Goal: Check status: Check status

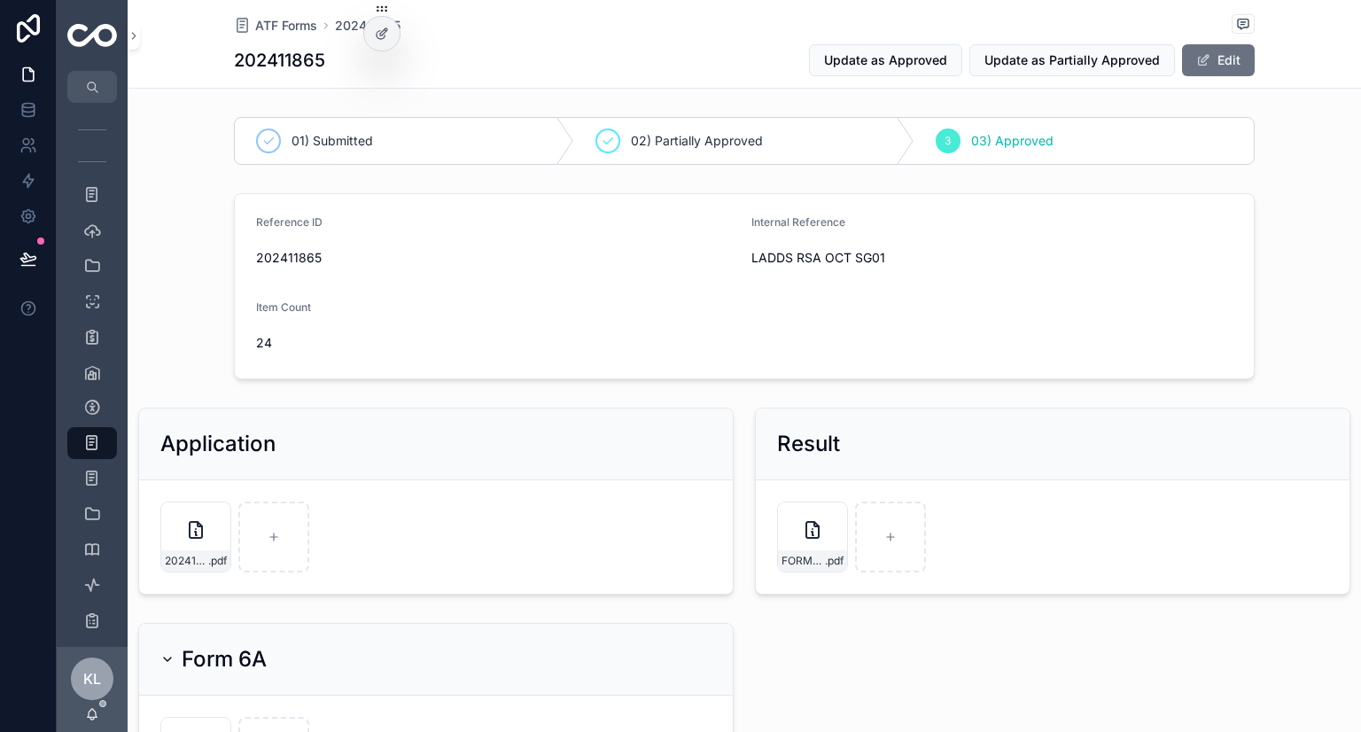
scroll to position [177, 0]
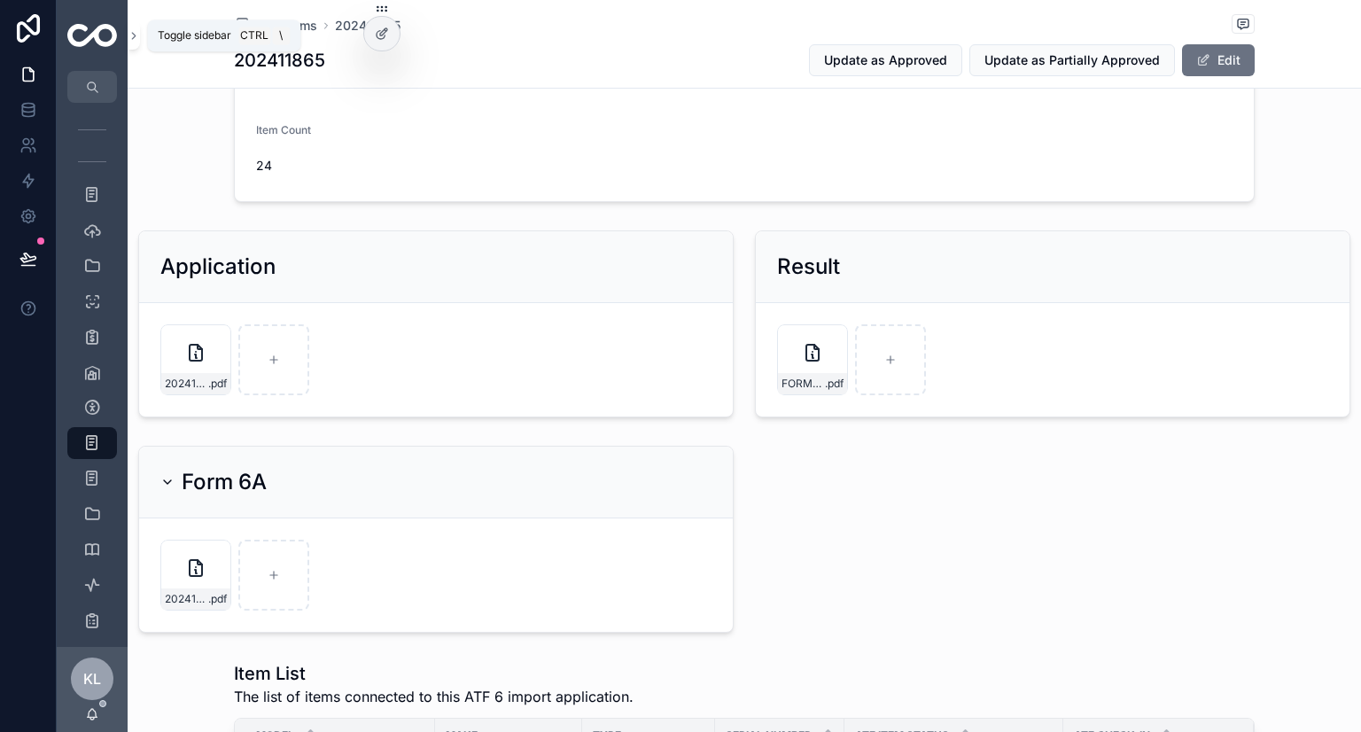
click at [129, 38] on icon "scrollable content" at bounding box center [134, 35] width 12 height 13
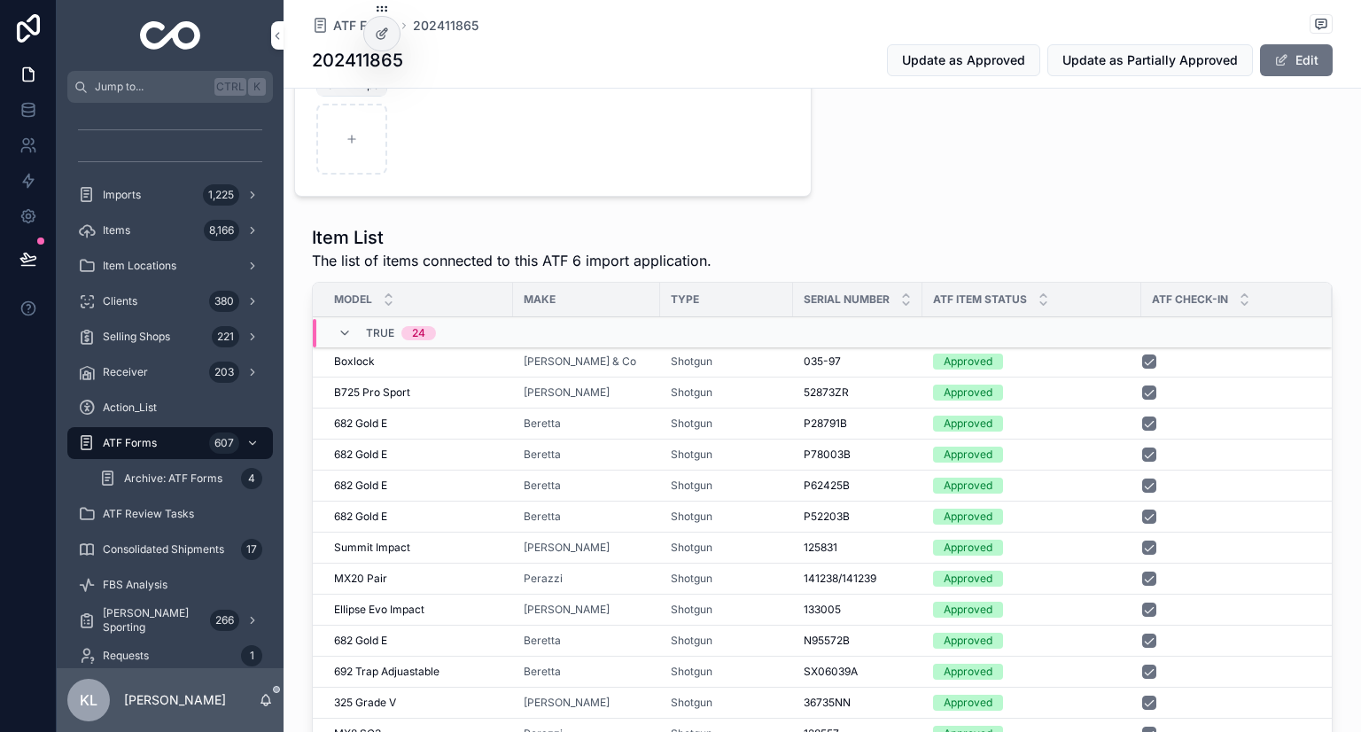
scroll to position [797, 0]
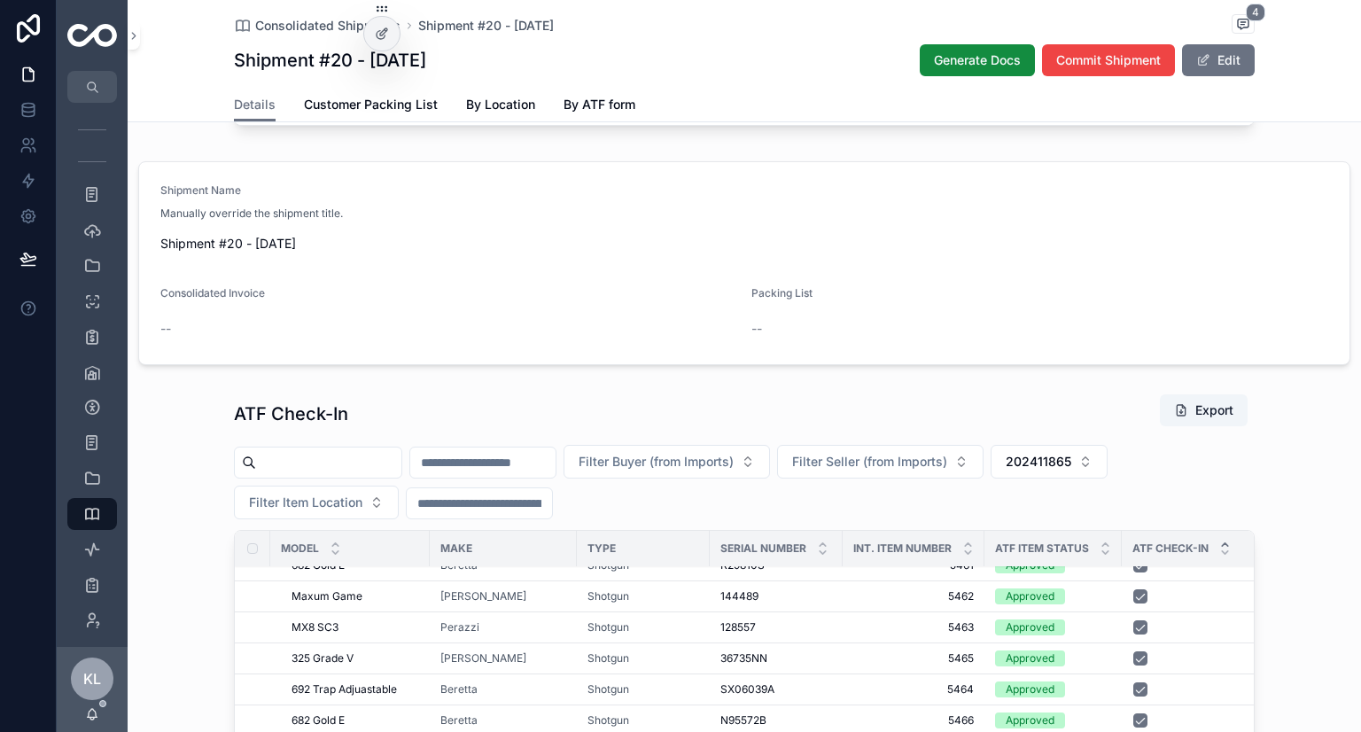
scroll to position [975, 0]
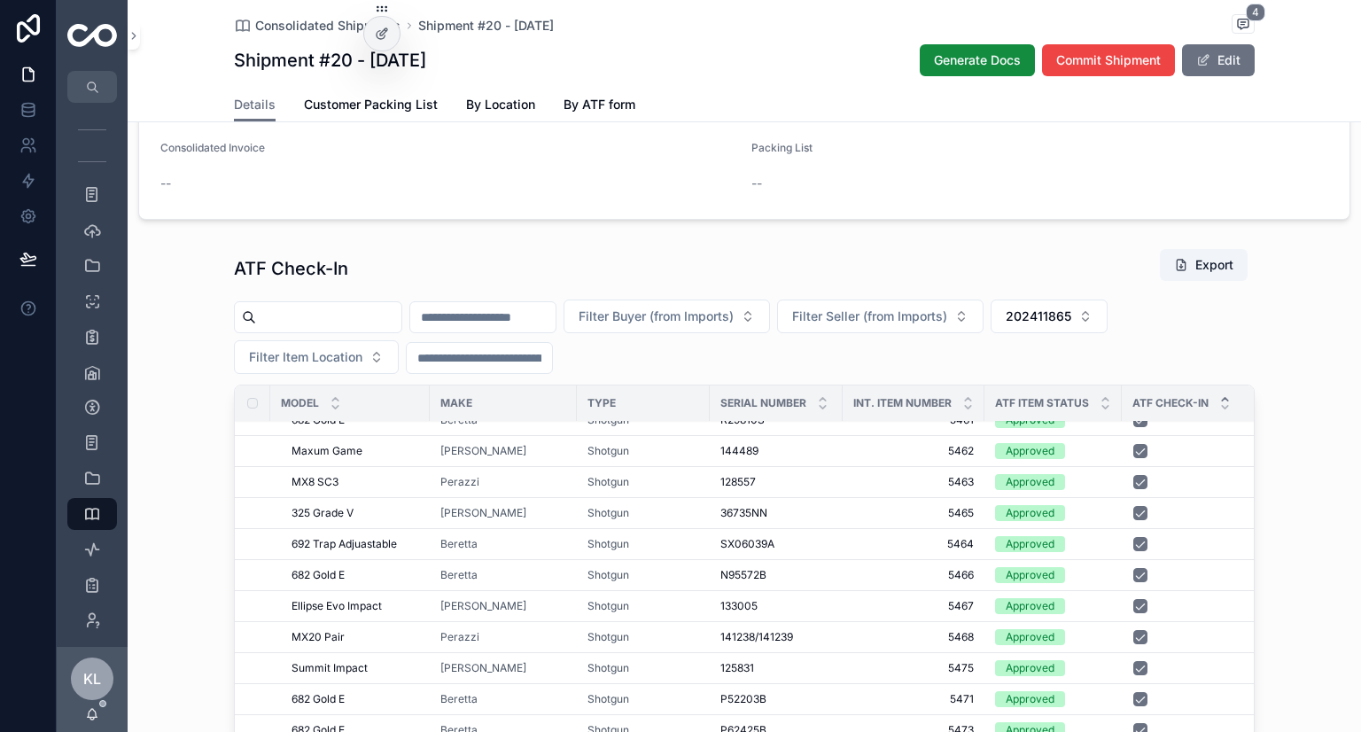
click at [1071, 325] on span "202411865" at bounding box center [1039, 316] width 66 height 18
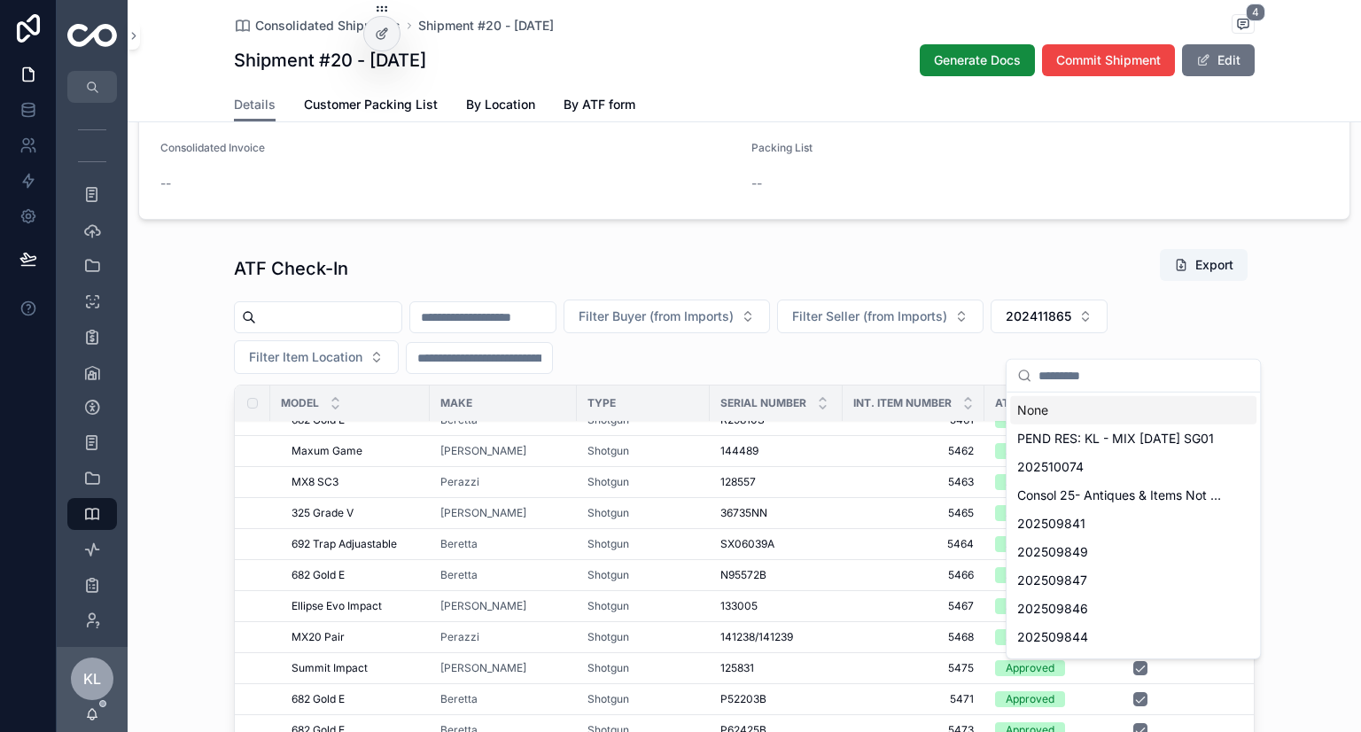
click at [1054, 408] on div "None" at bounding box center [1133, 410] width 246 height 28
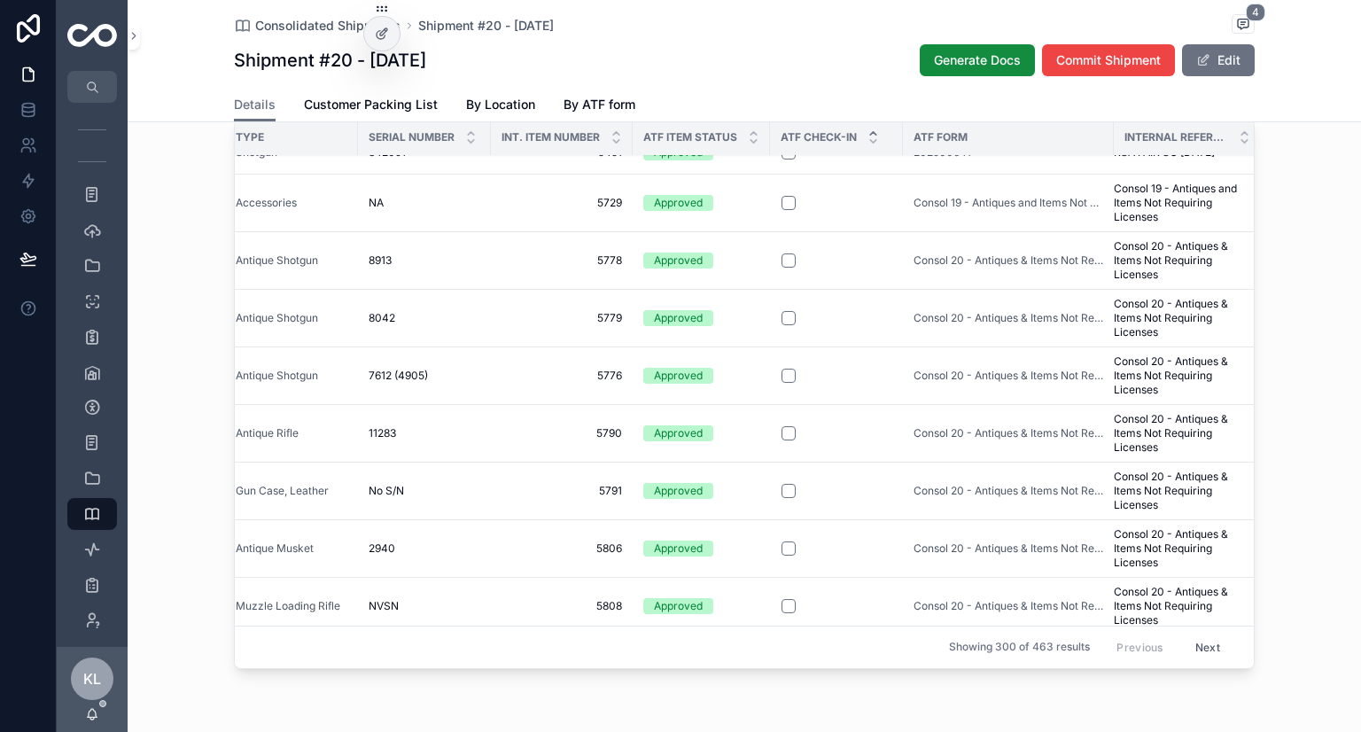
scroll to position [0, 352]
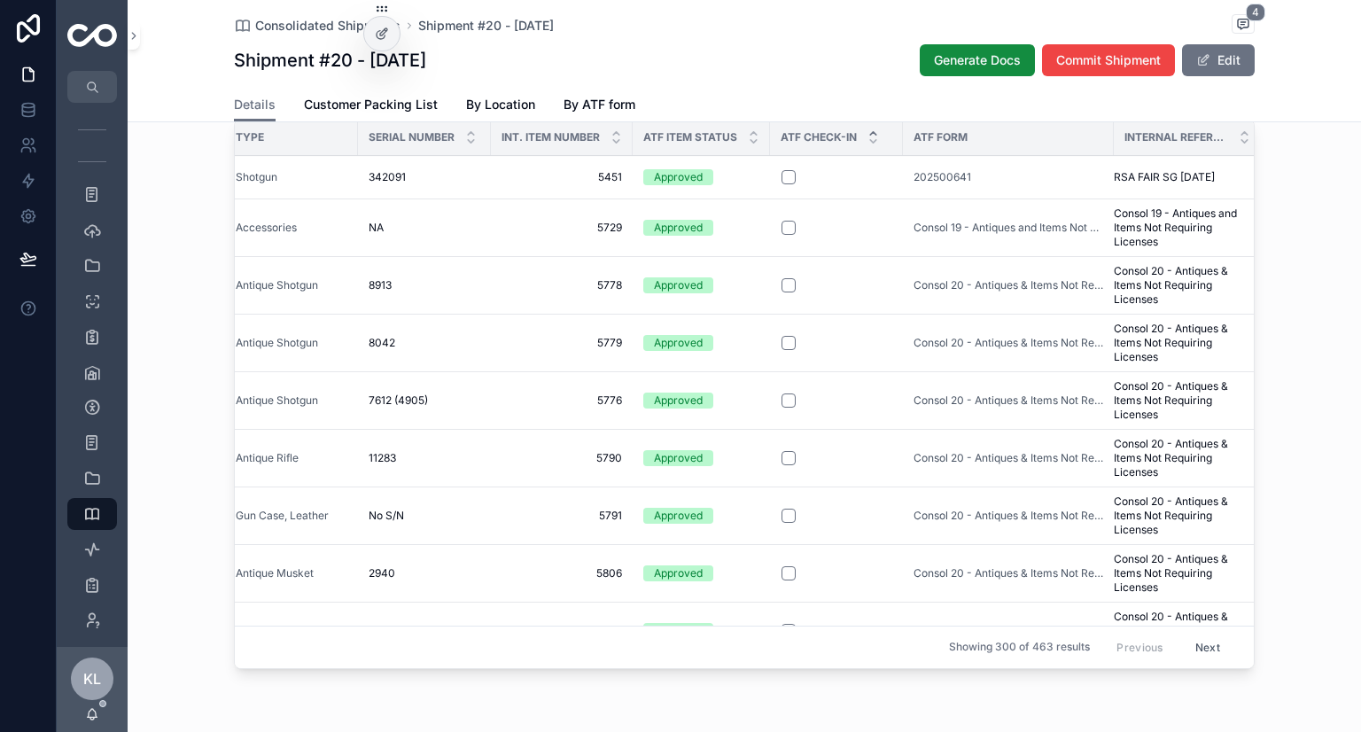
click at [869, 139] on icon "scrollable content" at bounding box center [873, 134] width 12 height 12
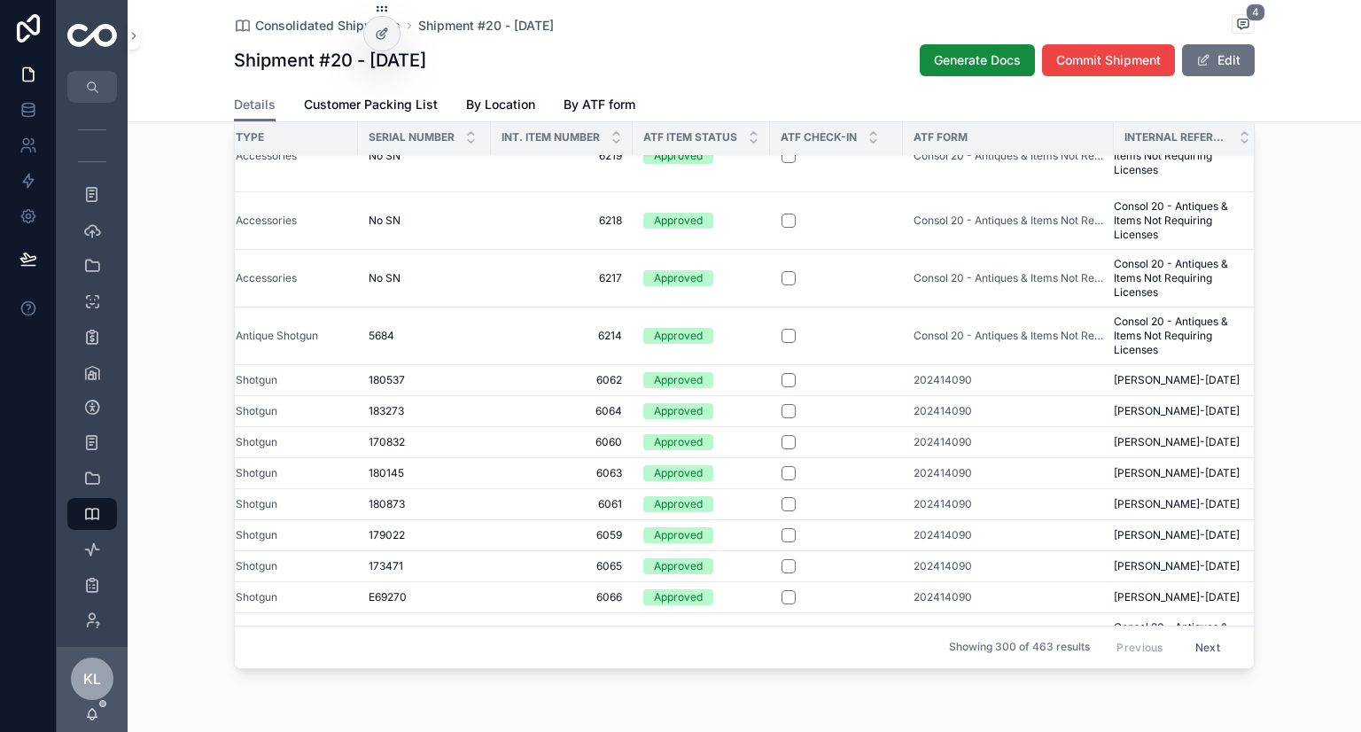
scroll to position [354, 352]
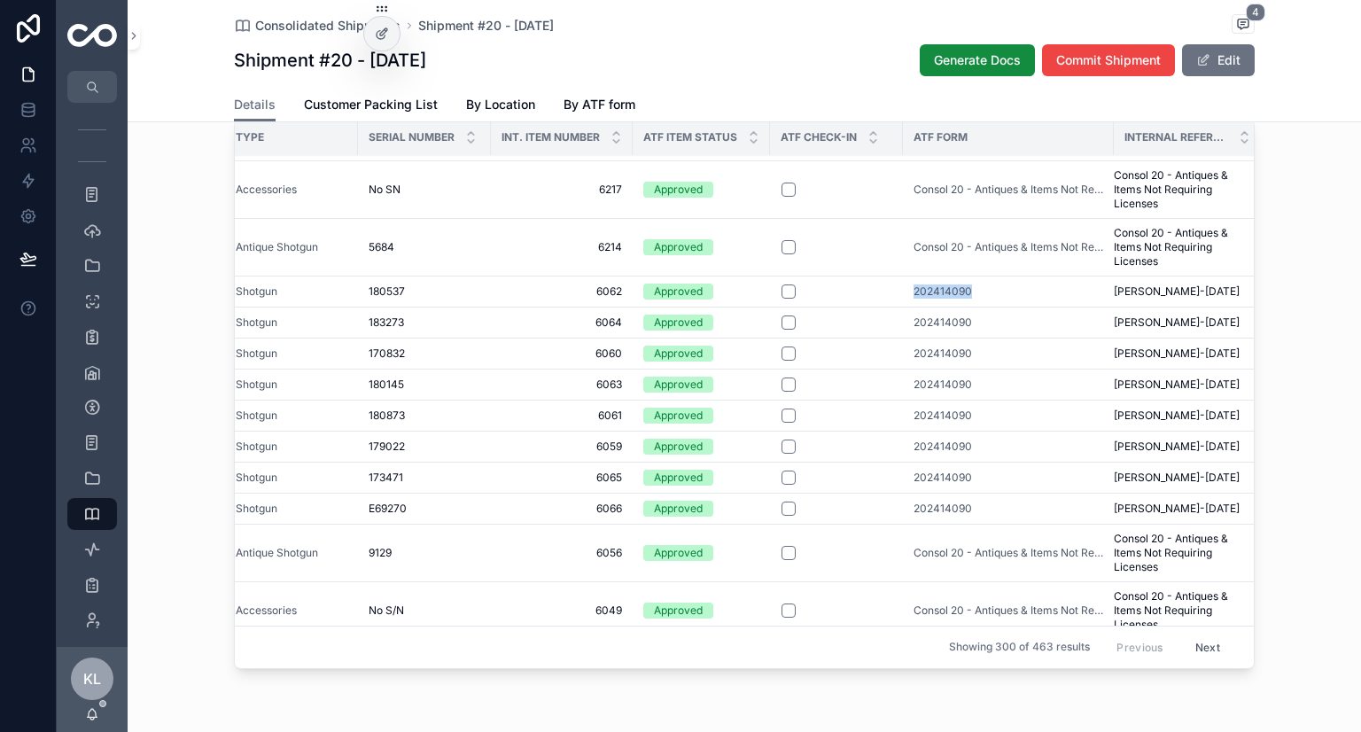
drag, startPoint x: 881, startPoint y: 315, endPoint x: 953, endPoint y: 313, distance: 72.7
click at [953, 307] on td "202414090" at bounding box center [1008, 291] width 211 height 31
copy span "202414090"
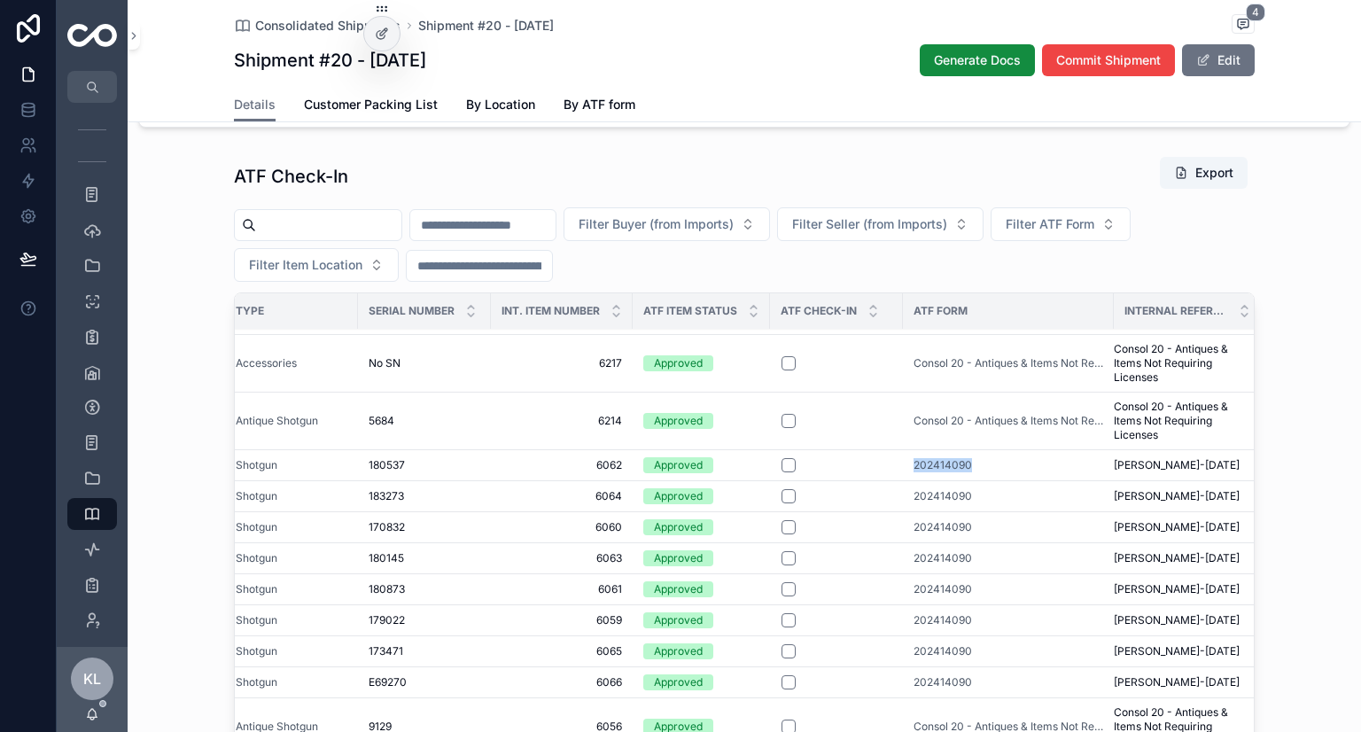
scroll to position [1063, 0]
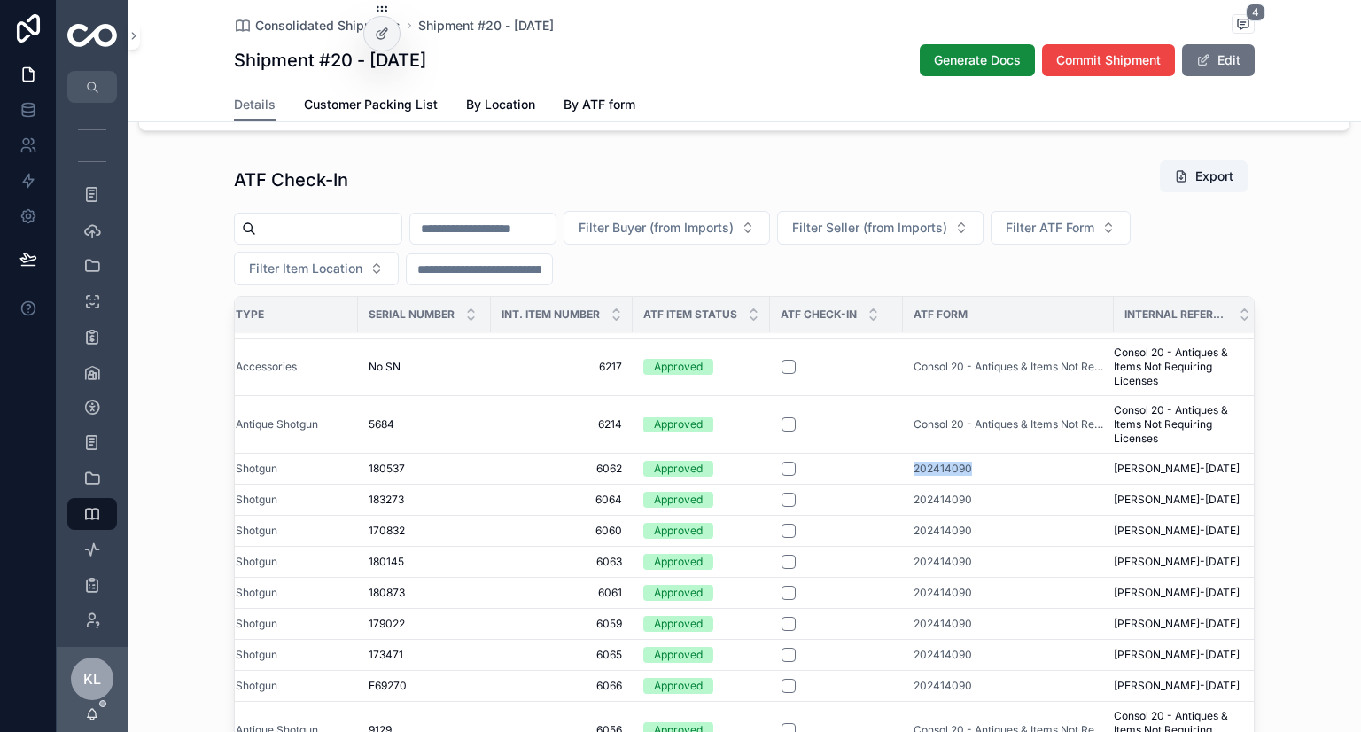
click at [1105, 245] on button "Filter ATF Form" at bounding box center [1061, 228] width 140 height 34
type input "*********"
click at [1116, 327] on div "202414090" at bounding box center [1146, 321] width 246 height 28
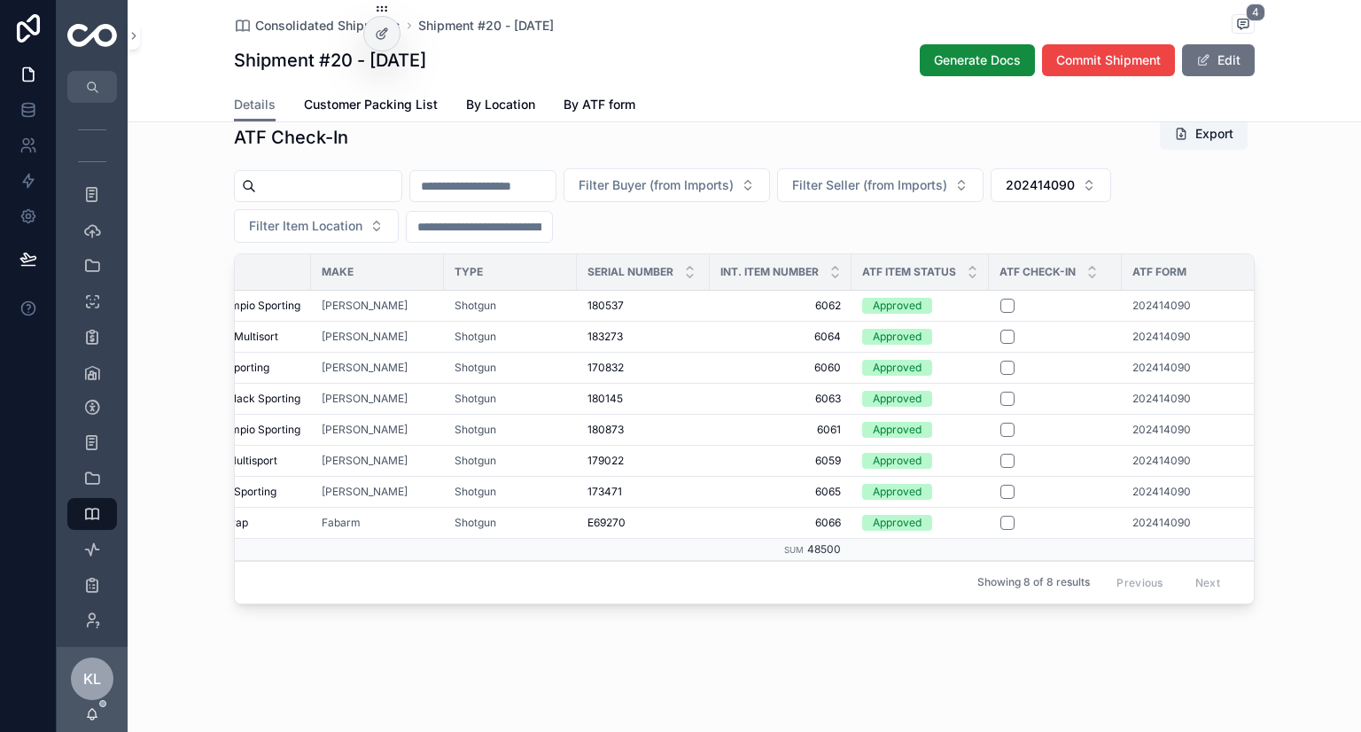
scroll to position [0, 303]
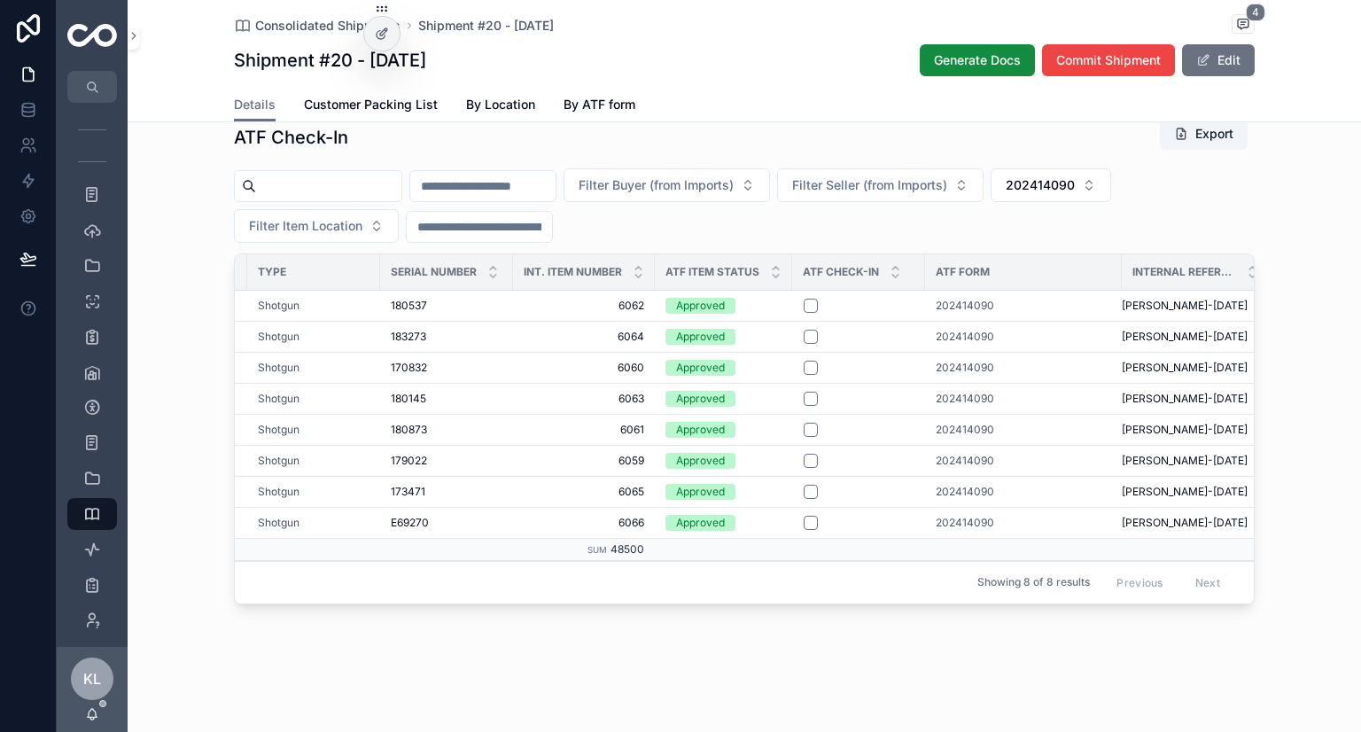
click at [1111, 196] on button "202414090" at bounding box center [1051, 185] width 121 height 34
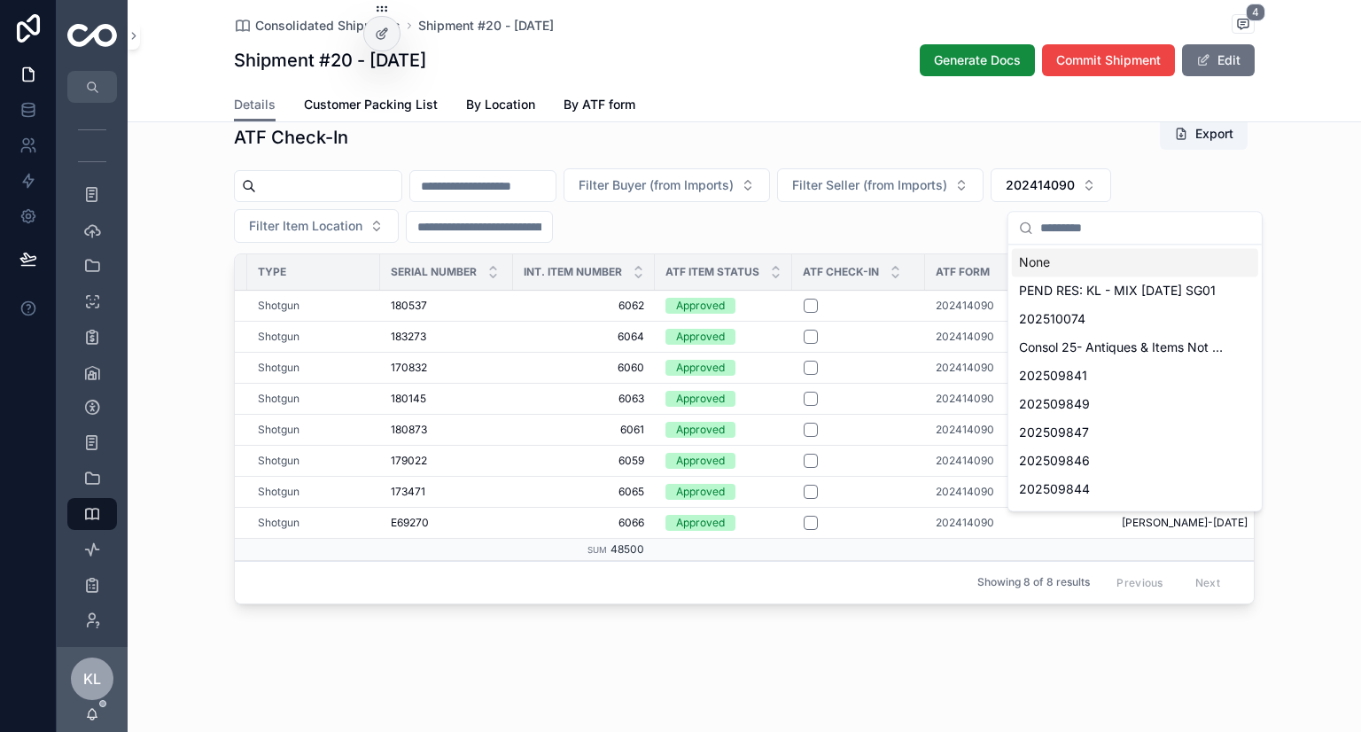
click at [1057, 266] on div "None" at bounding box center [1135, 262] width 246 height 28
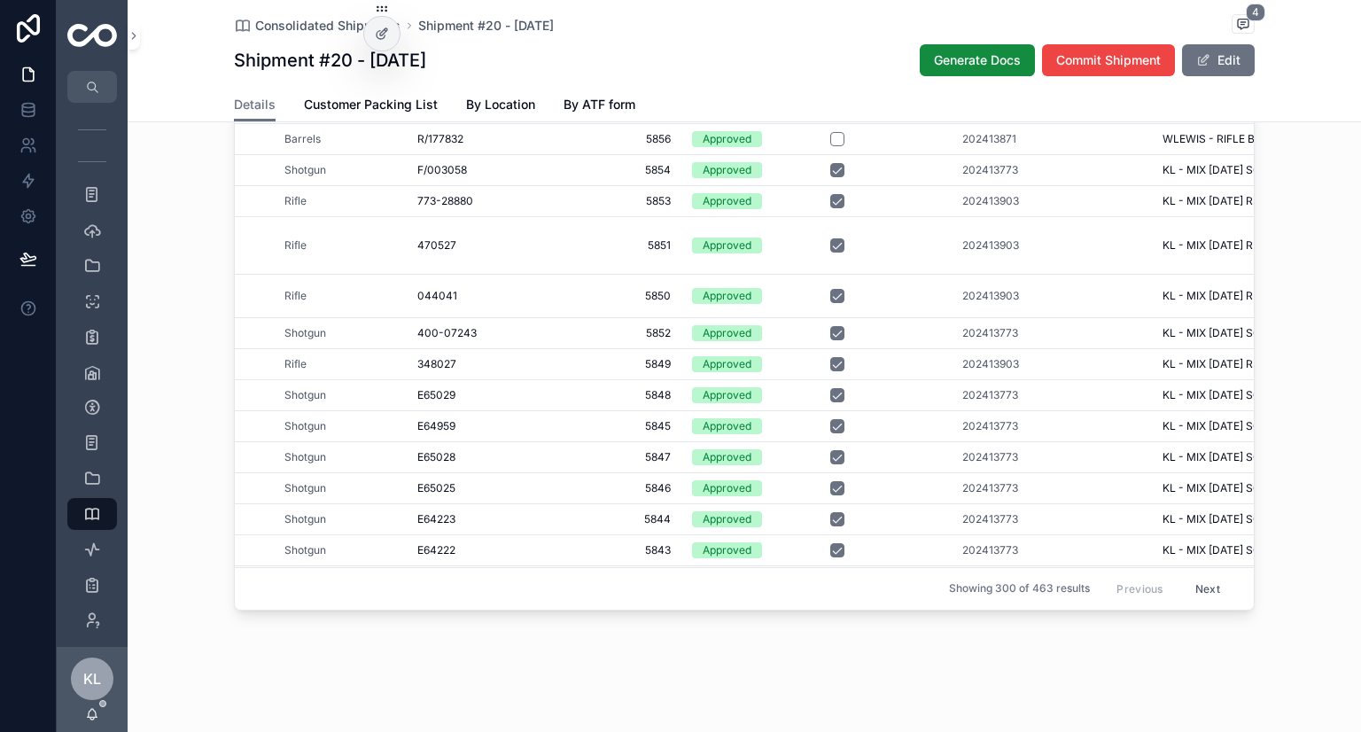
scroll to position [3025, 303]
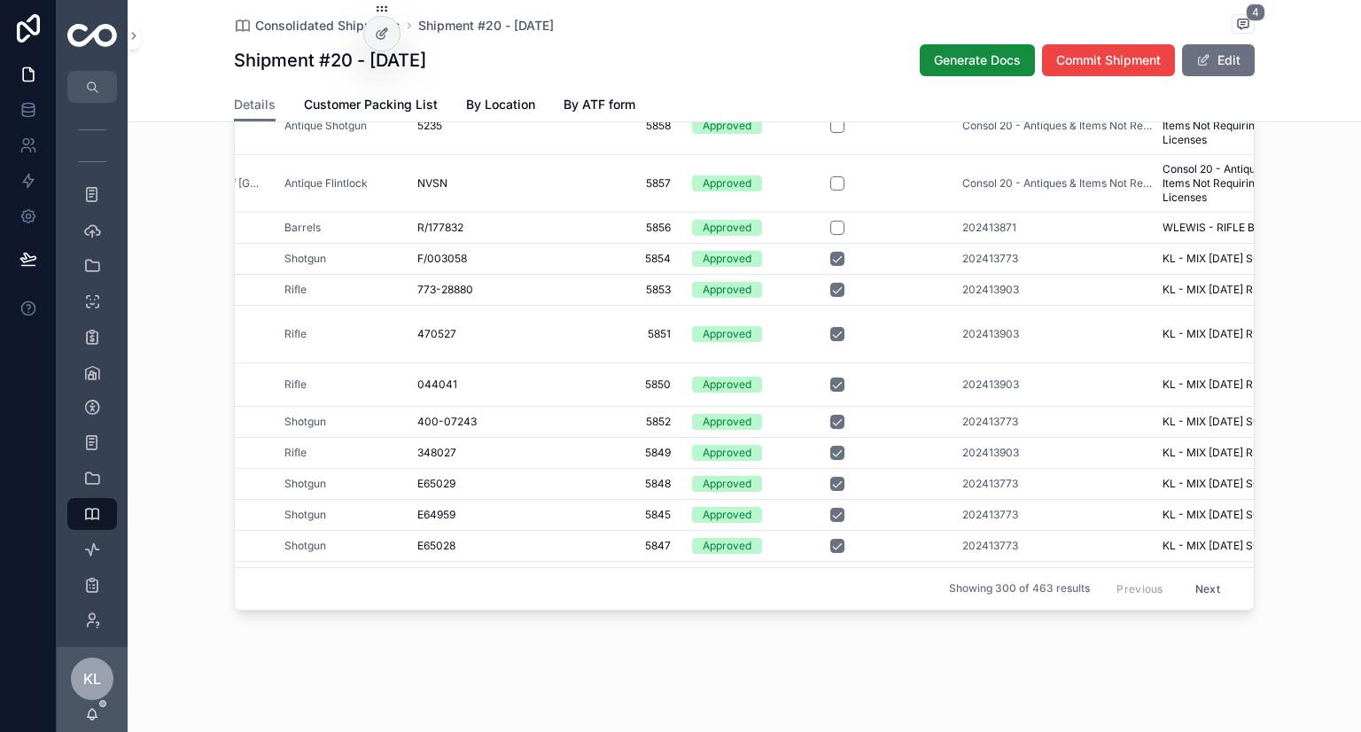
click at [968, 235] on span "202413871" at bounding box center [989, 228] width 54 height 14
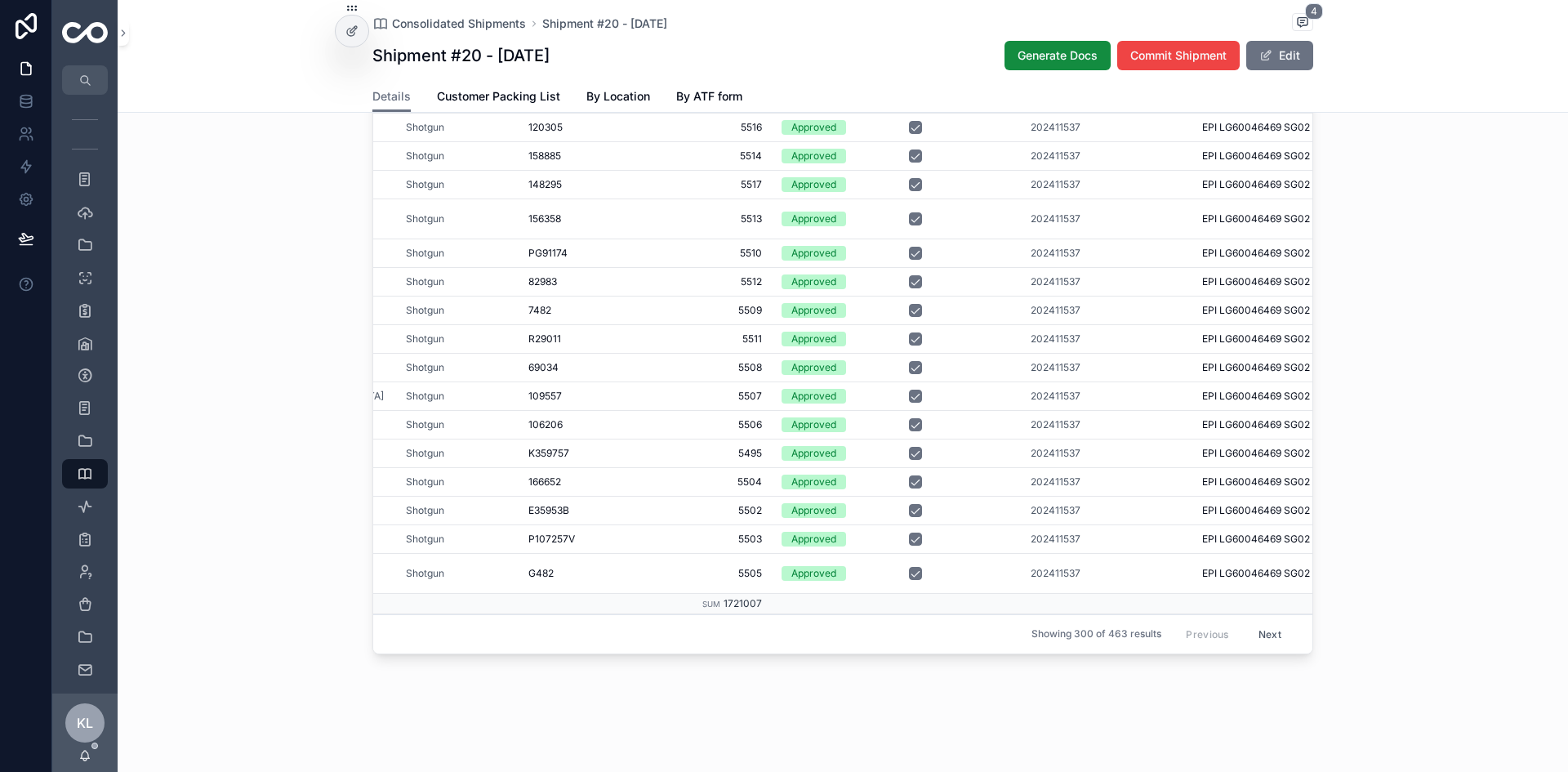
scroll to position [1276, 0]
click at [1254, 622] on button "Next" at bounding box center [1270, 634] width 46 height 25
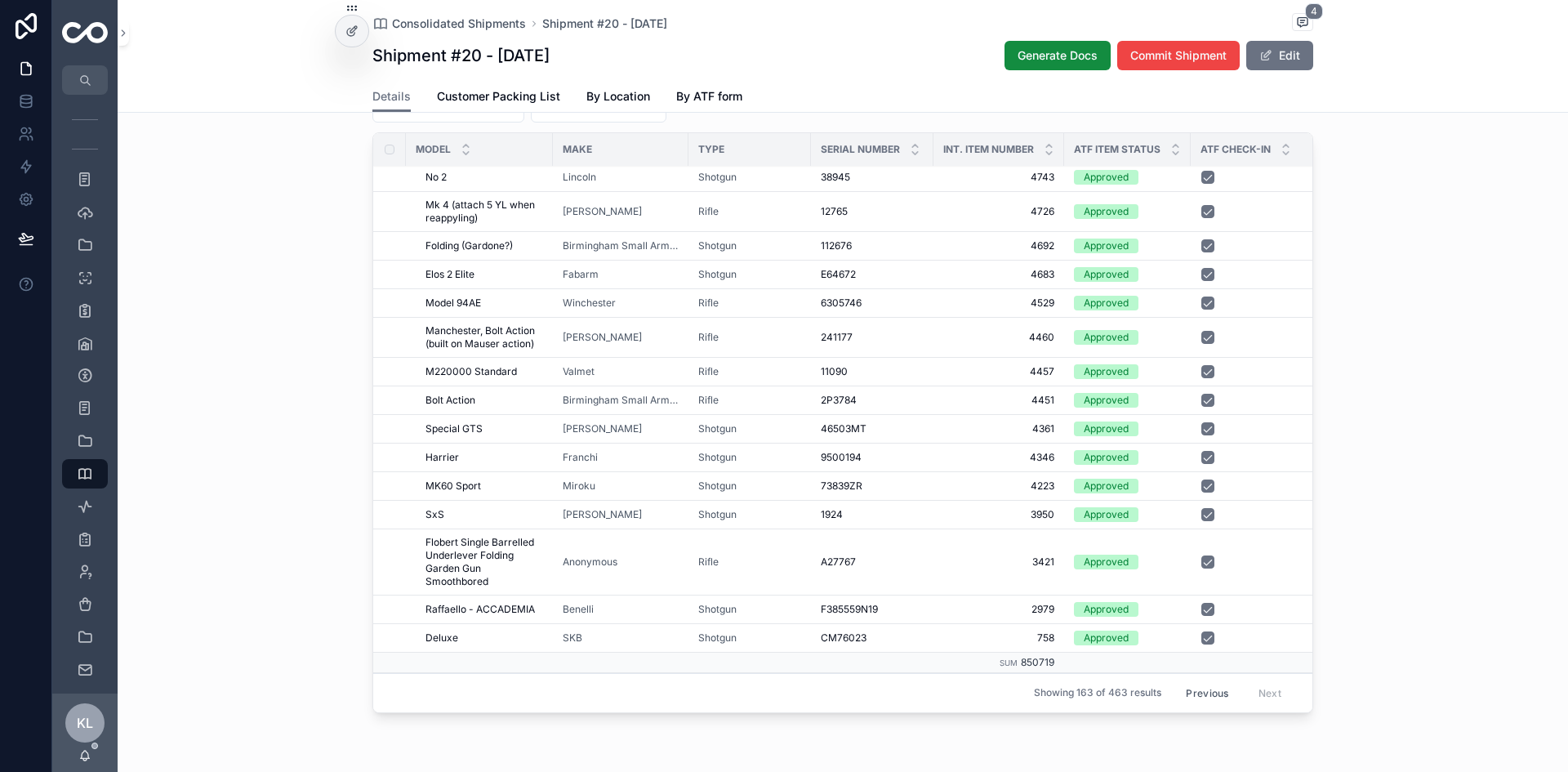
scroll to position [1276, 0]
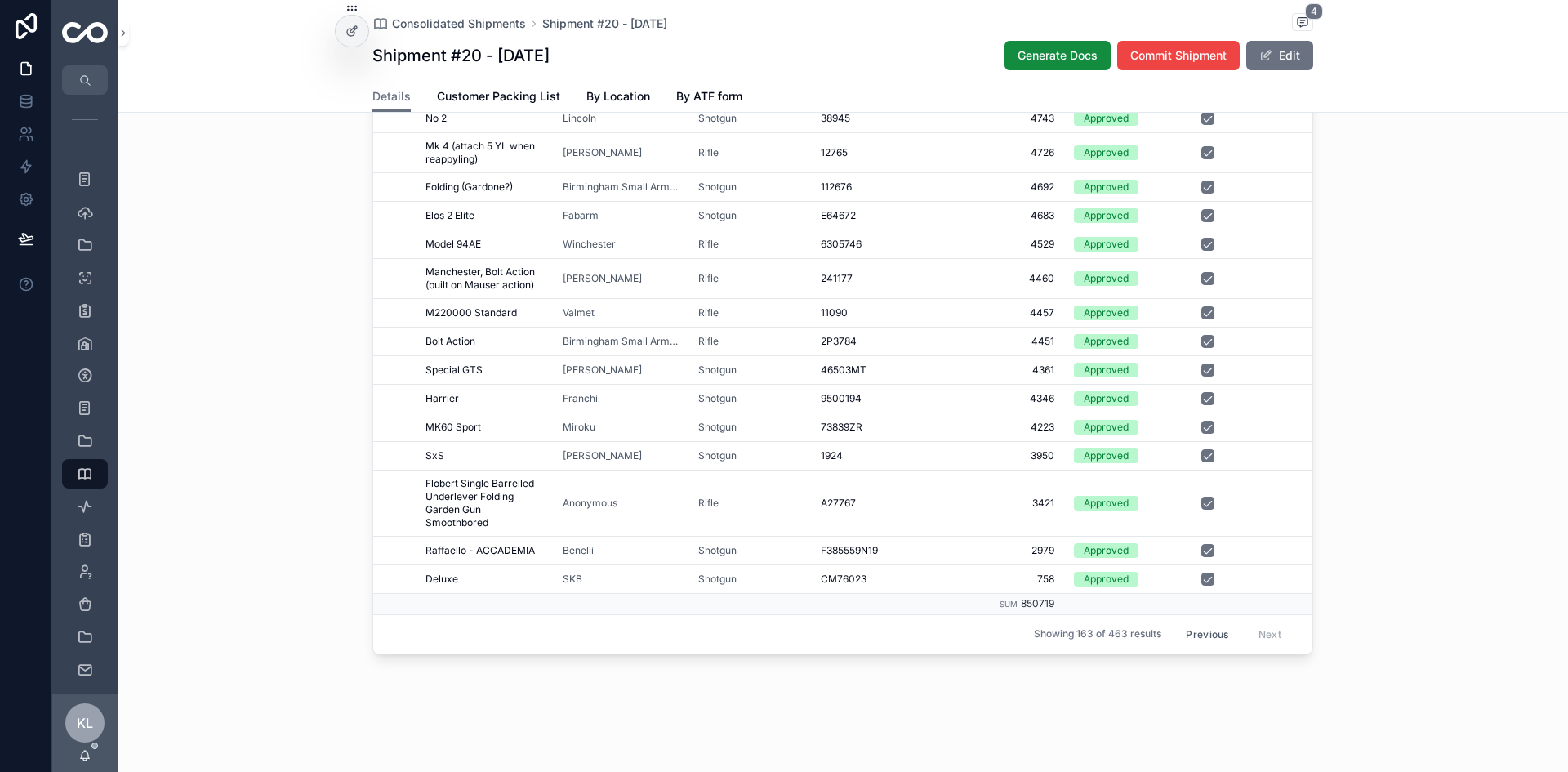
click at [1206, 622] on button "Previous" at bounding box center [1207, 634] width 65 height 25
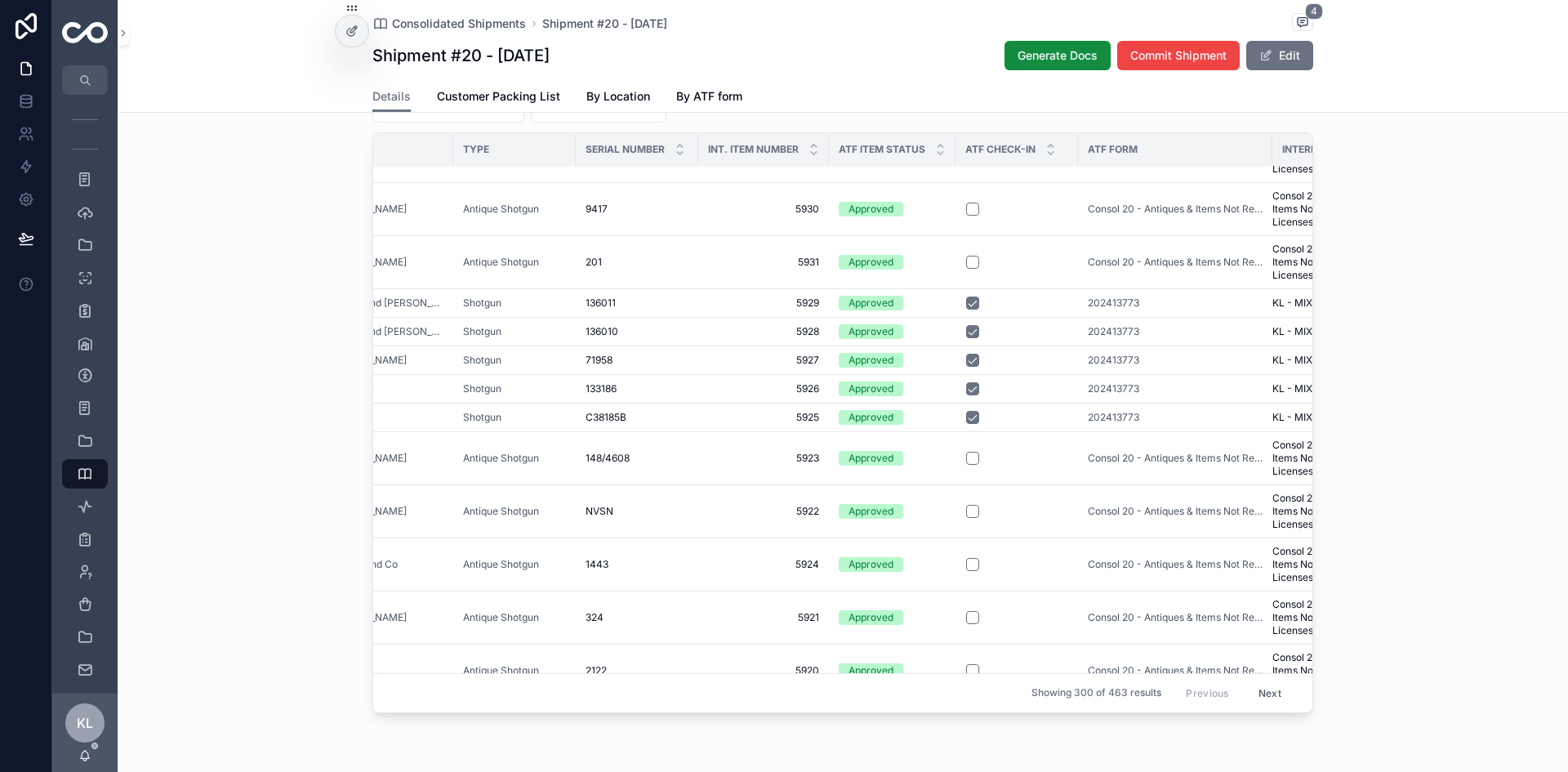
scroll to position [1634, 235]
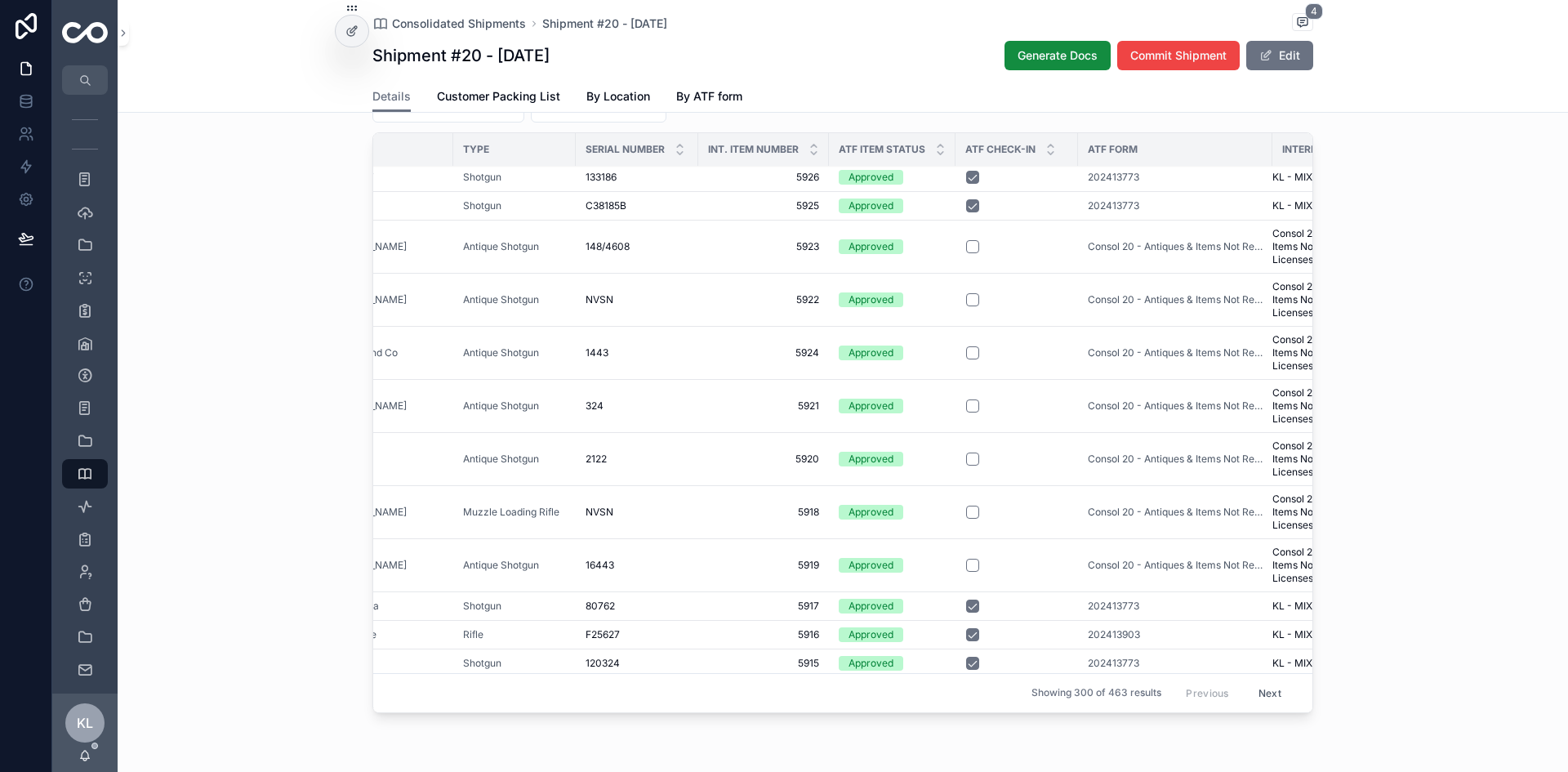
click at [1050, 151] on icon "scrollable content" at bounding box center [1051, 146] width 11 height 11
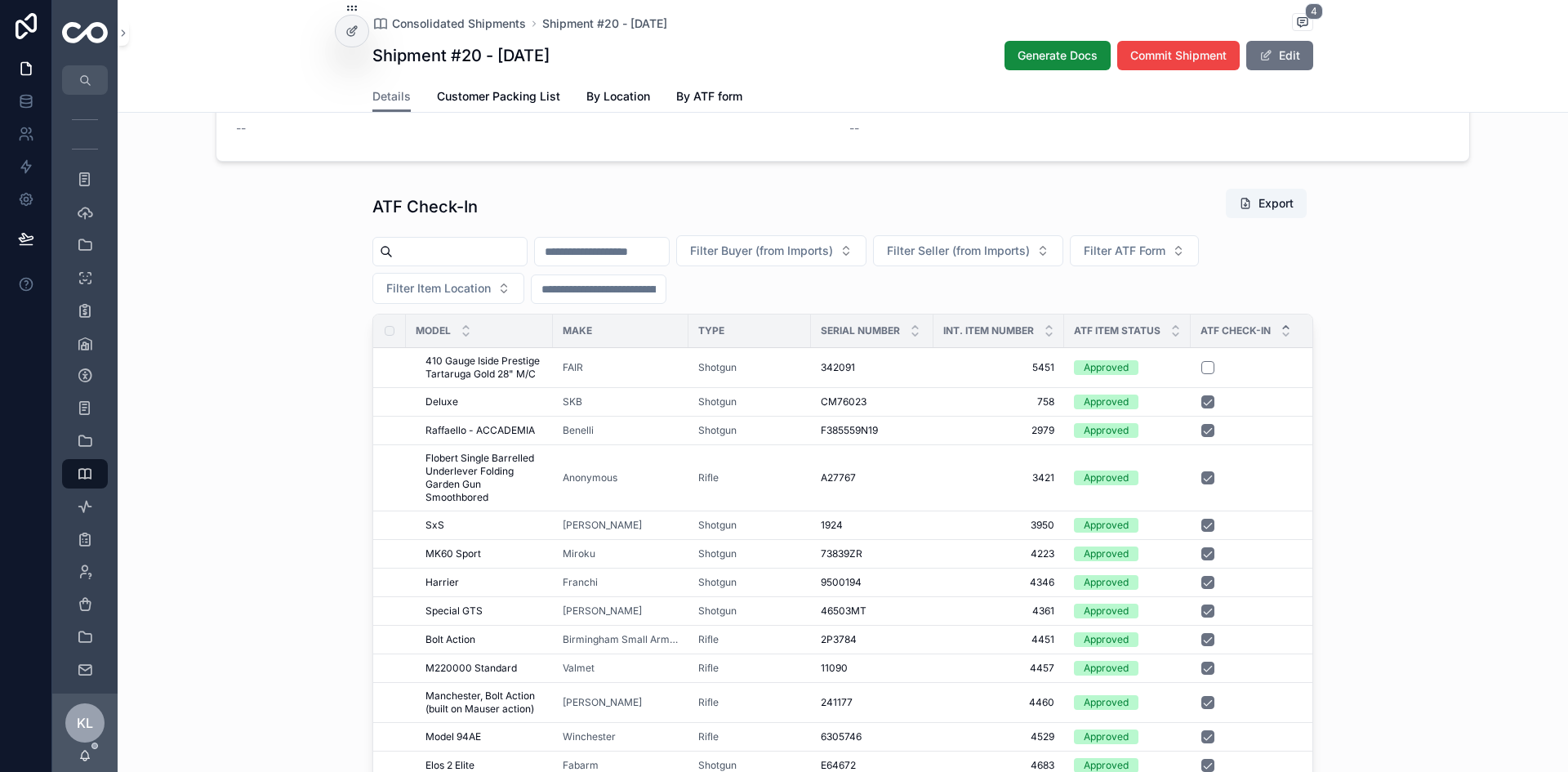
scroll to position [1030, 0]
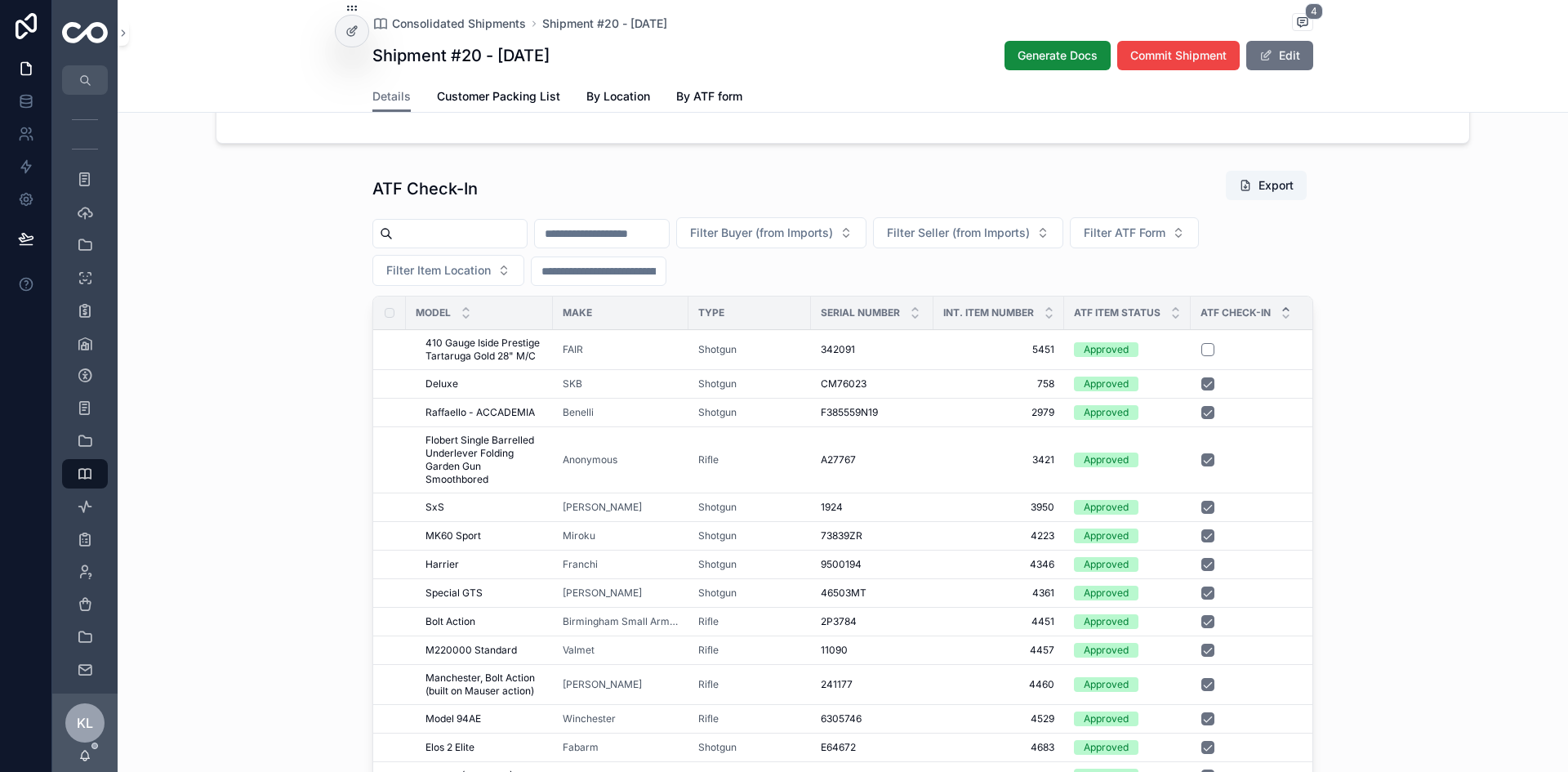
click at [1254, 315] on icon "scrollable content" at bounding box center [1286, 310] width 11 height 11
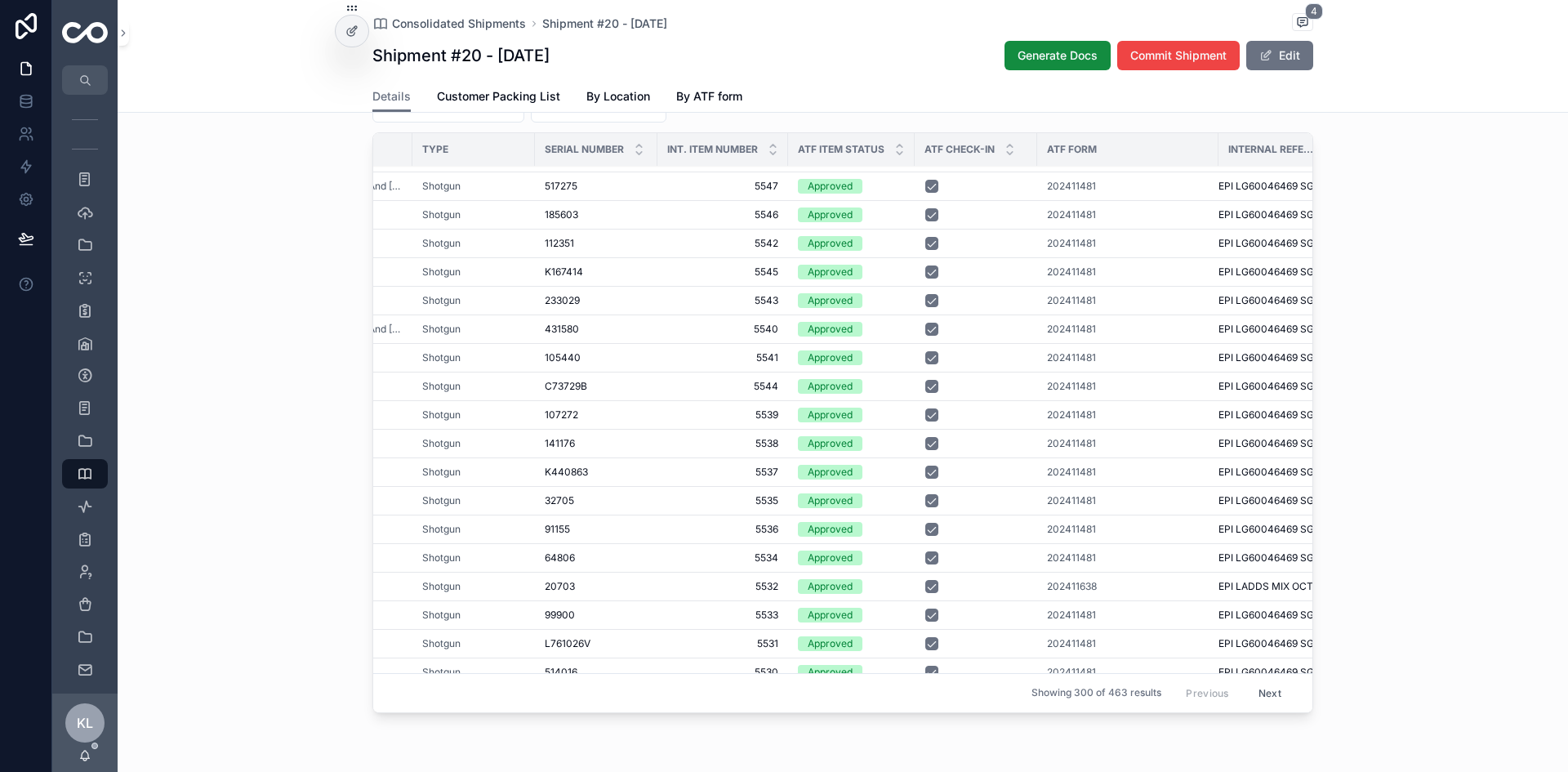
scroll to position [8980, 276]
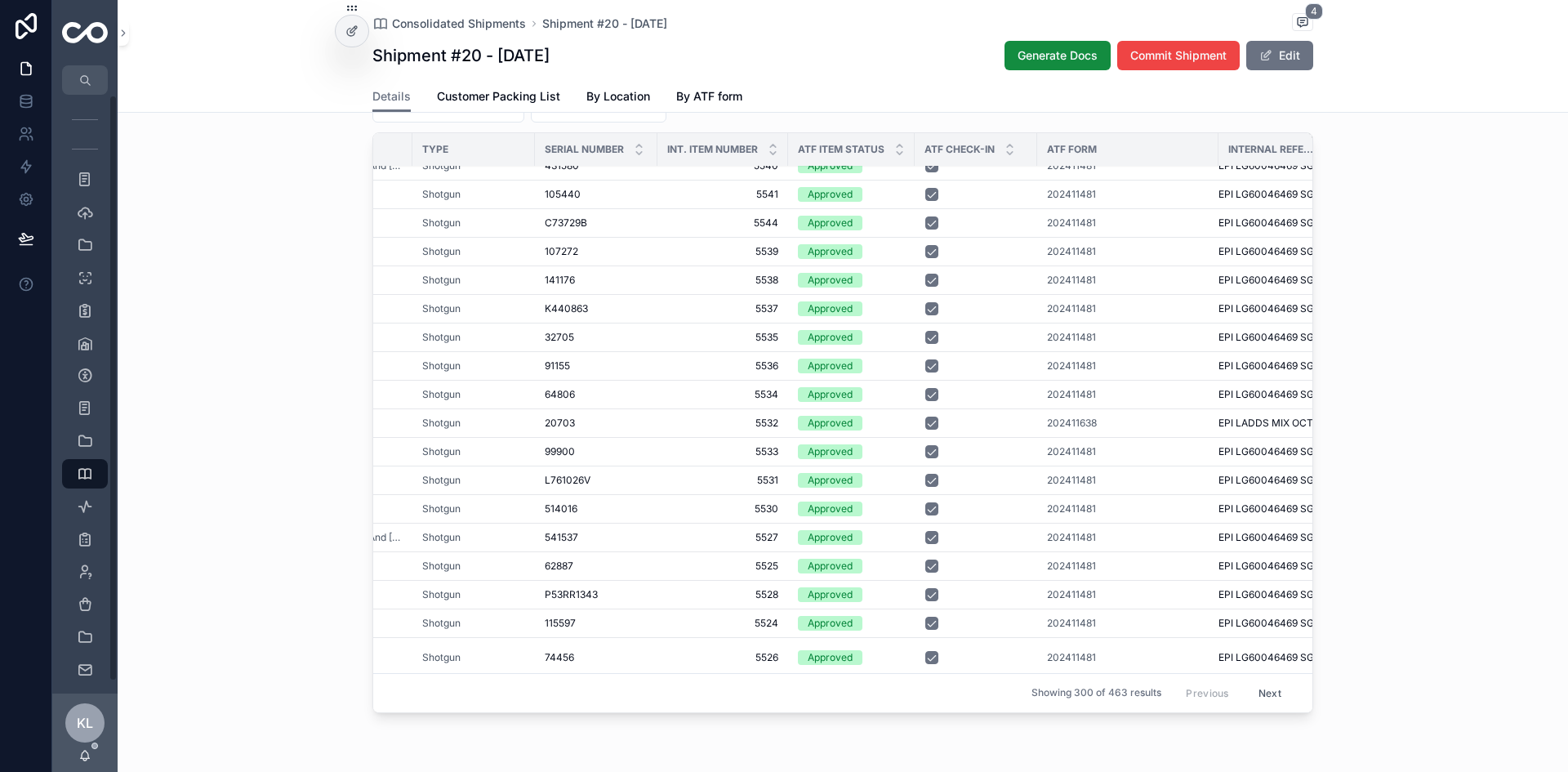
click at [283, 202] on div "ATF Check-In Export Filter Buyer (from Imports) Filter Seller (from Imports) Fi…" at bounding box center [843, 363] width 1451 height 727
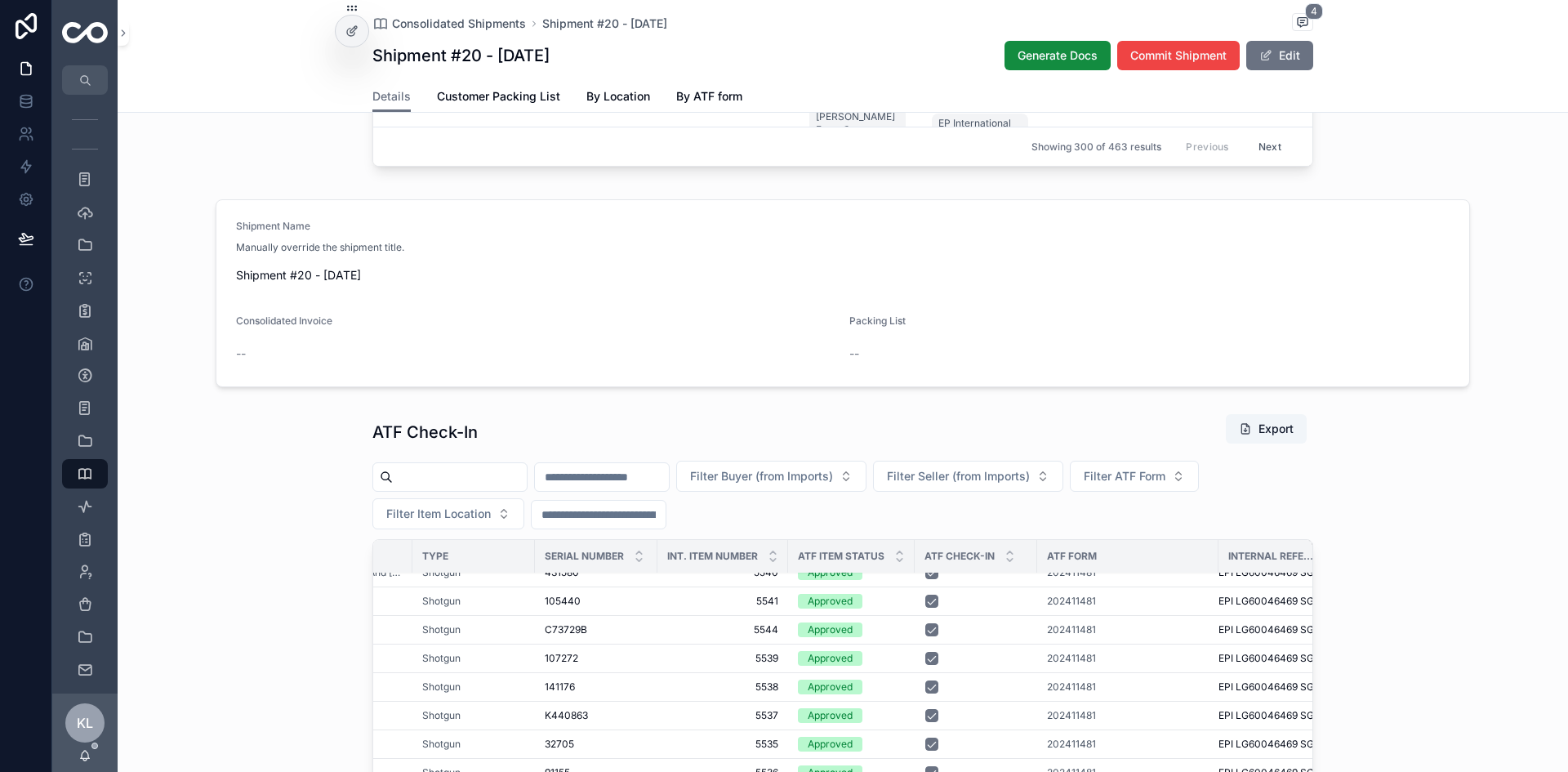
scroll to position [786, 0]
click at [125, 30] on icon "scrollable content" at bounding box center [124, 32] width 11 height 12
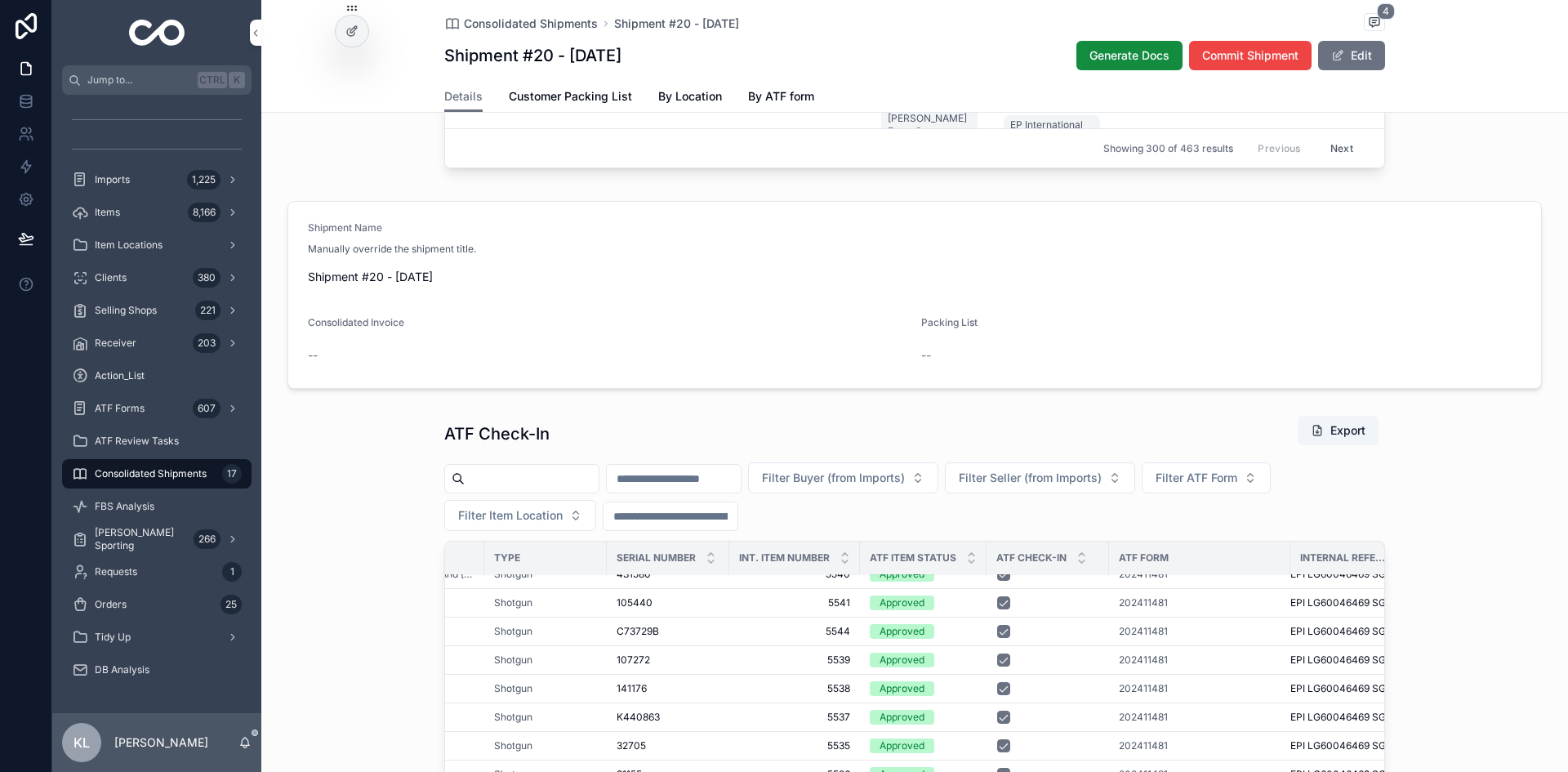
click at [201, 466] on div "Consolidated Shipments 17" at bounding box center [157, 474] width 170 height 26
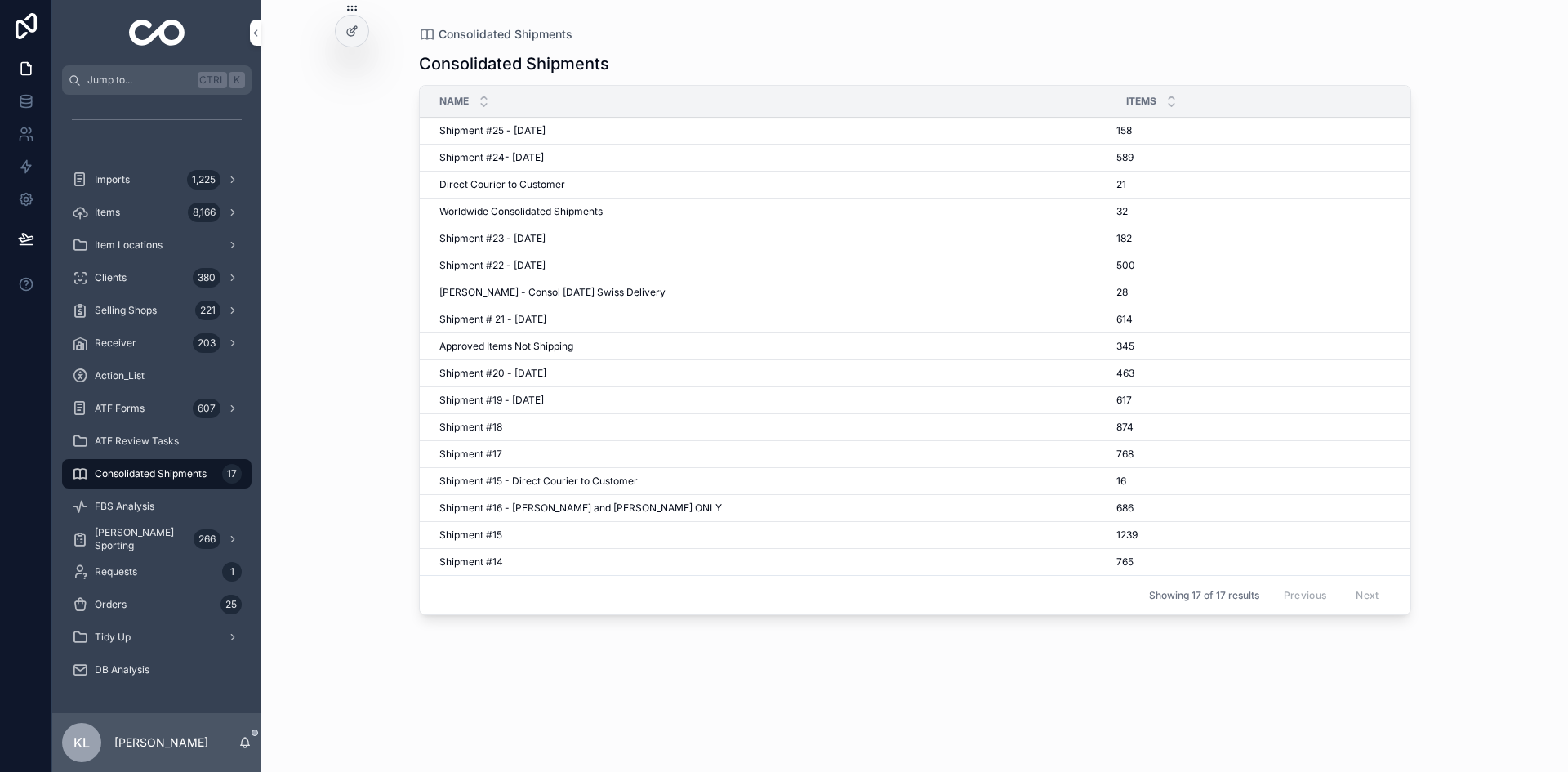
click at [510, 398] on span "Shipment #19 - November'24" at bounding box center [491, 400] width 104 height 13
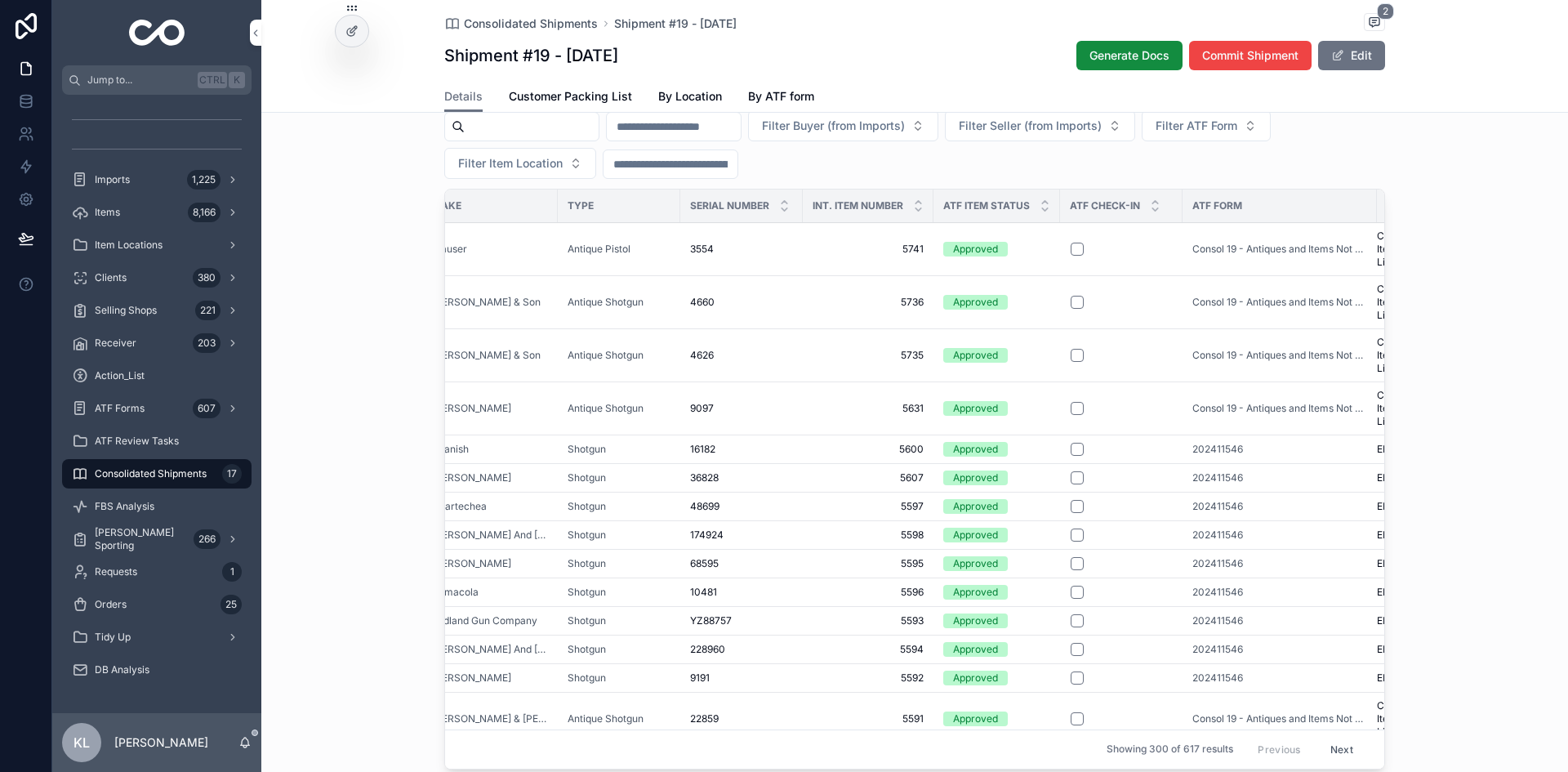
scroll to position [1030, 0]
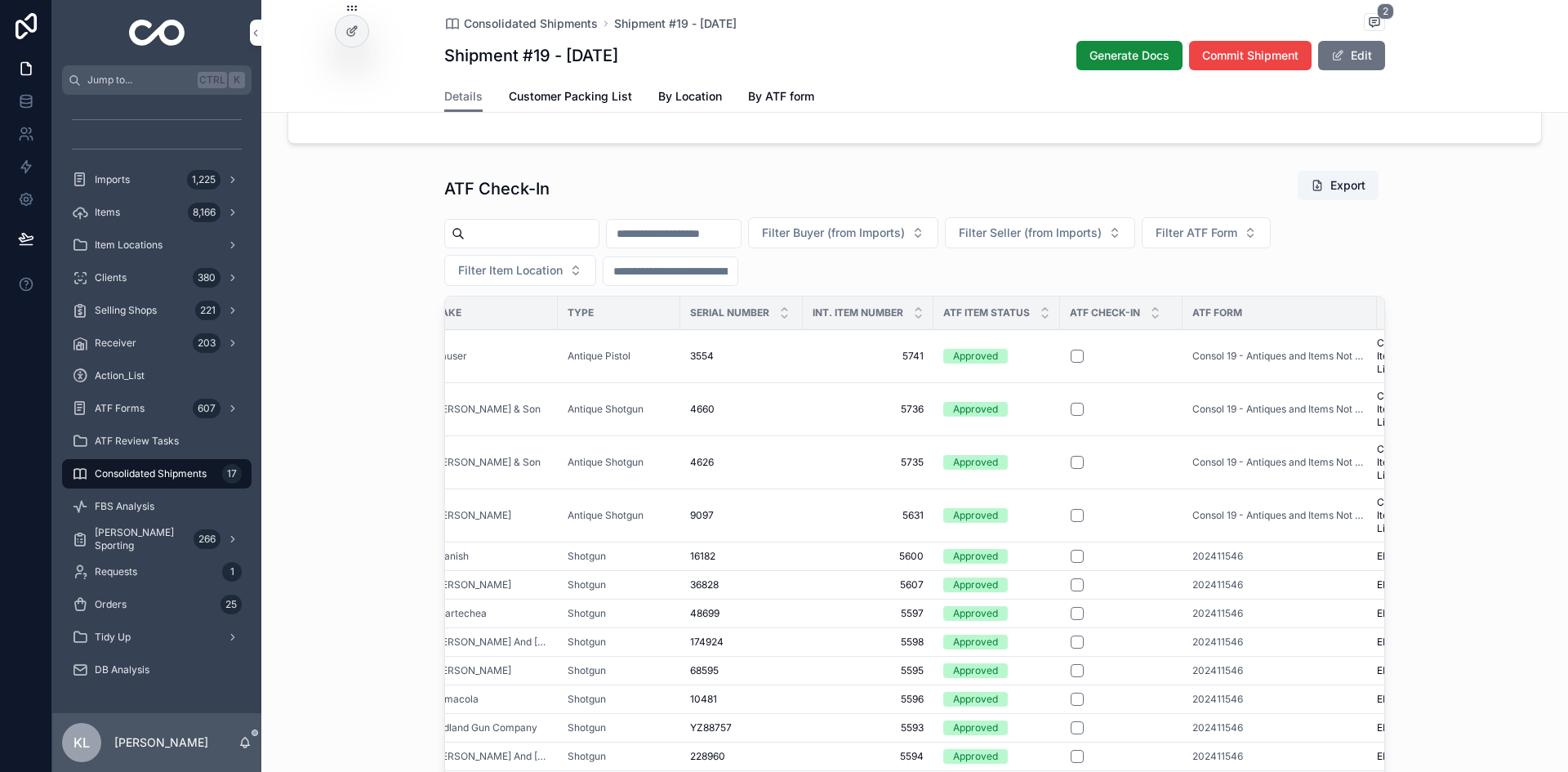
click at [1150, 315] on icon "scrollable content" at bounding box center [1156, 310] width 11 height 11
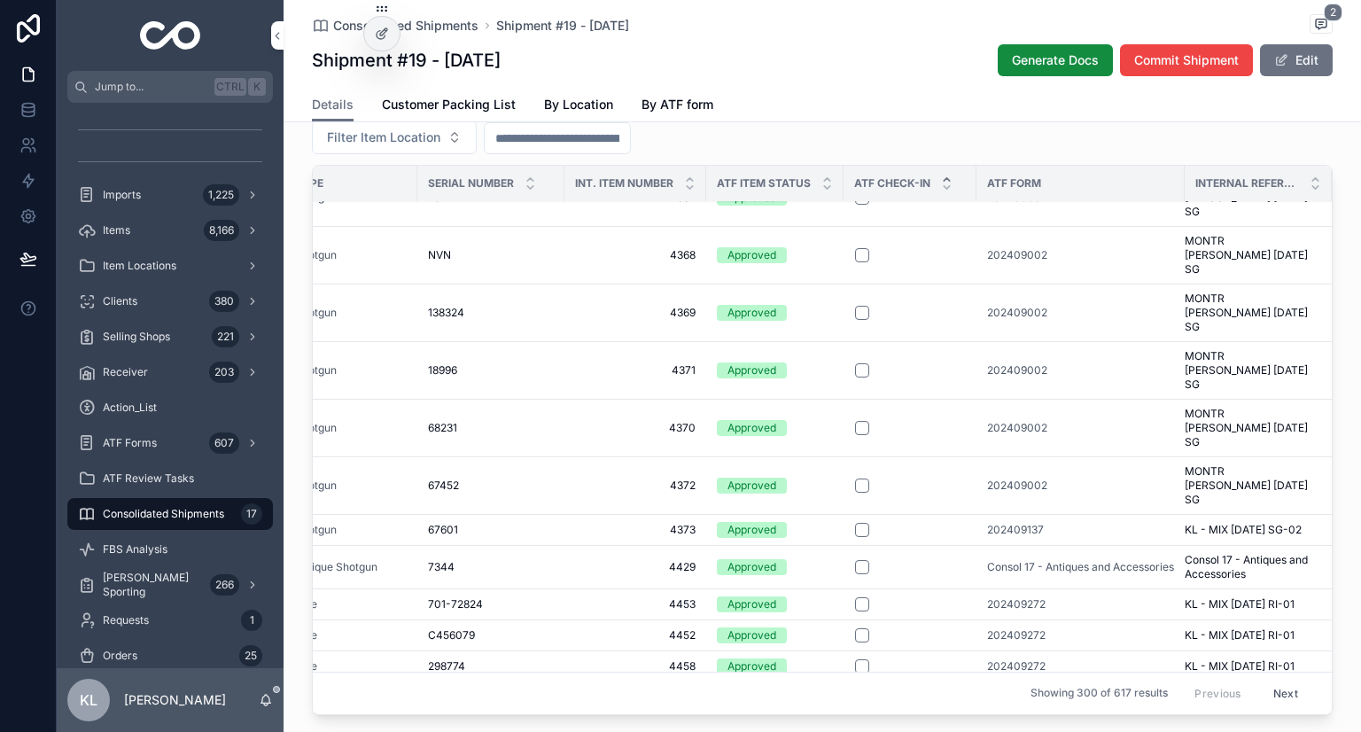
scroll to position [1219, 0]
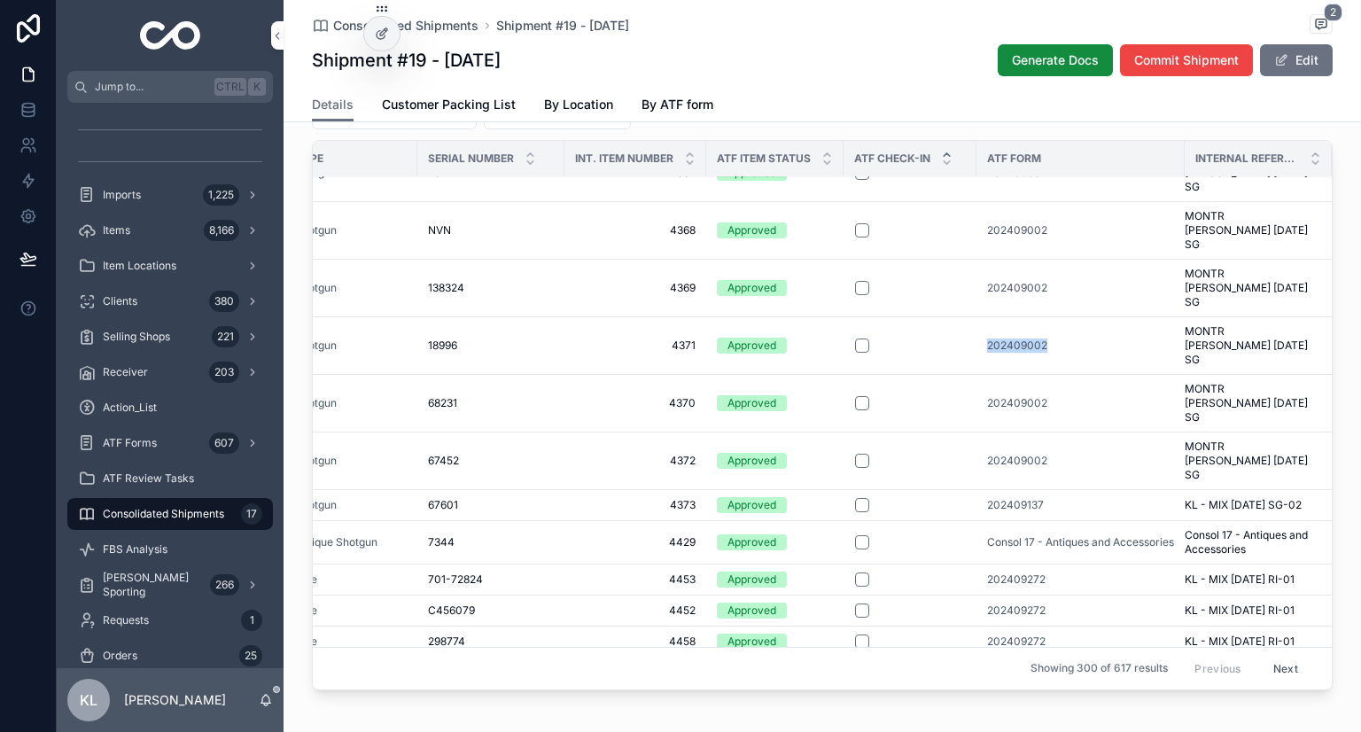
drag, startPoint x: 958, startPoint y: 225, endPoint x: 1052, endPoint y: 226, distance: 93.9
click at [1052, 316] on tr "Box Lock Game Box Lock Game Thomas Bland & Sons Shotgun 18996 18996 4371 4371 A…" at bounding box center [636, 345] width 1389 height 58
copy tr "202409002"
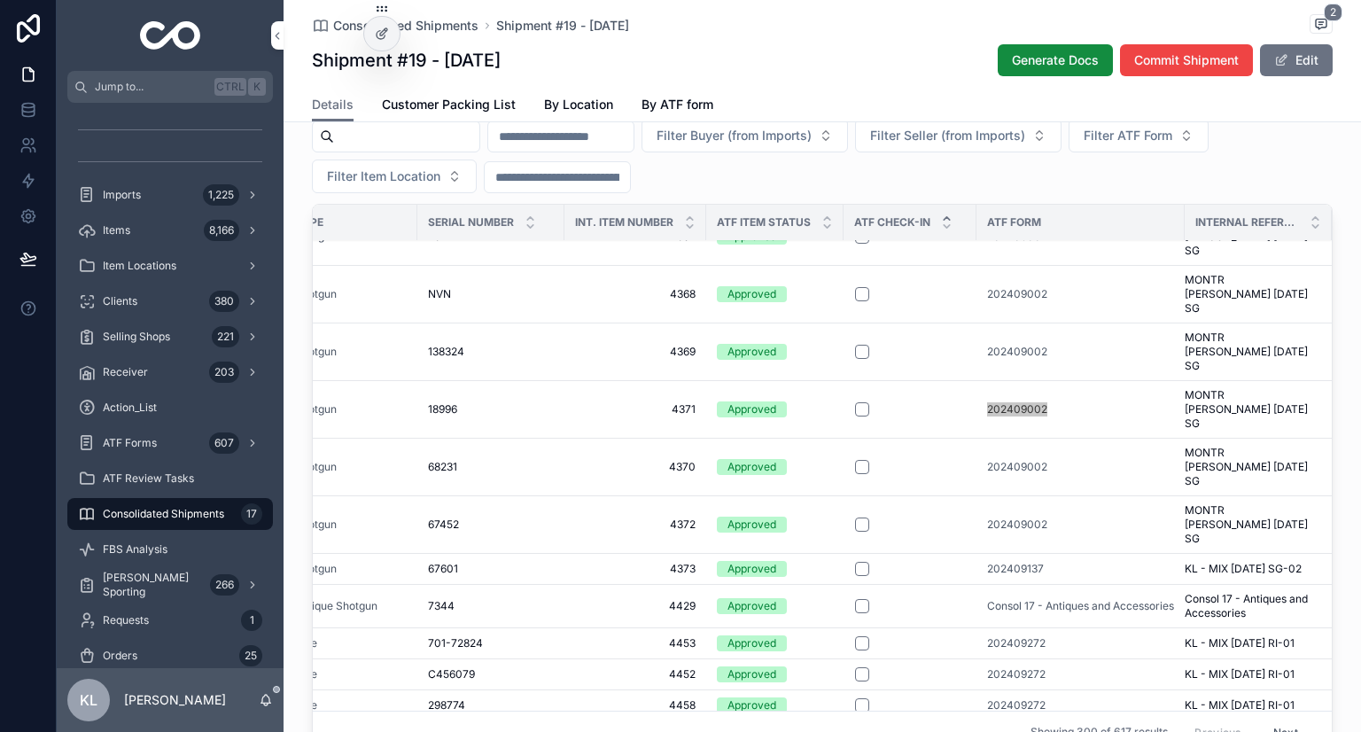
scroll to position [1131, 0]
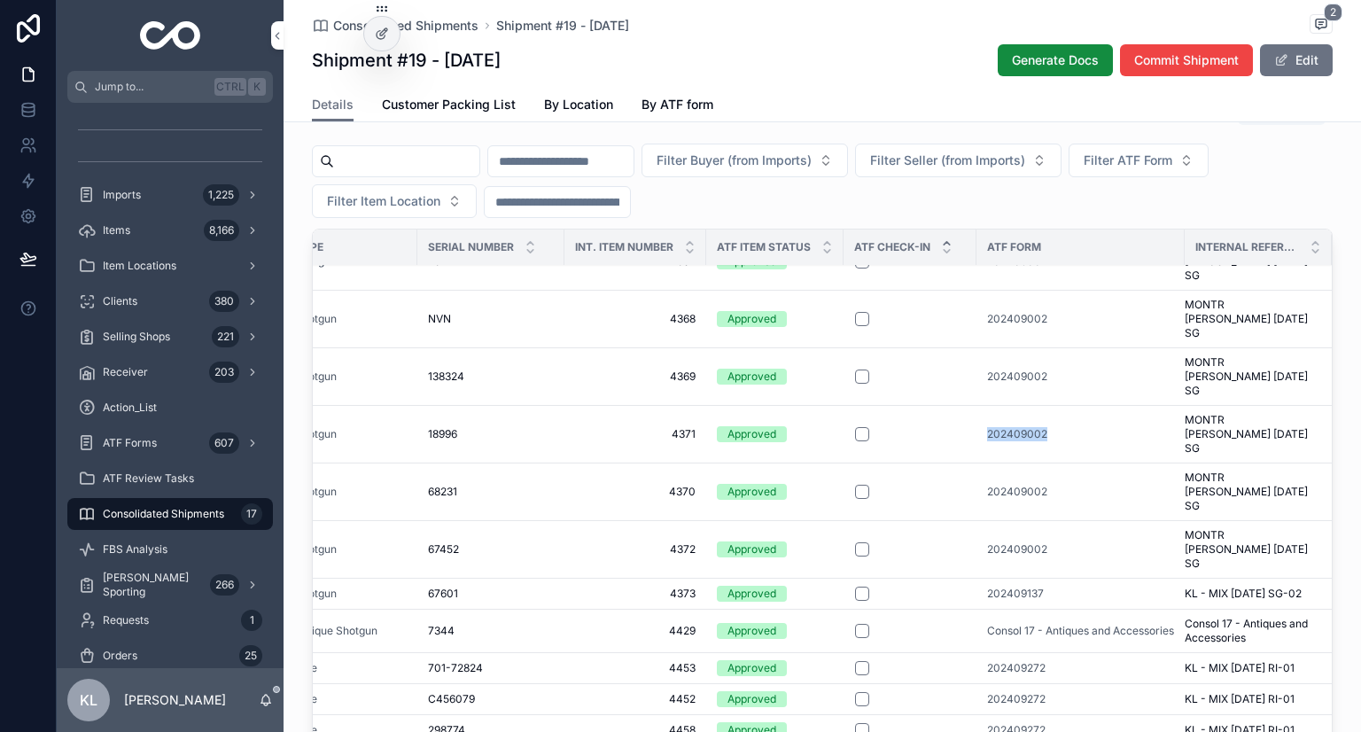
click at [1172, 169] on span "Filter ATF Form" at bounding box center [1128, 161] width 89 height 18
type input "*********"
click at [1184, 256] on div "202409002" at bounding box center [1224, 254] width 246 height 28
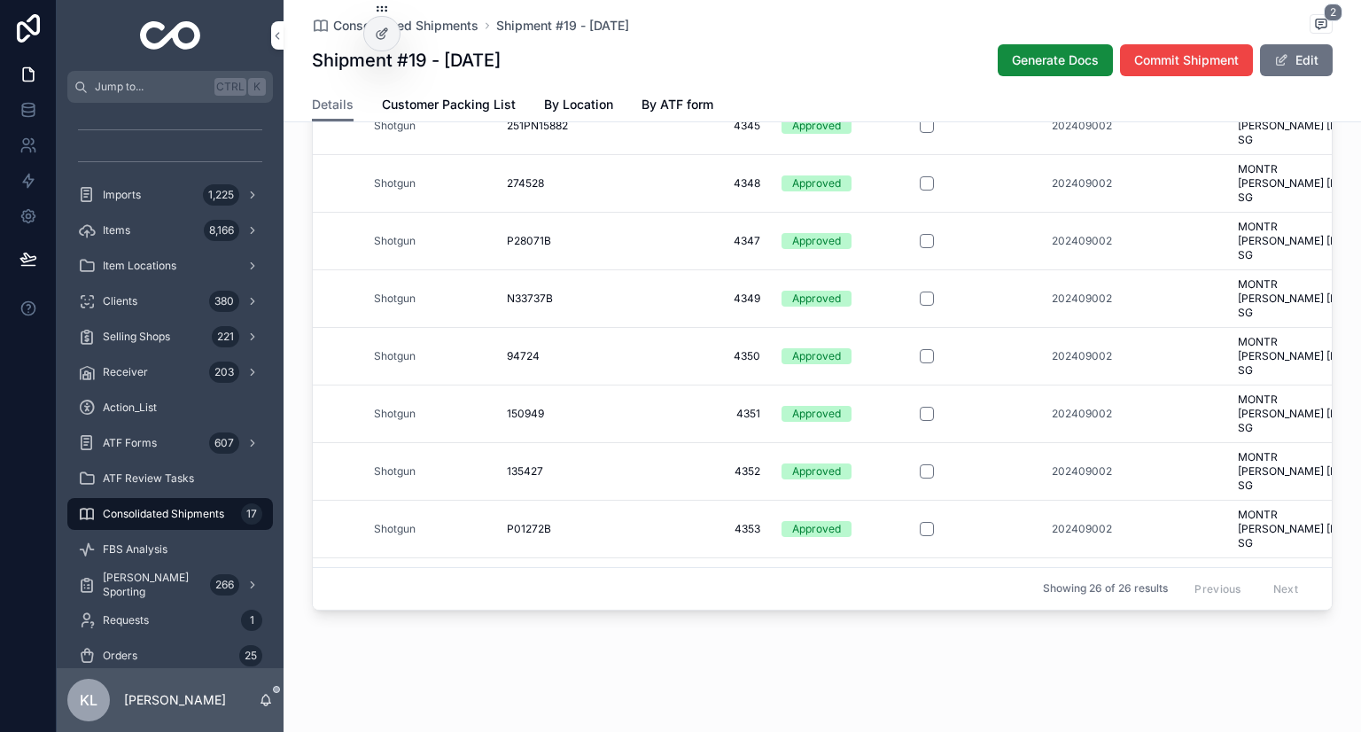
scroll to position [0, 288]
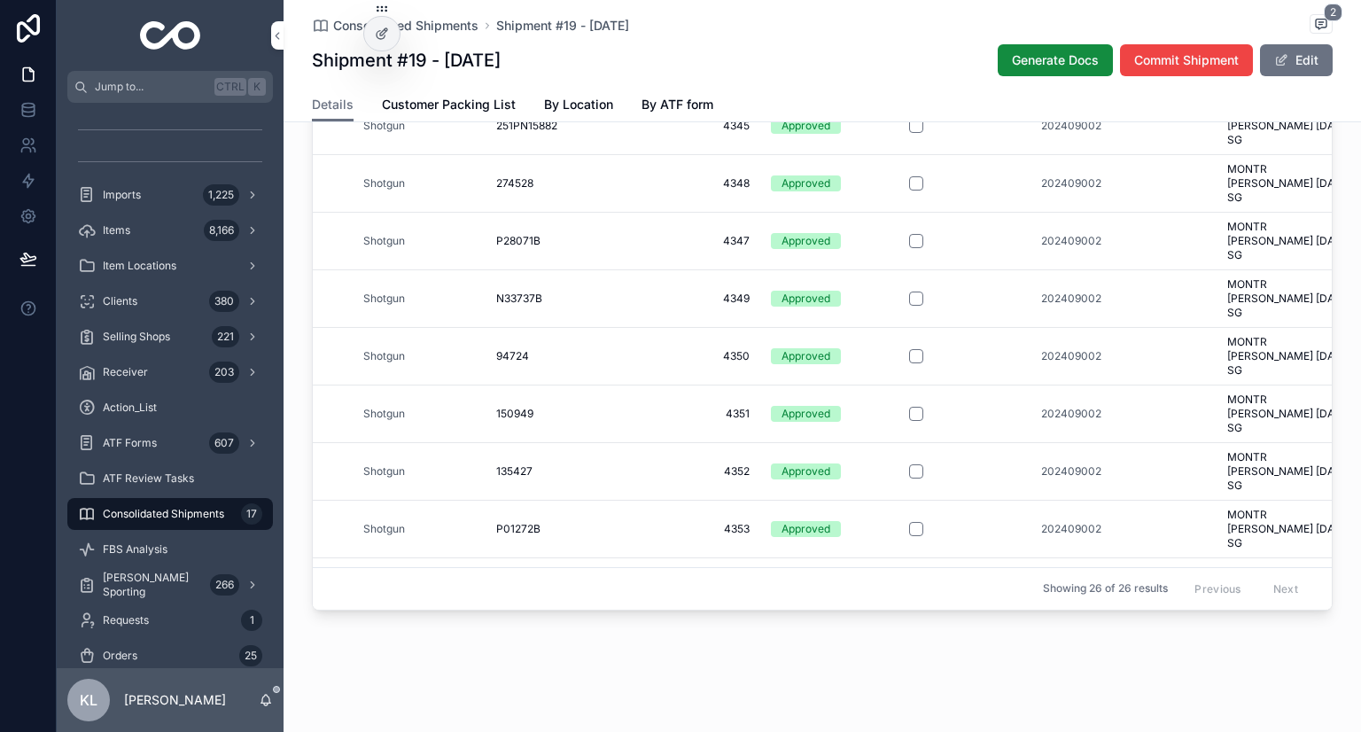
click at [1039, 194] on td "202409002" at bounding box center [1129, 183] width 197 height 58
click at [1047, 183] on span "202409002" at bounding box center [1071, 183] width 60 height 14
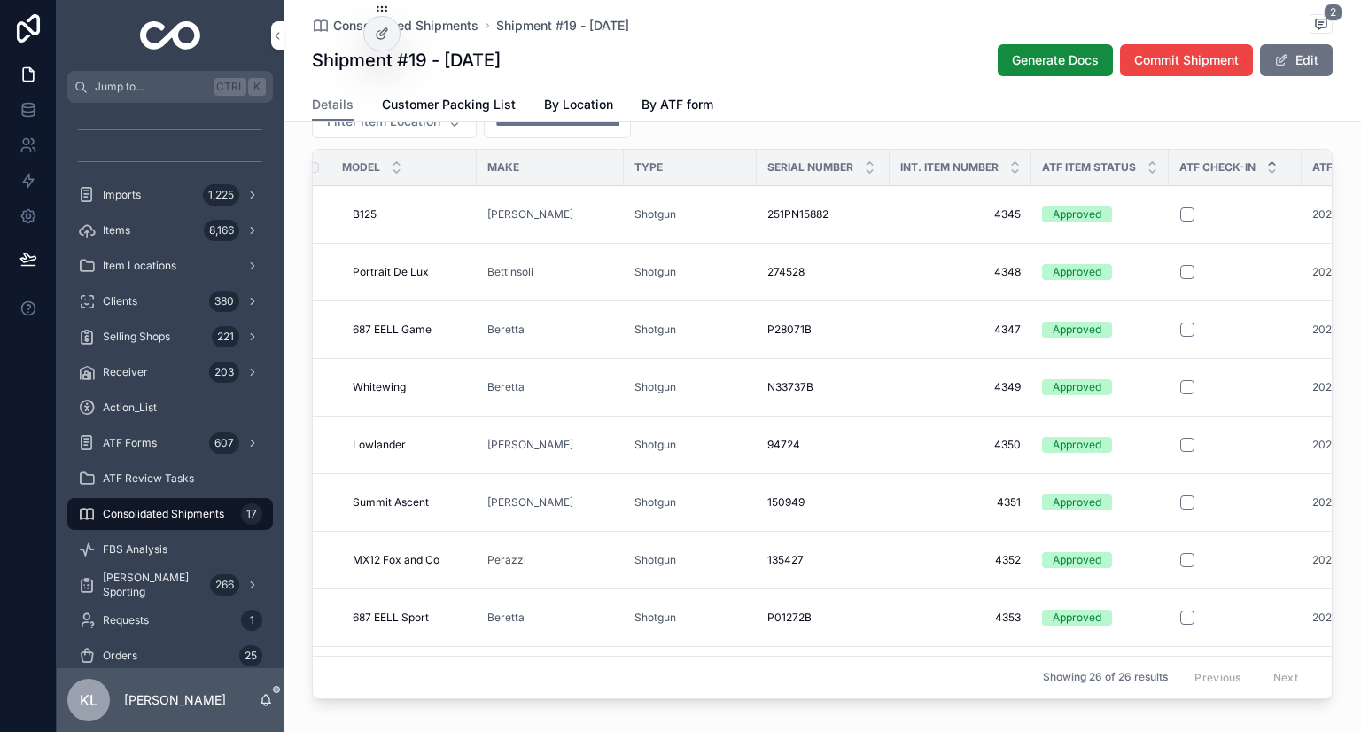
scroll to position [0, 0]
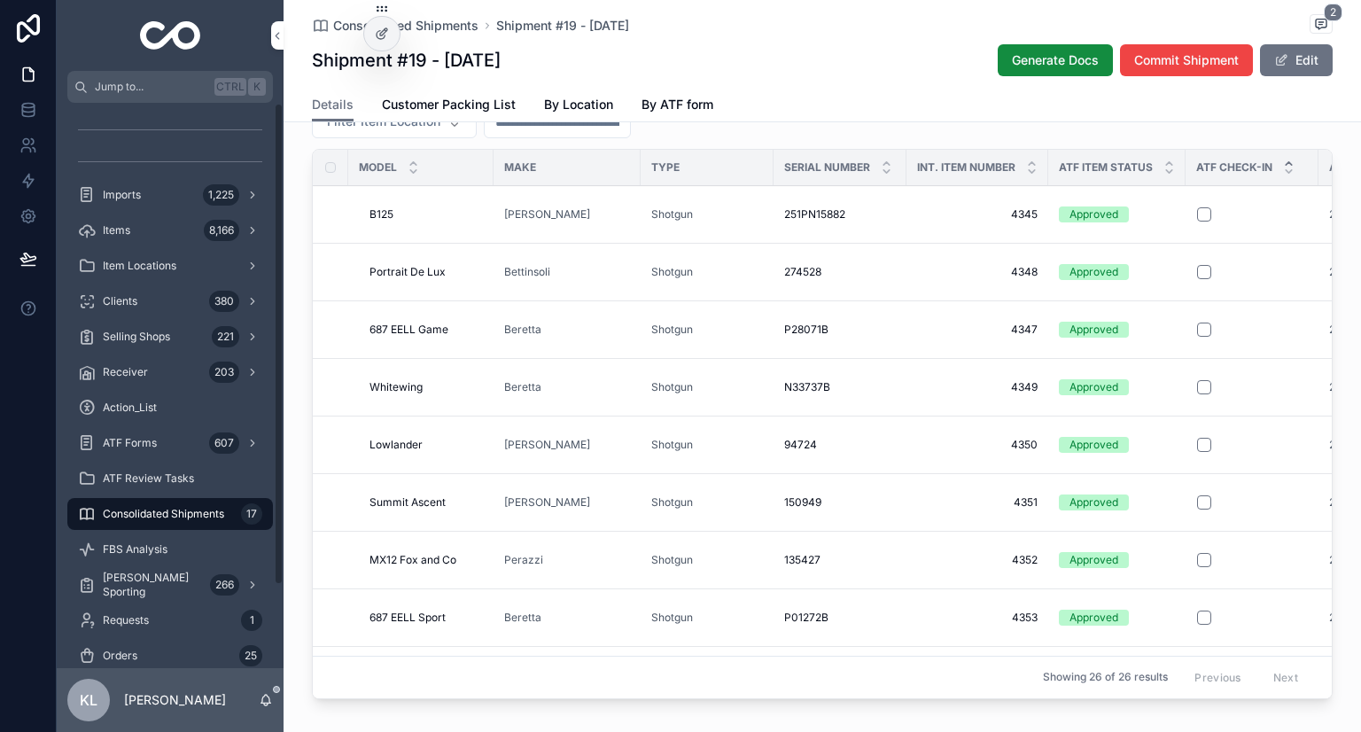
click at [906, 93] on div "Details Customer Packing List By Location By ATF form" at bounding box center [822, 105] width 1021 height 34
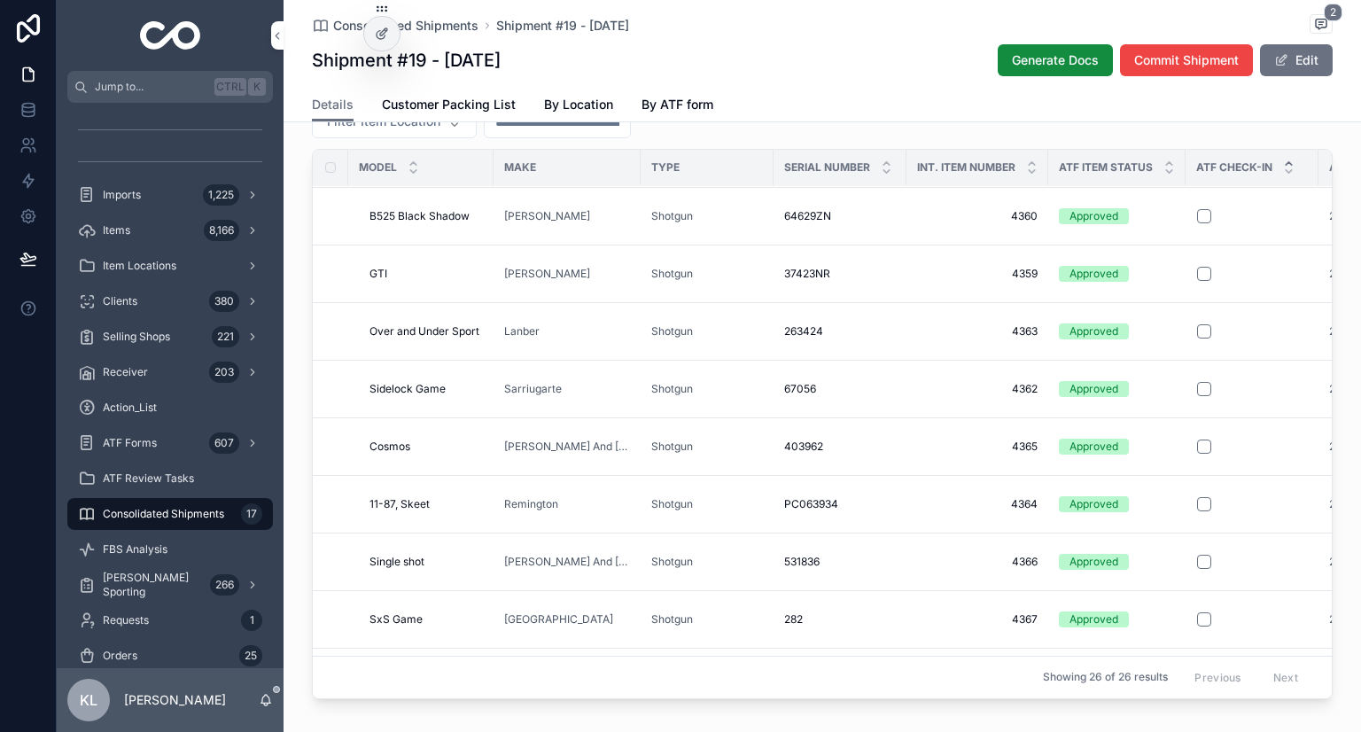
scroll to position [688, 0]
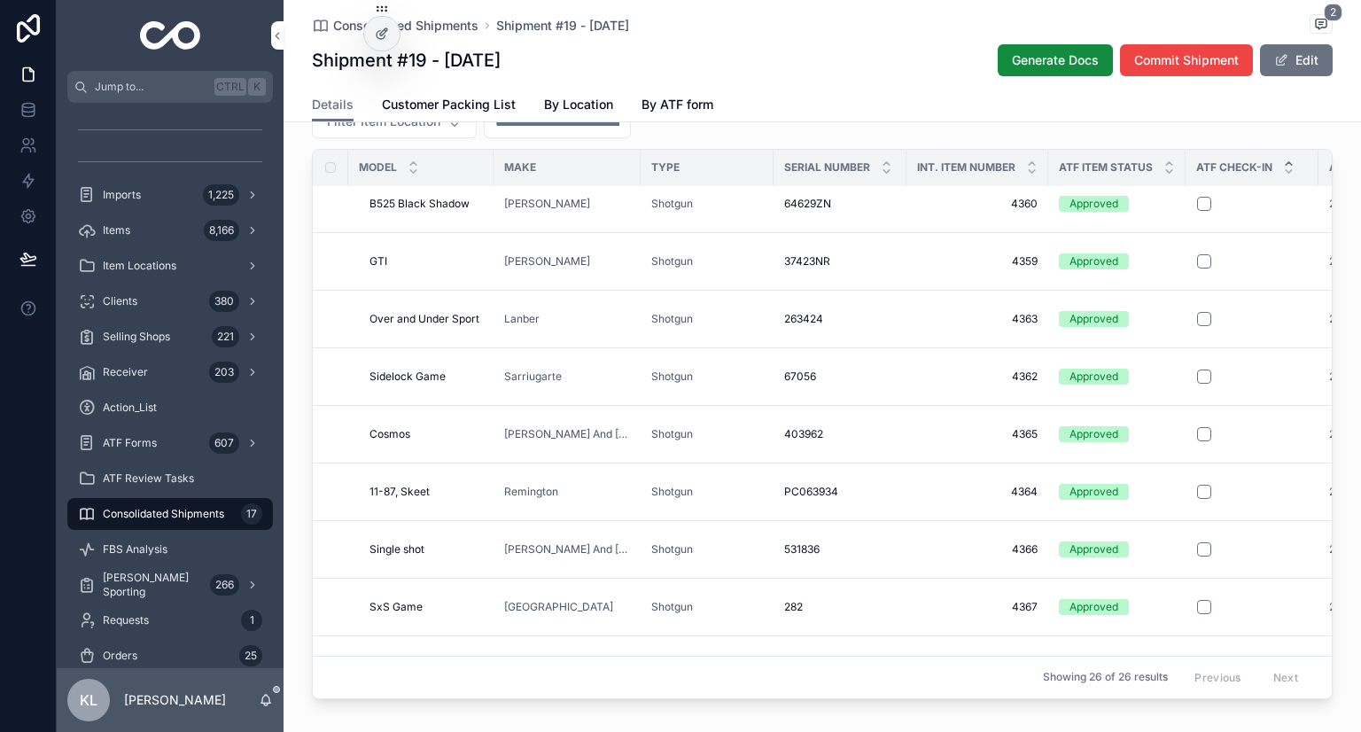
click at [1200, 715] on button "scrollable content" at bounding box center [1204, 722] width 14 height 14
click at [1198, 657] on button "scrollable content" at bounding box center [1204, 664] width 14 height 14
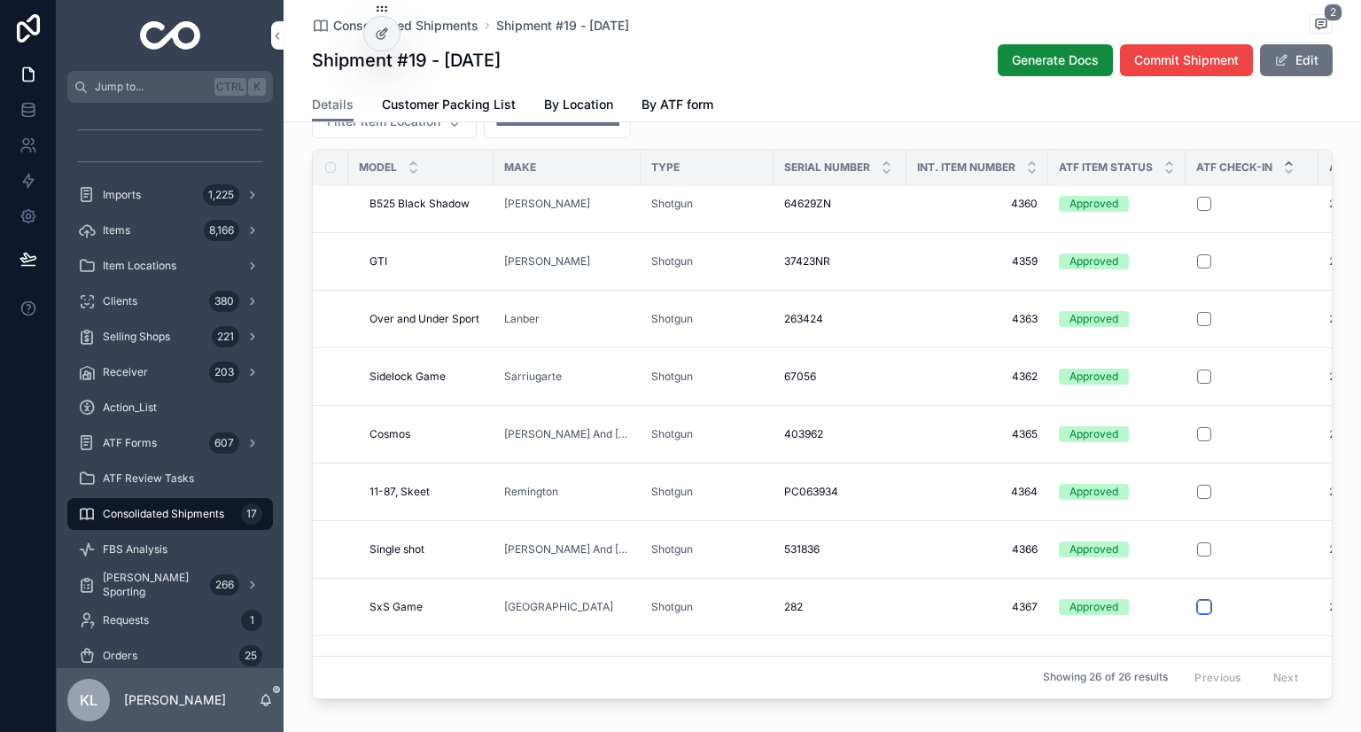
click at [1198, 600] on button "scrollable content" at bounding box center [1204, 607] width 14 height 14
click at [1199, 542] on button "scrollable content" at bounding box center [1204, 549] width 14 height 14
click at [1201, 485] on button "scrollable content" at bounding box center [1204, 492] width 14 height 14
click at [1198, 426] on form "scrollable content" at bounding box center [1252, 434] width 112 height 16
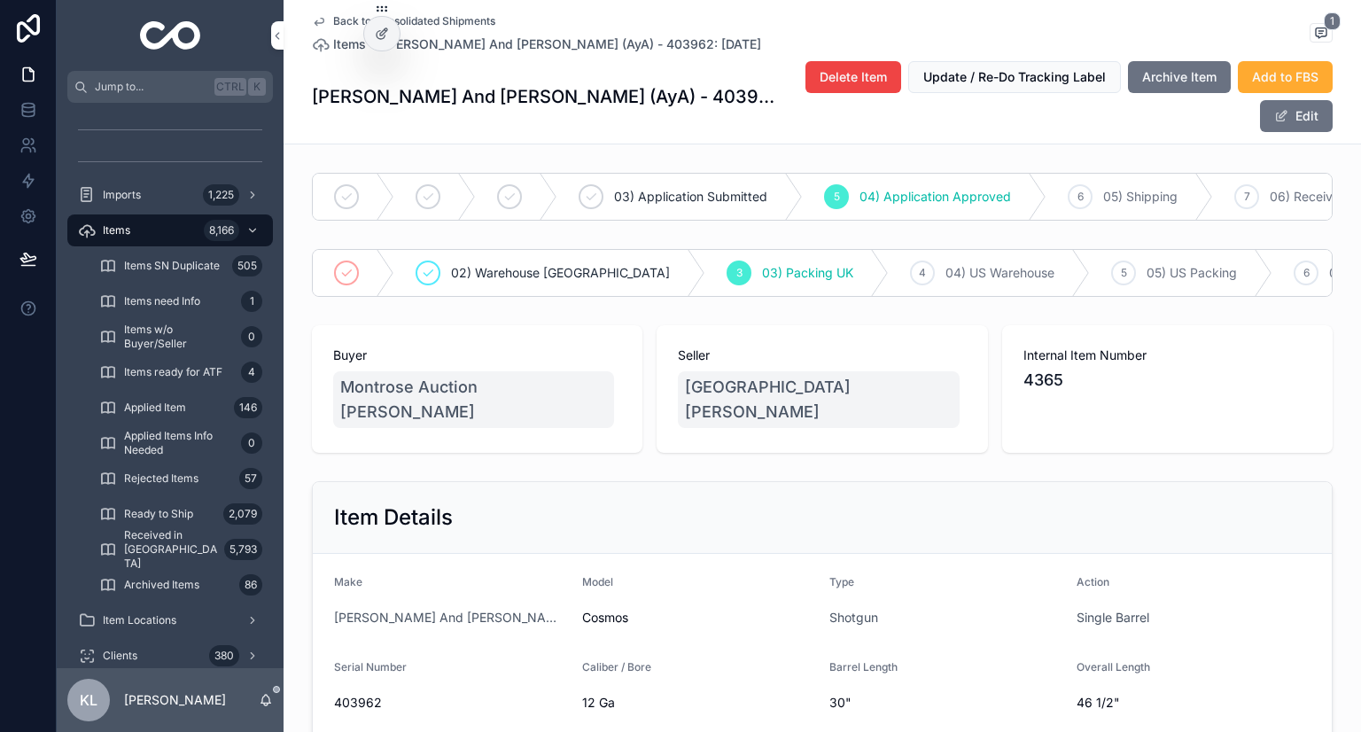
click at [312, 22] on icon "scrollable content" at bounding box center [319, 21] width 14 height 14
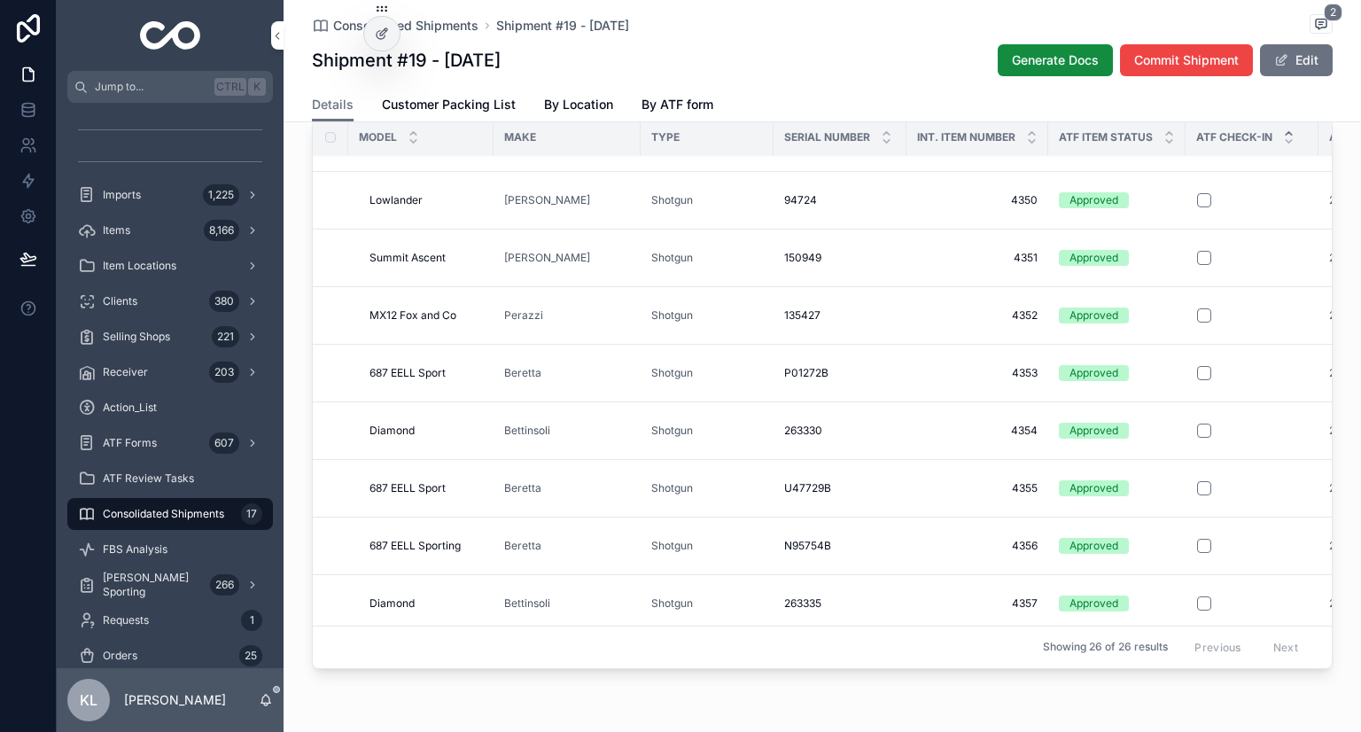
scroll to position [443, 0]
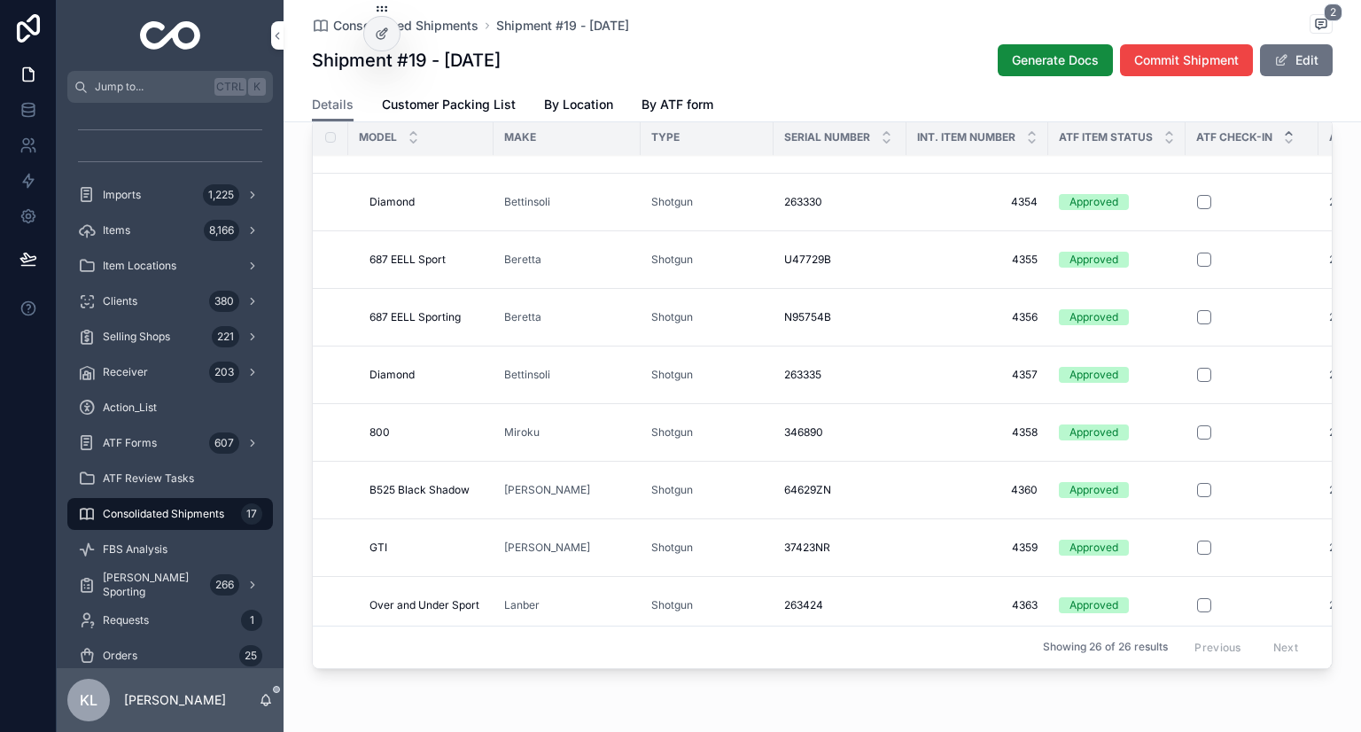
click at [1198, 713] on button "scrollable content" at bounding box center [1204, 720] width 14 height 14
click at [1198, 656] on button "scrollable content" at bounding box center [1204, 663] width 14 height 14
click at [1198, 598] on button "scrollable content" at bounding box center [1204, 605] width 14 height 14
click at [1202, 541] on button "scrollable content" at bounding box center [1204, 548] width 14 height 14
click at [1197, 483] on button "scrollable content" at bounding box center [1204, 490] width 14 height 14
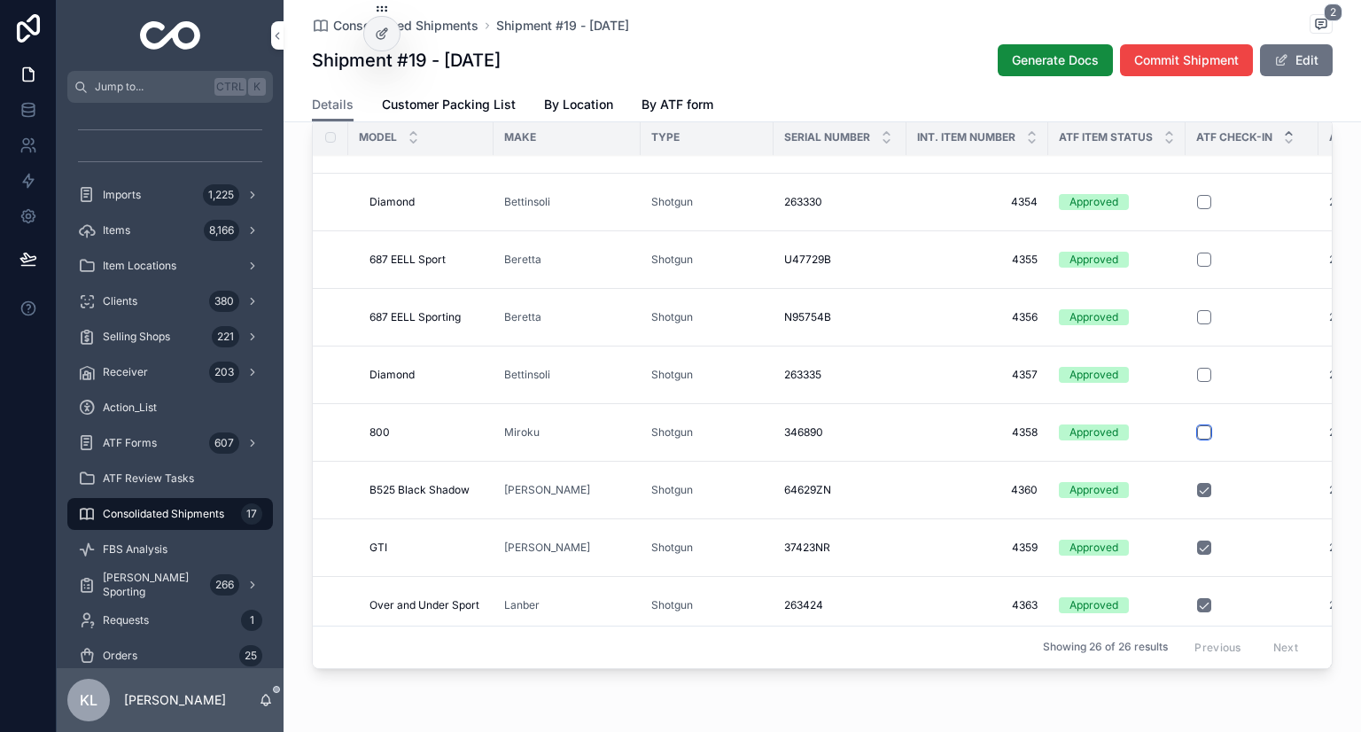
click at [1200, 425] on button "scrollable content" at bounding box center [1204, 432] width 14 height 14
click at [1197, 368] on button "scrollable content" at bounding box center [1204, 375] width 14 height 14
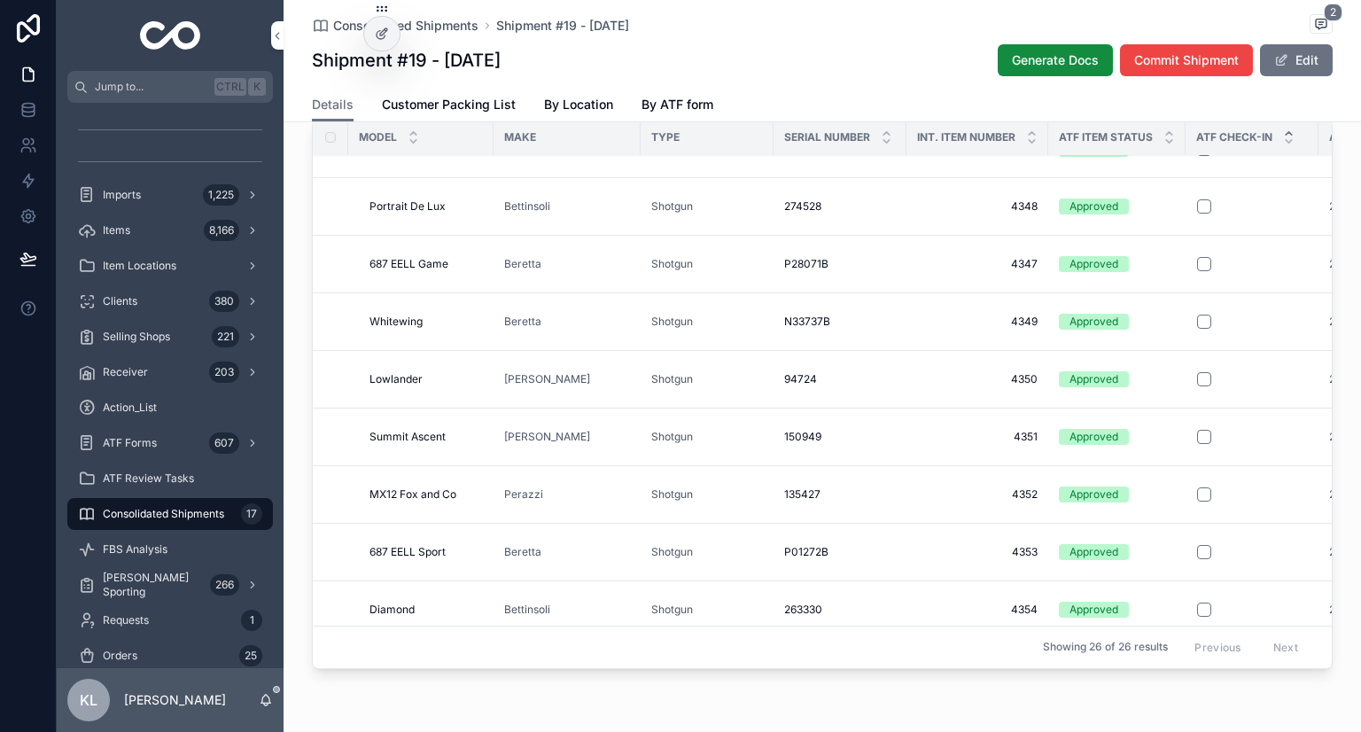
scroll to position [31, 0]
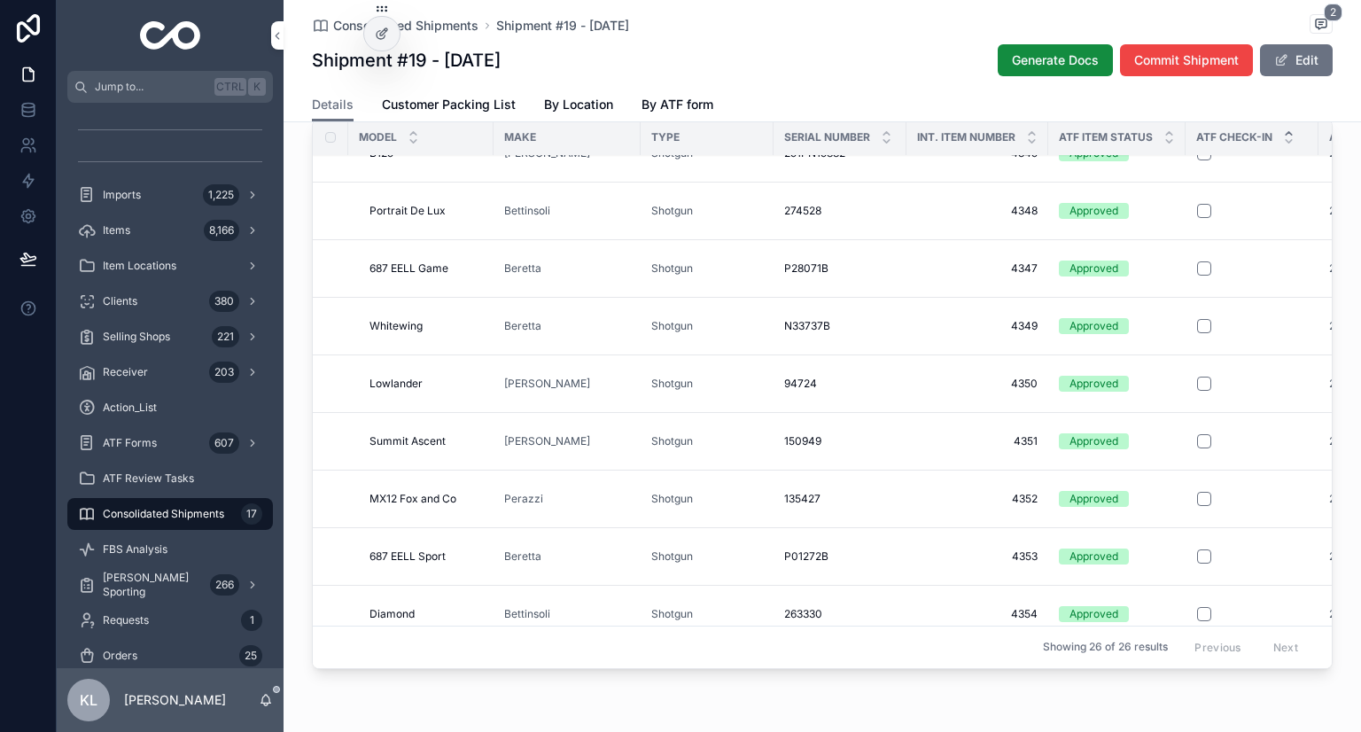
click at [1205, 722] on div "scrollable content" at bounding box center [1252, 729] width 110 height 14
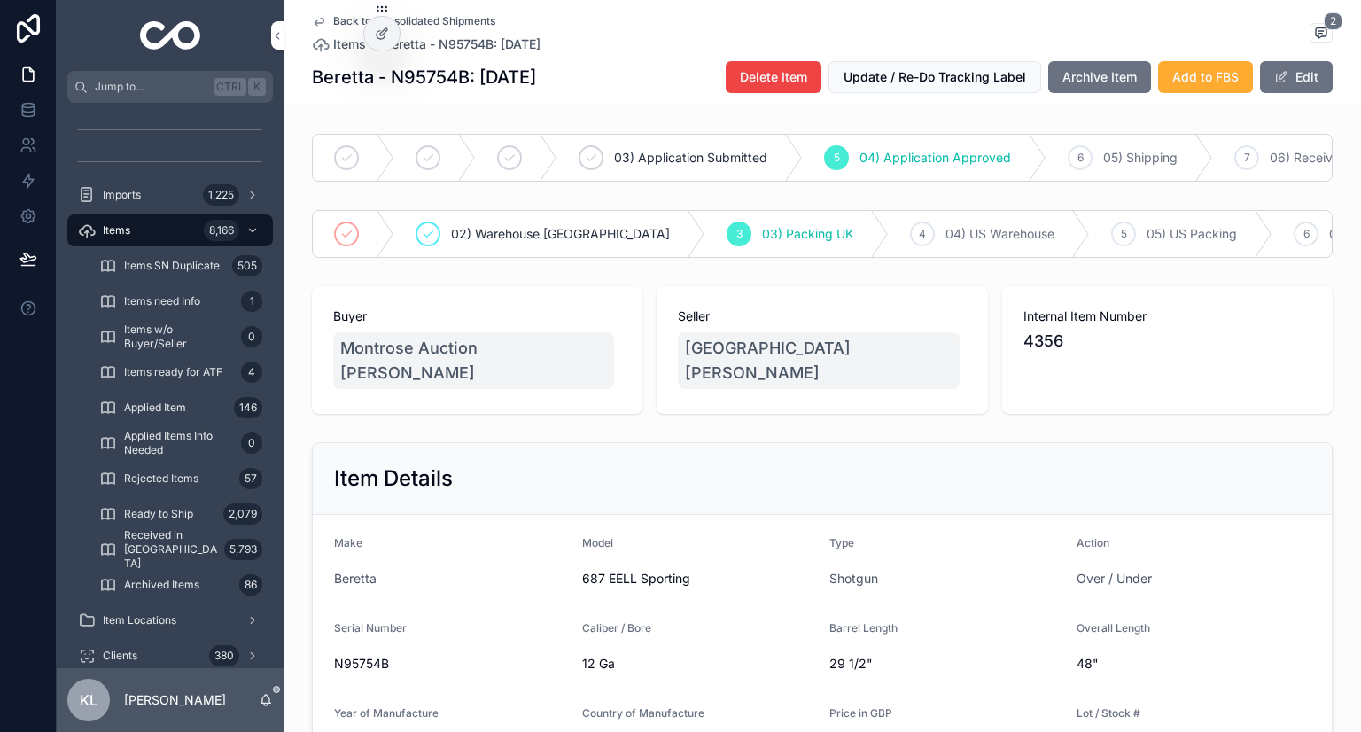
click at [312, 17] on icon "scrollable content" at bounding box center [319, 21] width 14 height 14
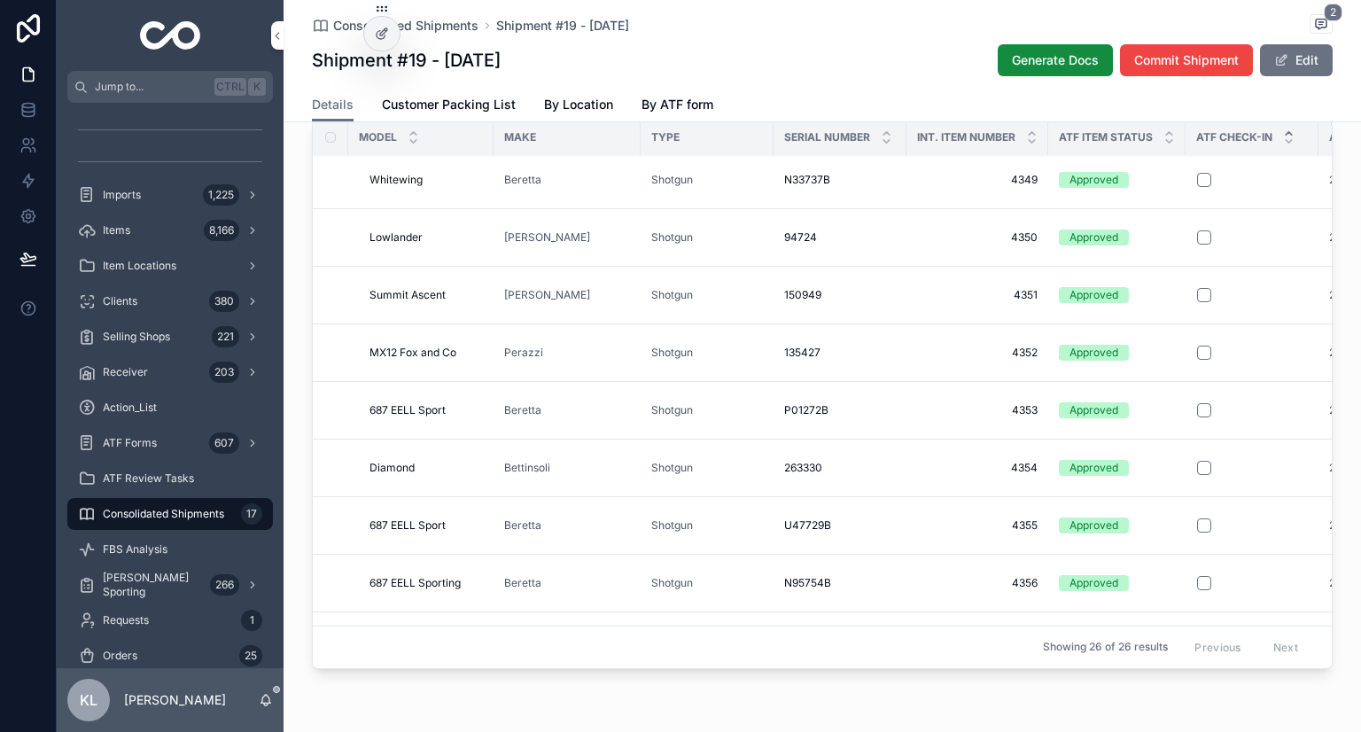
scroll to position [266, 0]
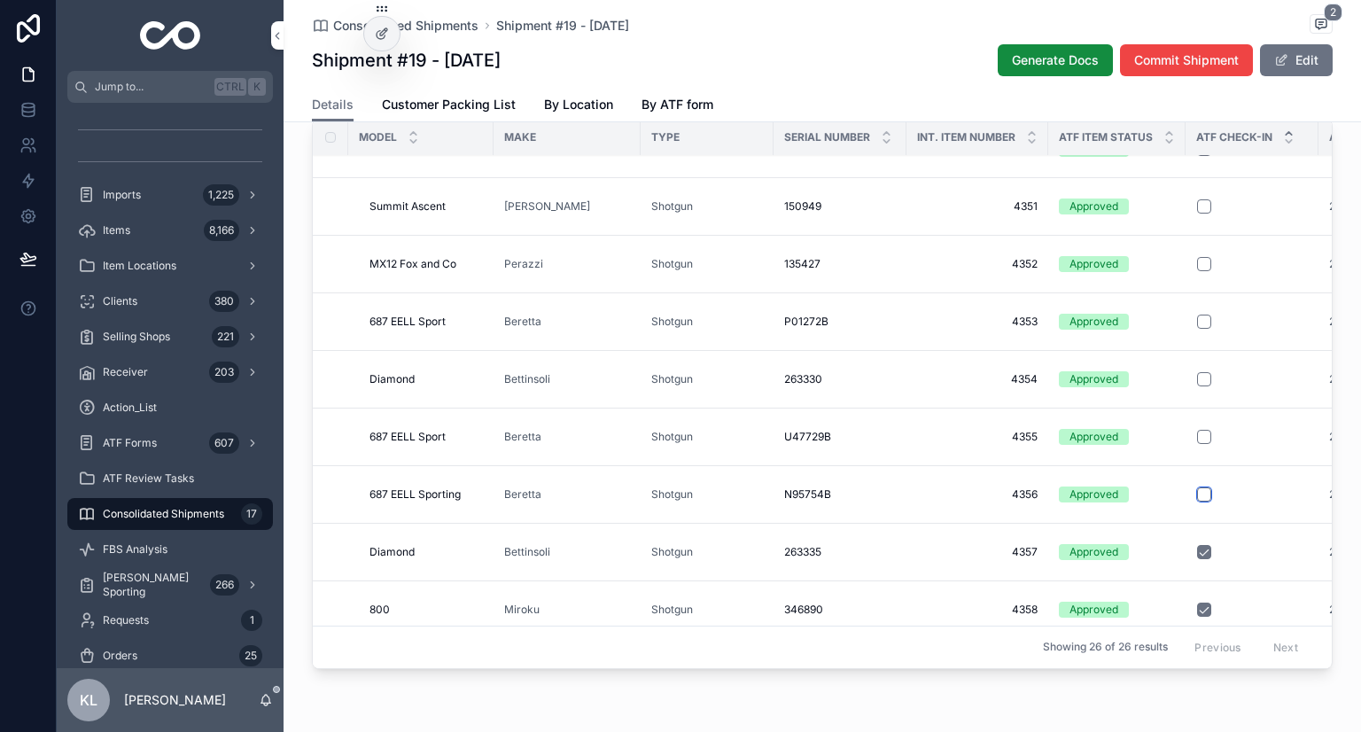
click at [1197, 487] on button "scrollable content" at bounding box center [1204, 494] width 14 height 14
click at [1199, 430] on button "scrollable content" at bounding box center [1204, 437] width 14 height 14
click at [1198, 372] on button "scrollable content" at bounding box center [1204, 379] width 14 height 14
click at [1198, 292] on td "scrollable content" at bounding box center [1252, 321] width 133 height 58
click at [1204, 315] on button "scrollable content" at bounding box center [1204, 322] width 14 height 14
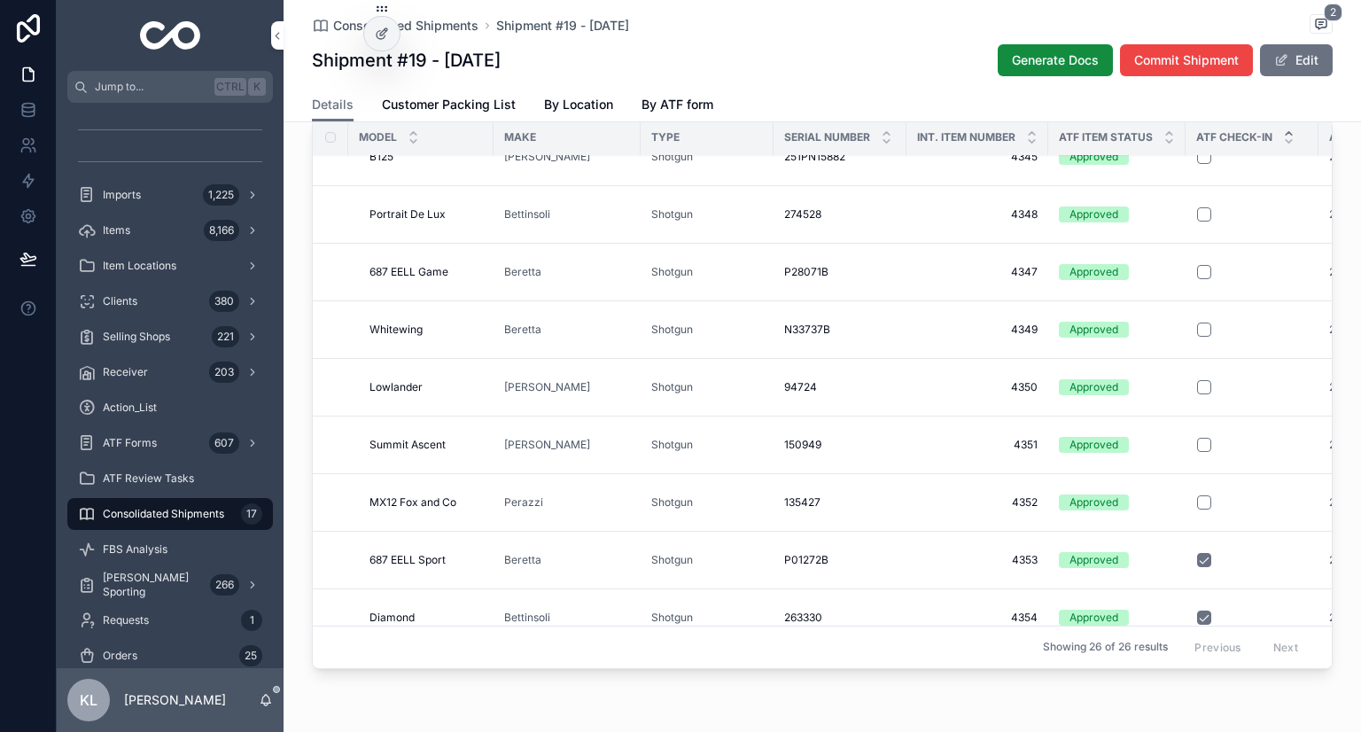
scroll to position [0, 0]
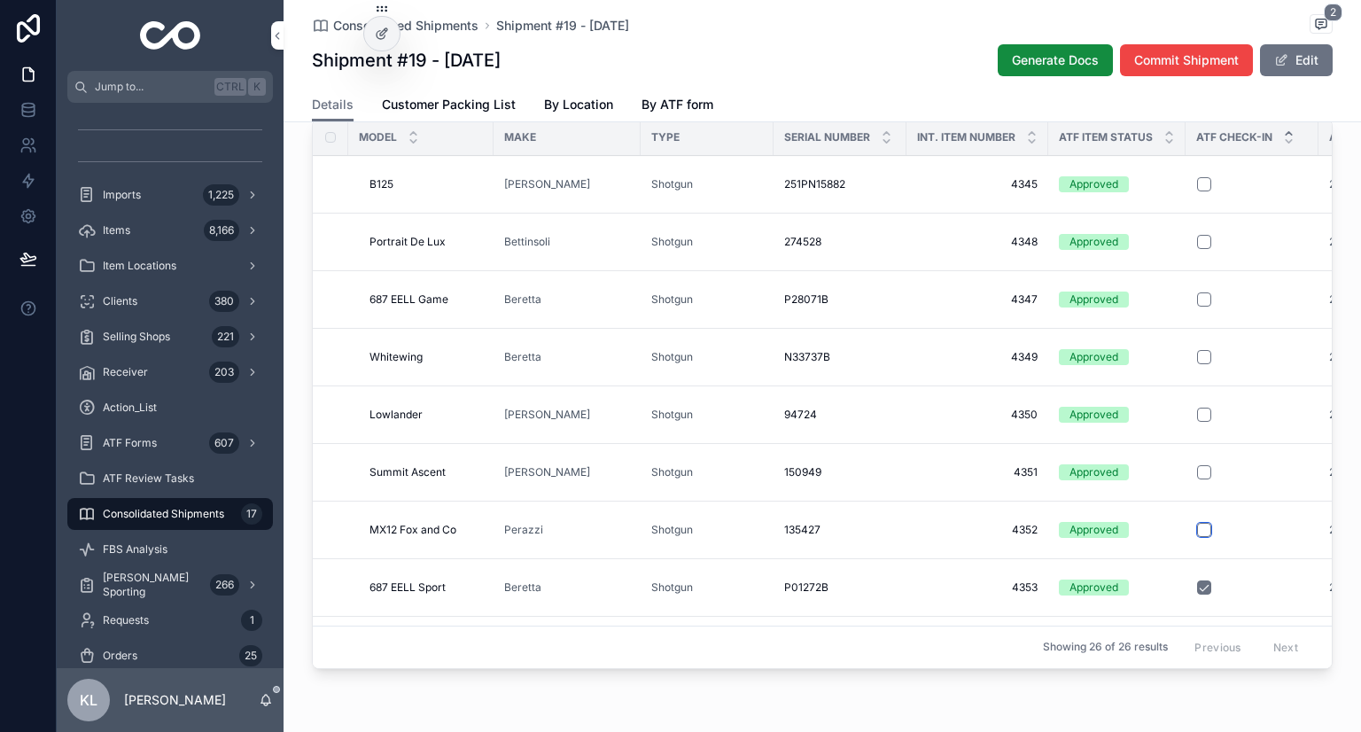
click at [1201, 523] on button "scrollable content" at bounding box center [1204, 530] width 14 height 14
click at [1198, 465] on button "scrollable content" at bounding box center [1204, 472] width 14 height 14
click at [1197, 408] on button "scrollable content" at bounding box center [1204, 415] width 14 height 14
click at [1197, 350] on button "scrollable content" at bounding box center [1204, 357] width 14 height 14
click at [1197, 292] on button "scrollable content" at bounding box center [1204, 299] width 14 height 14
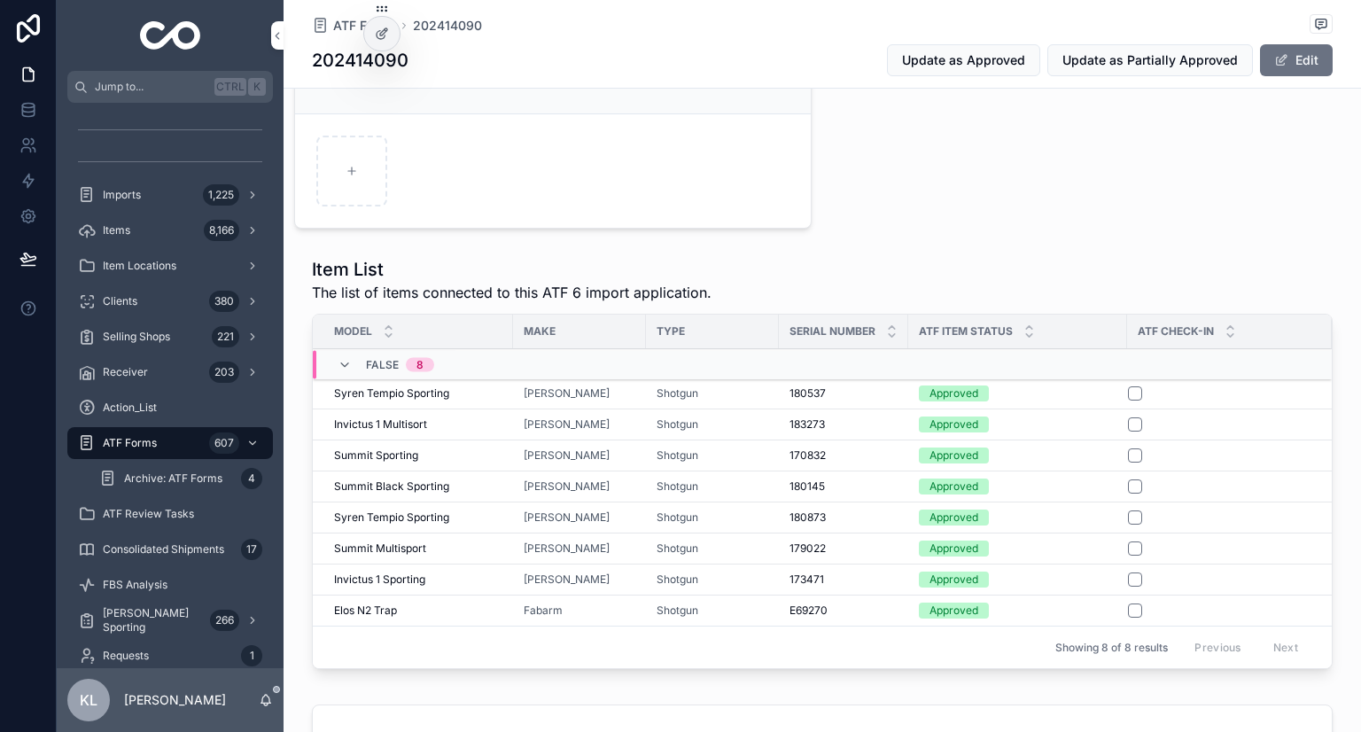
scroll to position [709, 0]
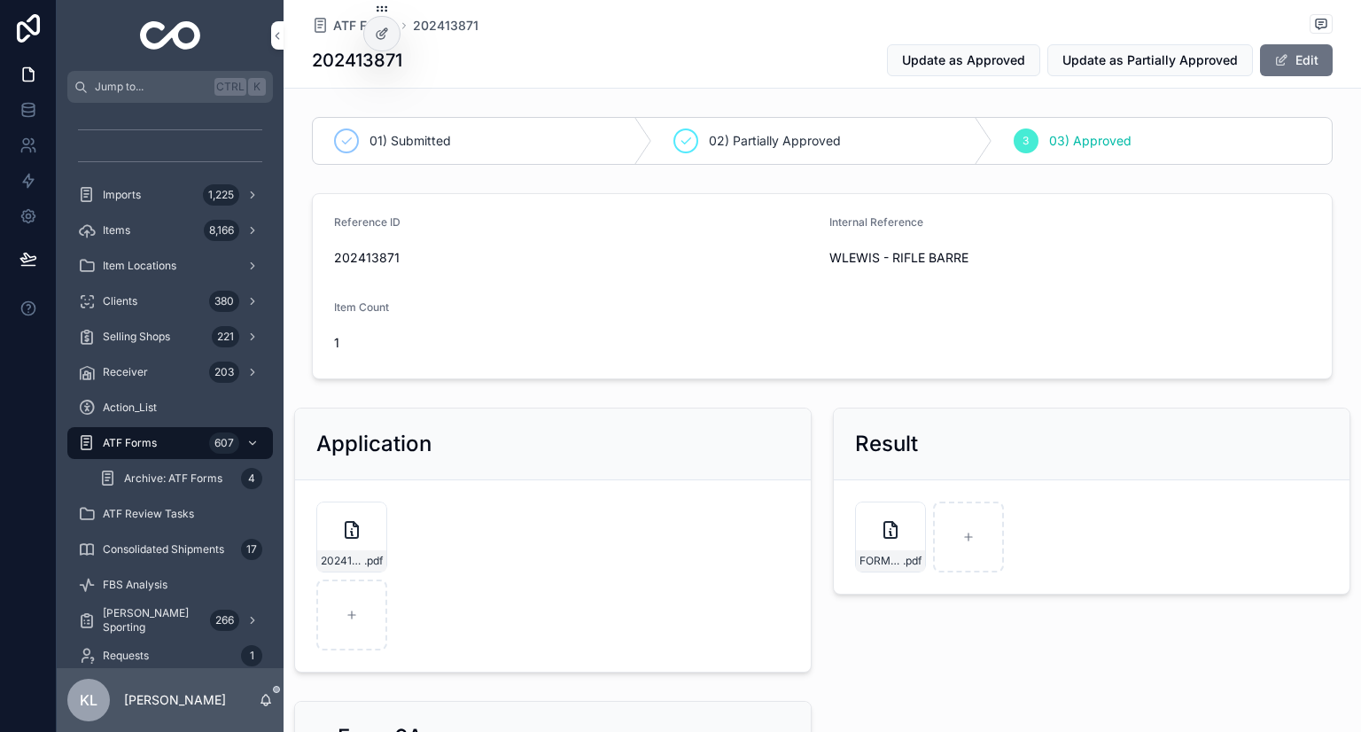
click at [372, 249] on span "202413871" at bounding box center [574, 258] width 481 height 18
copy span "202413871"
click at [992, 250] on span "WLEWIS - RIFLE BARRE" at bounding box center [1069, 258] width 481 height 18
drag, startPoint x: 823, startPoint y: 260, endPoint x: 972, endPoint y: 260, distance: 148.9
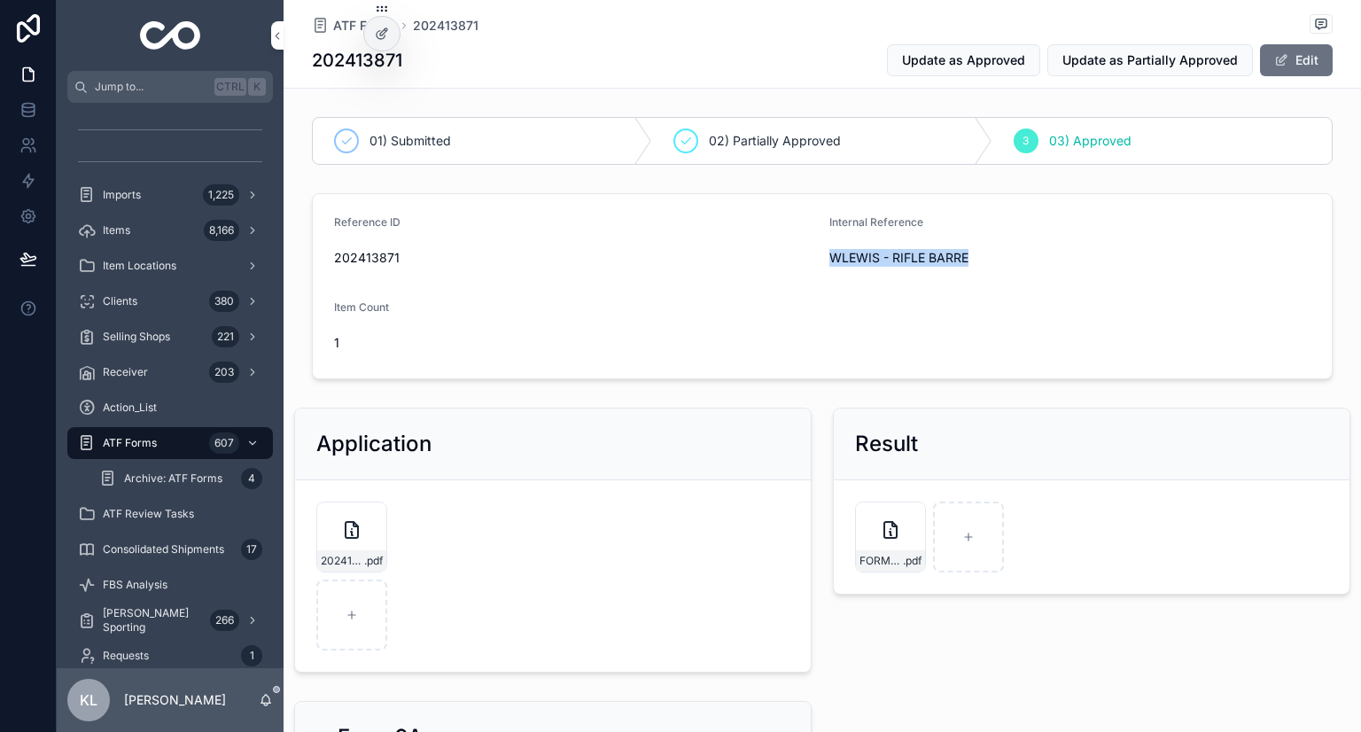
click at [972, 260] on span "WLEWIS - RIFLE BARRE" at bounding box center [1069, 258] width 481 height 18
copy span "WLEWIS - RIFLE BARRE"
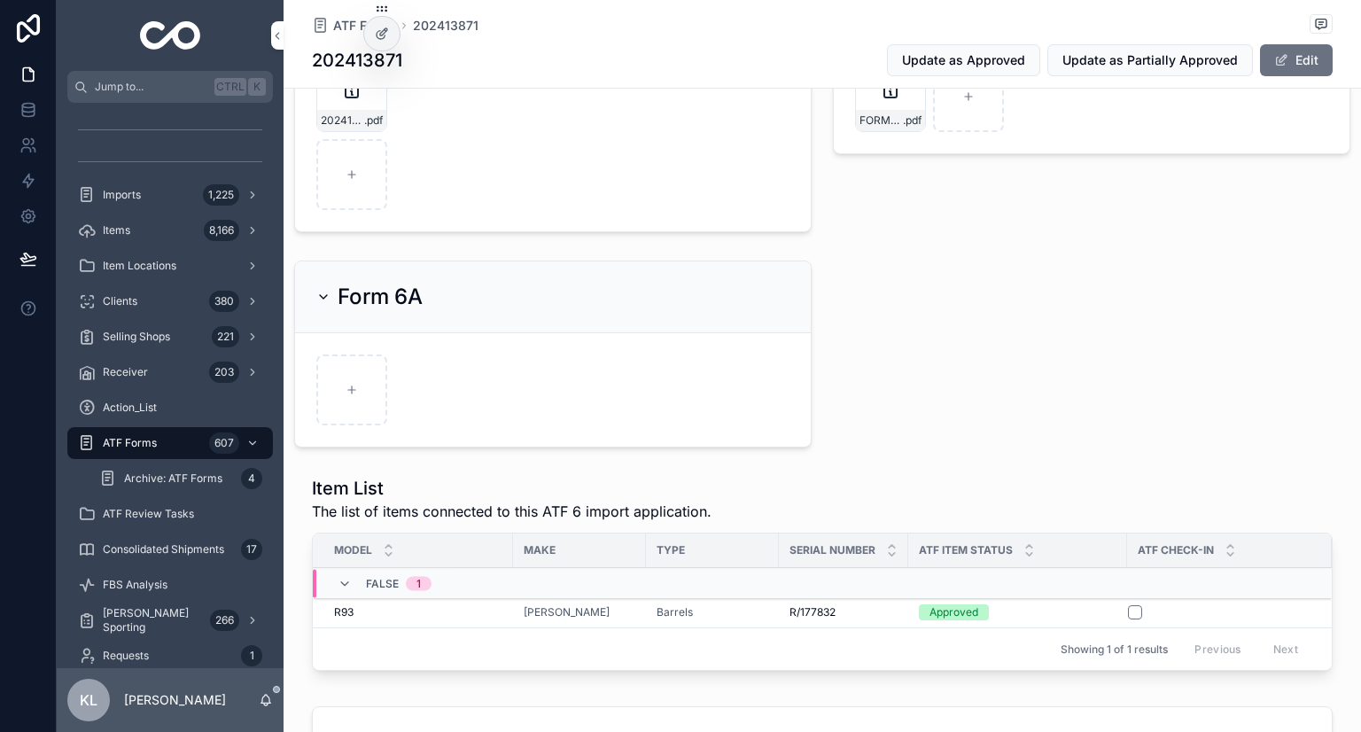
scroll to position [532, 0]
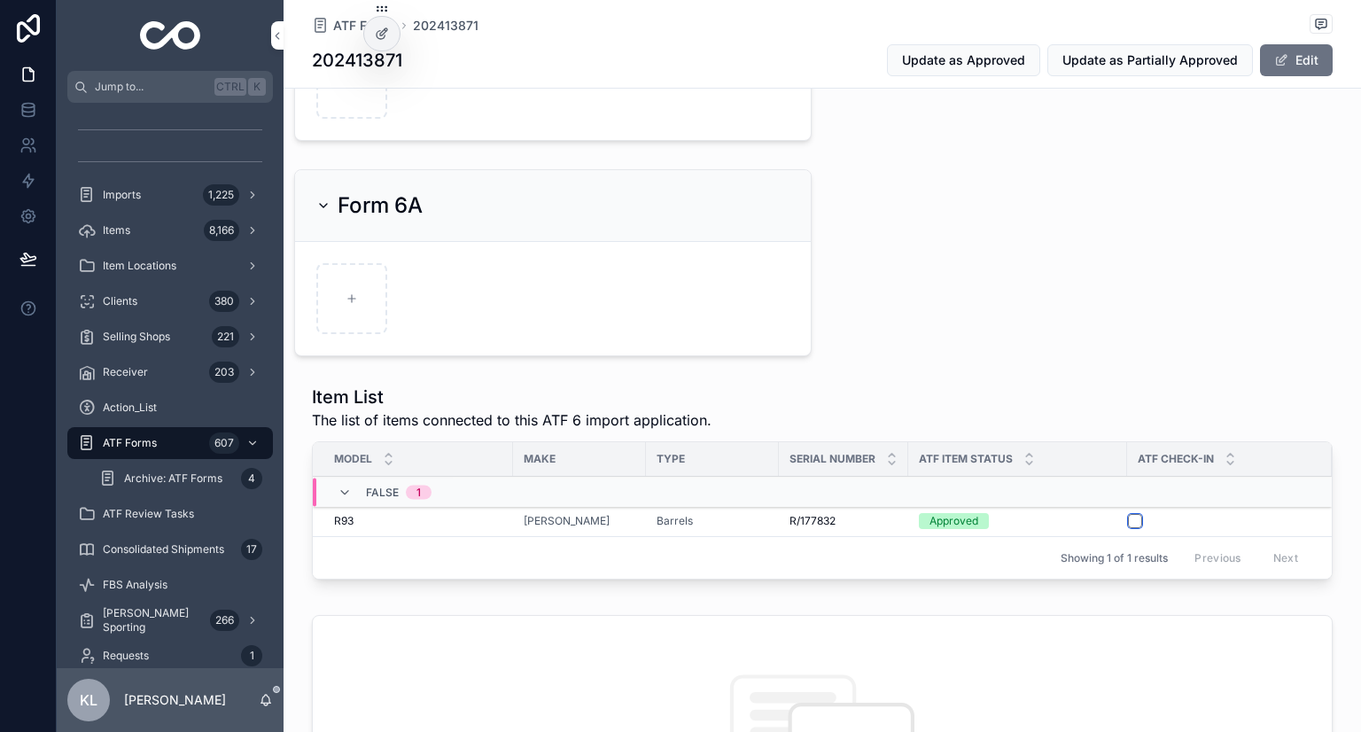
click at [1133, 516] on button "scrollable content" at bounding box center [1135, 521] width 14 height 14
click at [344, 299] on div "scrollable content" at bounding box center [351, 298] width 71 height 71
click at [344, 292] on div "scrollable content" at bounding box center [351, 298] width 71 height 71
type input "**********"
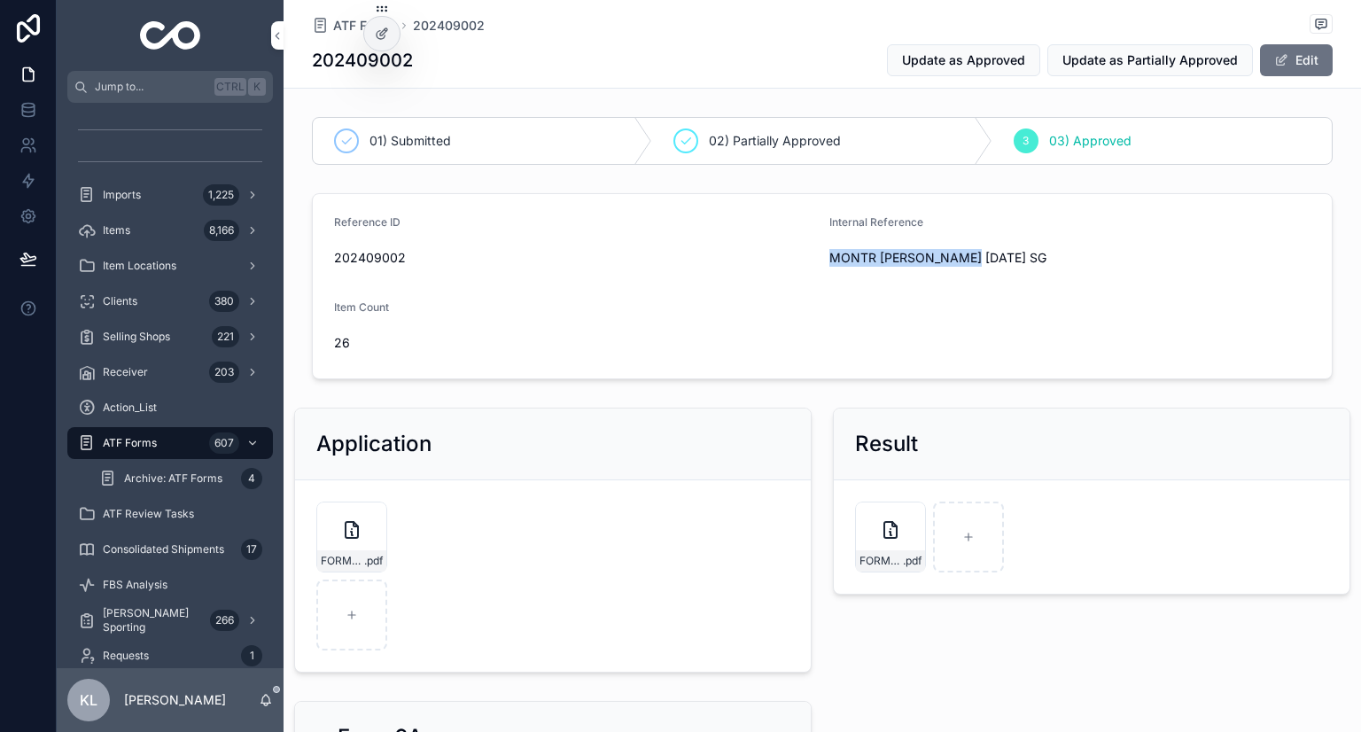
drag, startPoint x: 872, startPoint y: 253, endPoint x: 968, endPoint y: 252, distance: 96.6
click at [968, 252] on form "Reference ID 202409002 Internal Reference MONTR BARB AUG24 SG Item Count 26" at bounding box center [822, 286] width 1019 height 184
copy span "MONTR [PERSON_NAME] [DATE] SG"
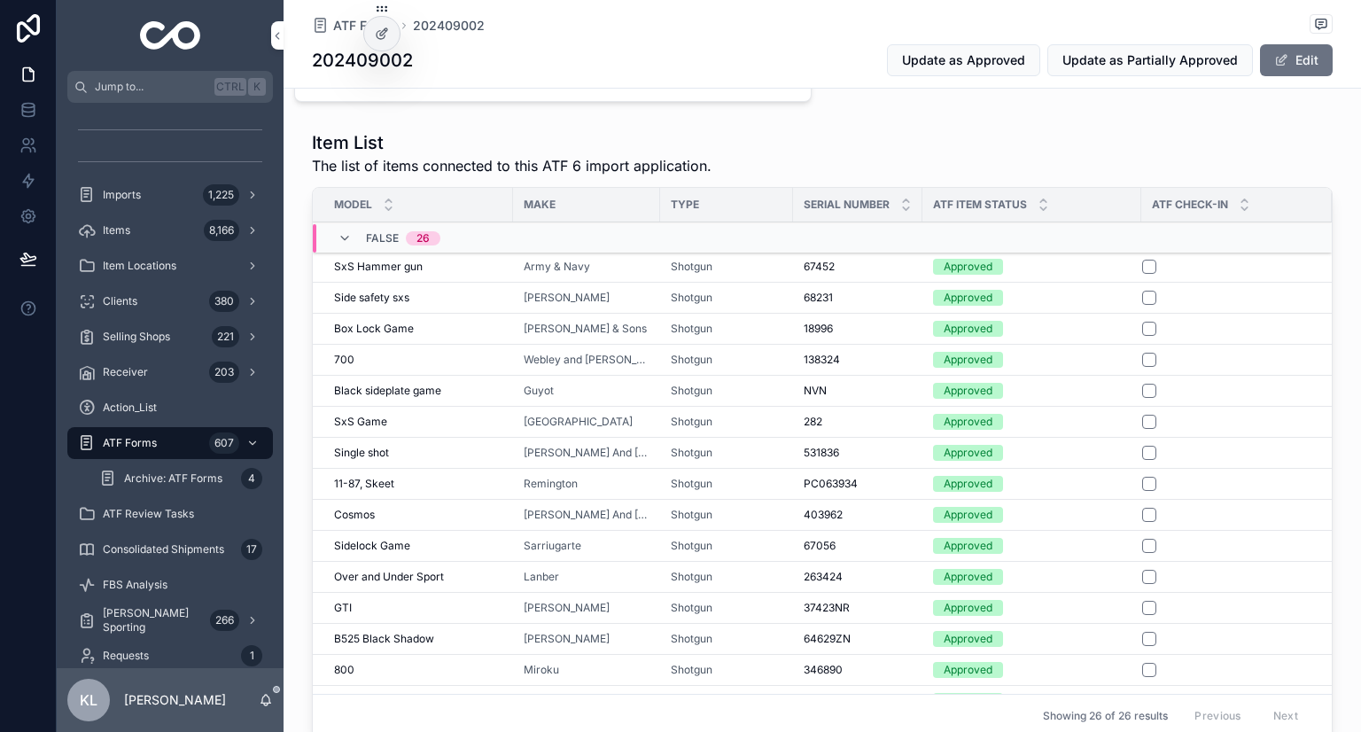
scroll to position [797, 0]
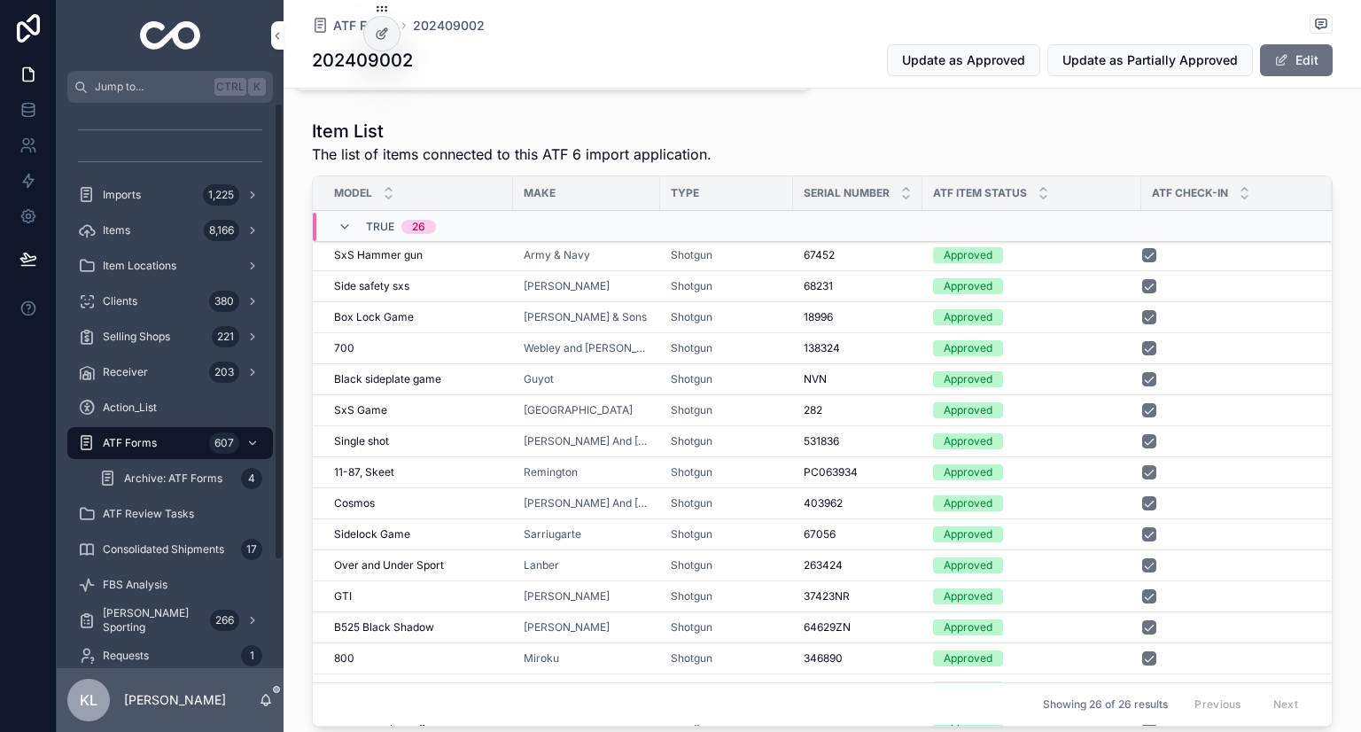
click at [992, 114] on div "Item List The list of items connected to this ATF 6 import application. Model M…" at bounding box center [822, 426] width 1077 height 629
click at [1219, 159] on div "Item List The list of items connected to this ATF 6 import application." at bounding box center [822, 142] width 1021 height 46
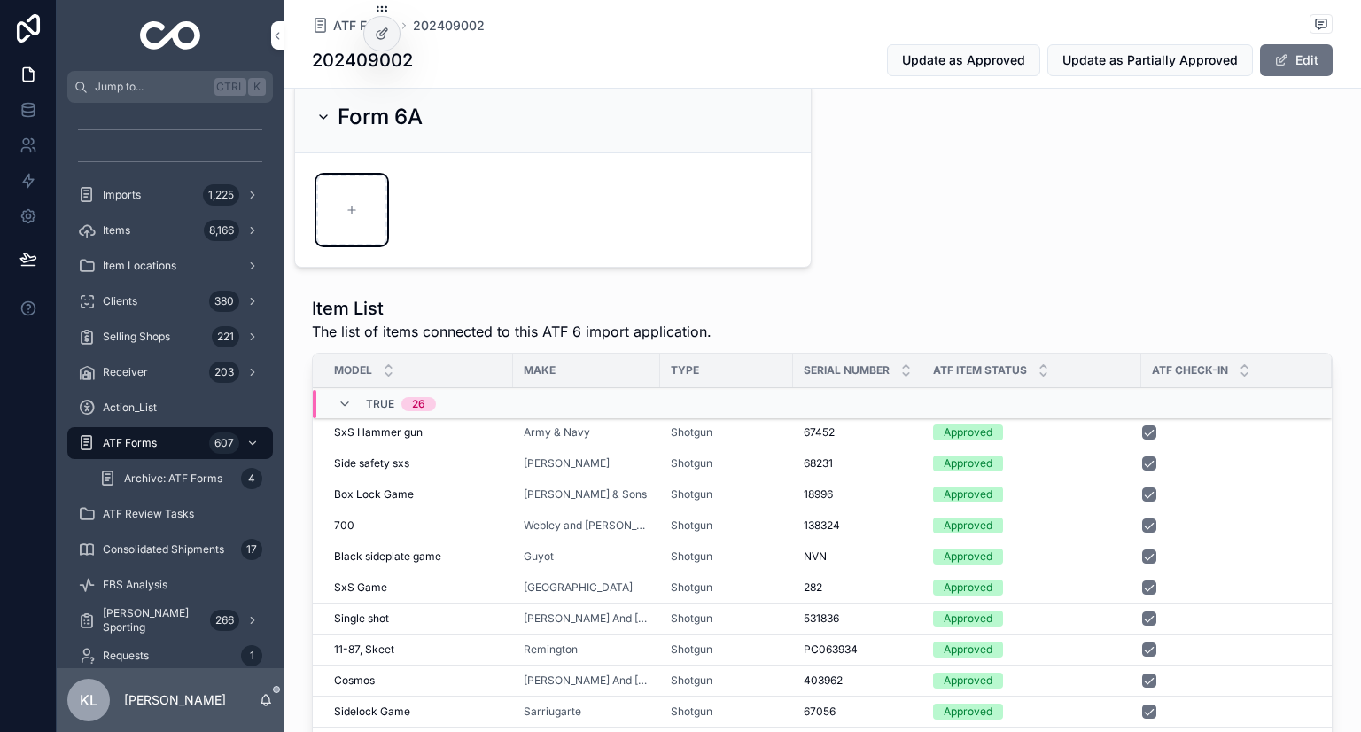
click at [350, 223] on div "scrollable content" at bounding box center [351, 210] width 71 height 71
click at [557, 222] on form "scrollable content" at bounding box center [553, 209] width 516 height 113
click at [398, 214] on div "scrollable content" at bounding box center [390, 210] width 148 height 71
click at [376, 217] on div "scrollable content" at bounding box center [351, 210] width 71 height 71
click at [377, 216] on div "scrollable content" at bounding box center [351, 210] width 71 height 71
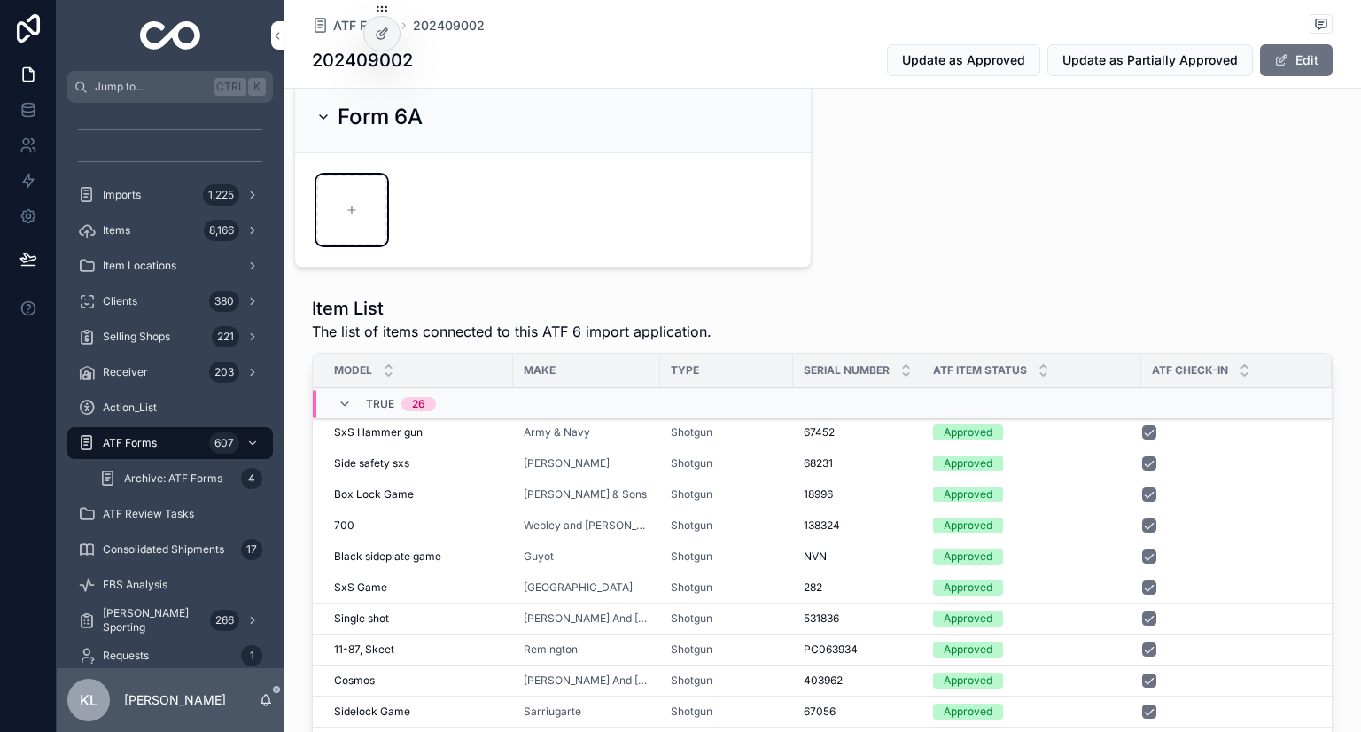
type input "**********"
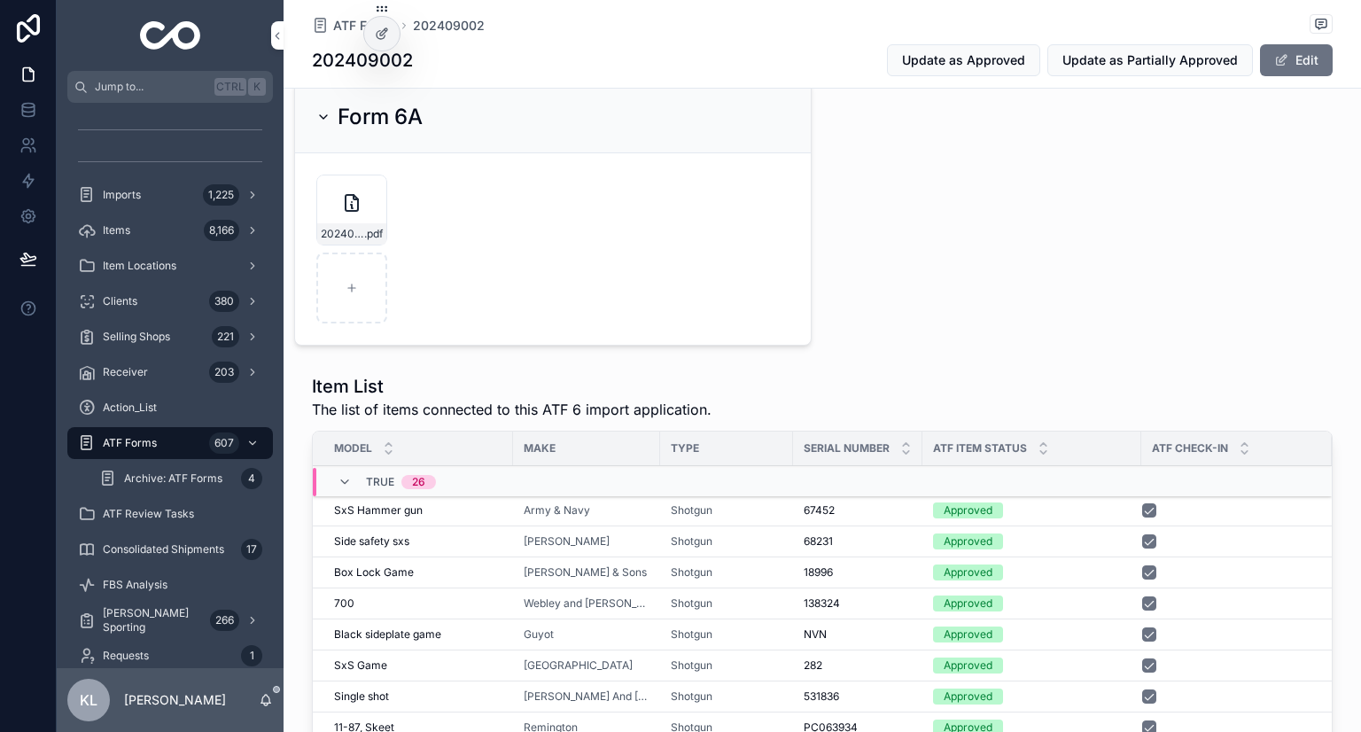
click at [971, 308] on div "01) Submitted 02) Partially Approved 3 03) Approved Reference ID 202409002 Inte…" at bounding box center [822, 477] width 1077 height 1974
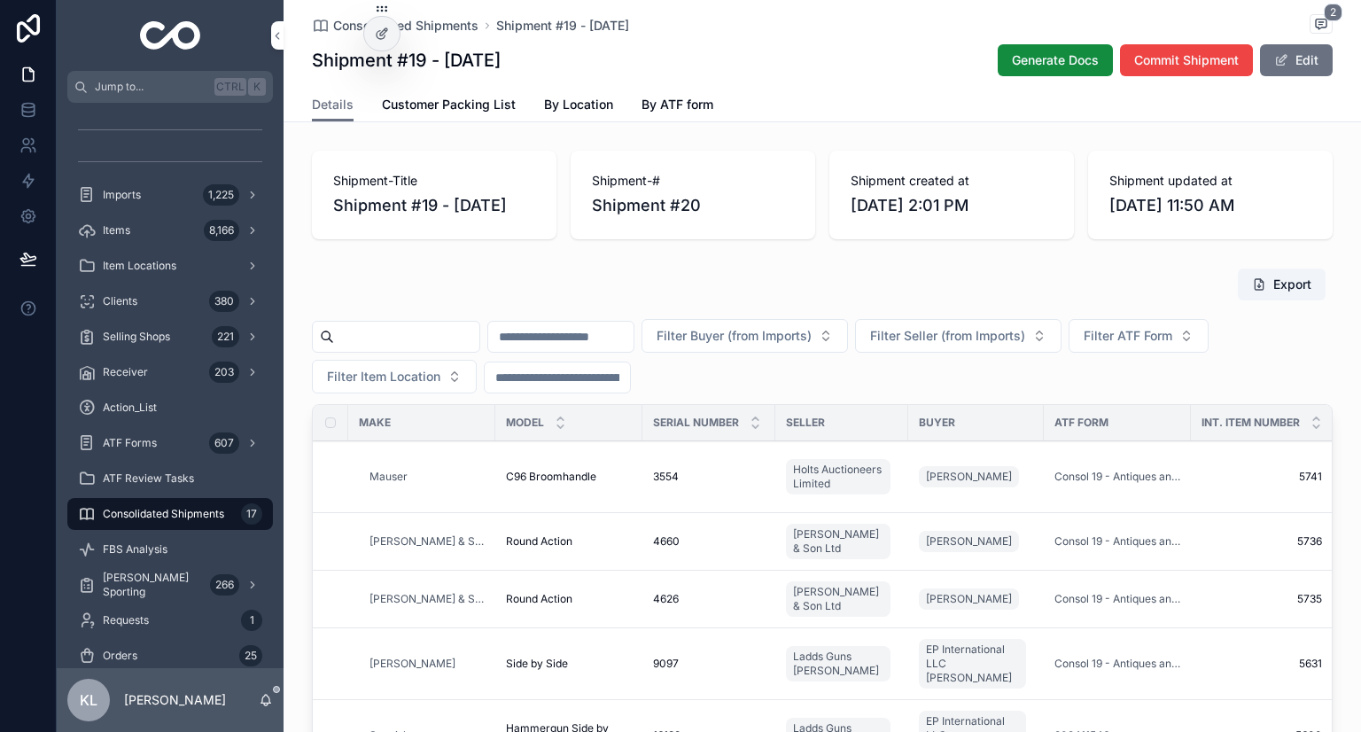
scroll to position [532, 0]
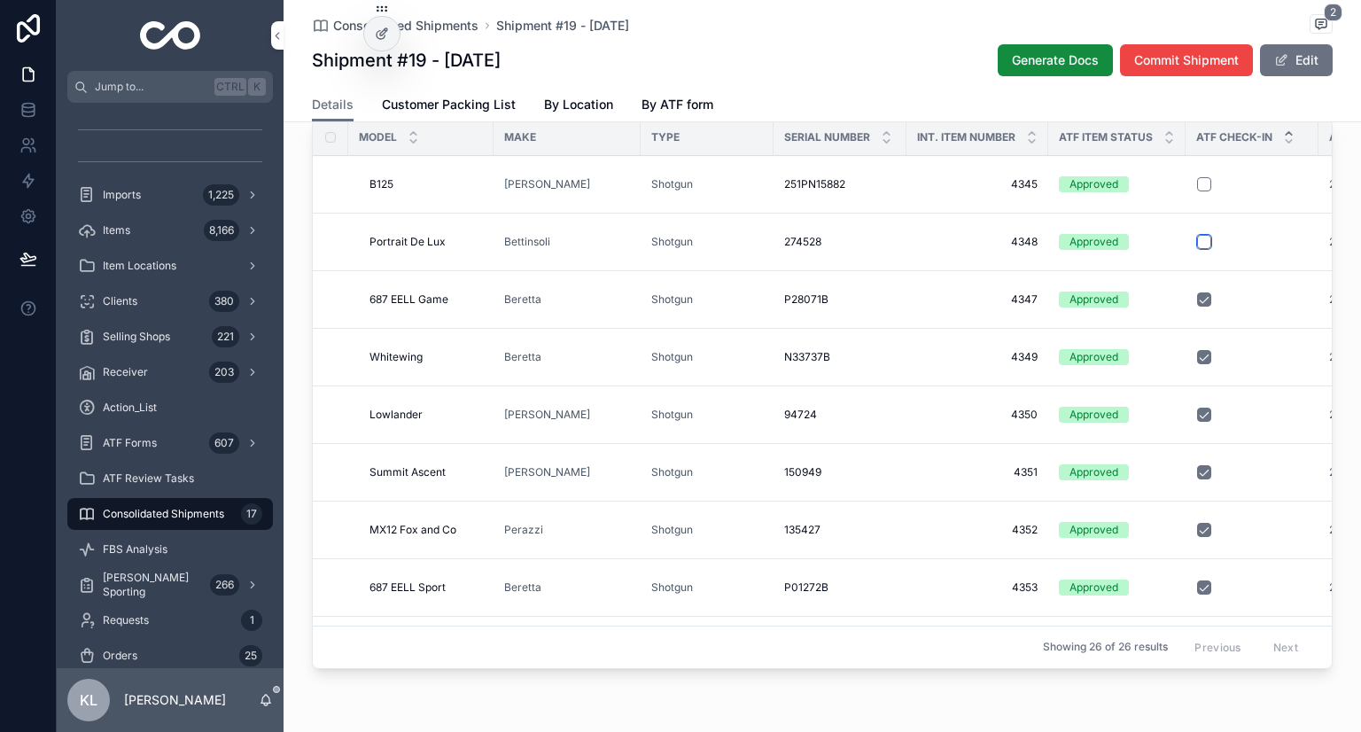
click at [1197, 237] on button "scrollable content" at bounding box center [1204, 242] width 14 height 14
click at [1199, 191] on button "scrollable content" at bounding box center [1204, 184] width 14 height 14
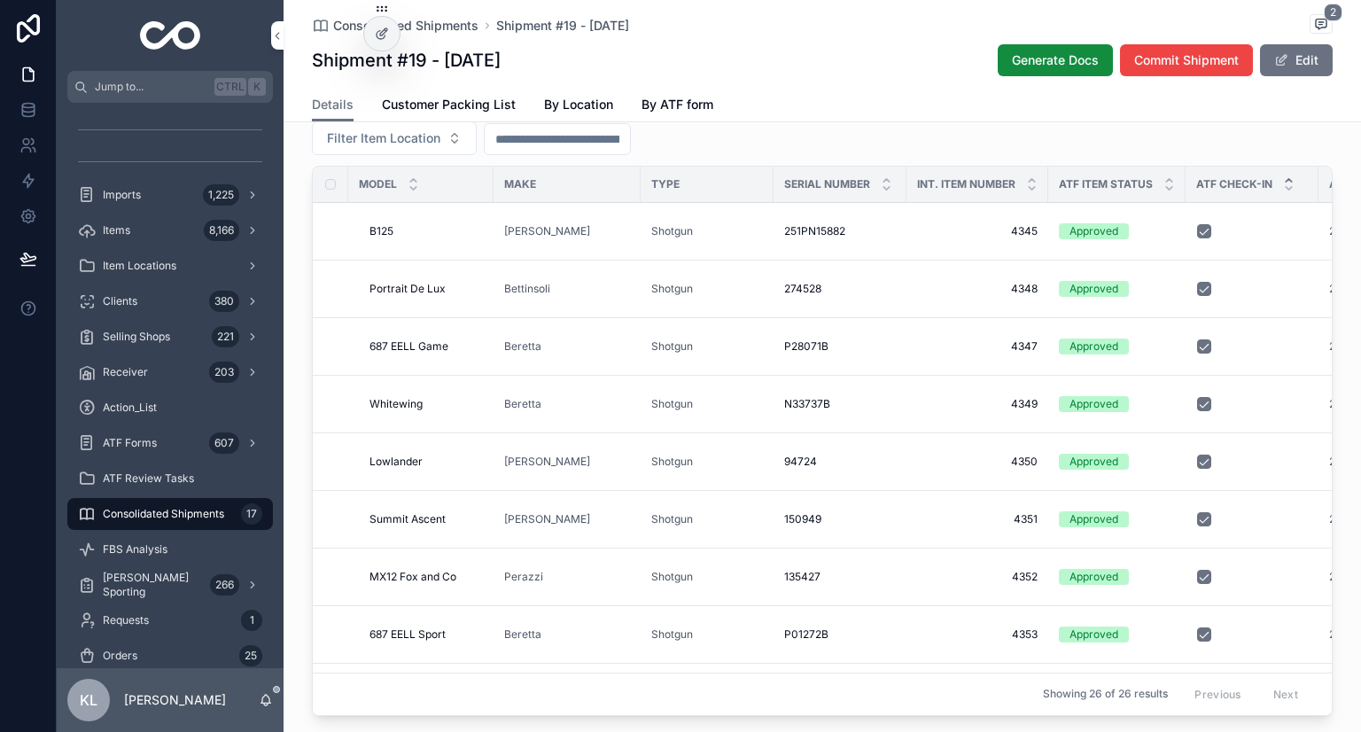
scroll to position [1152, 0]
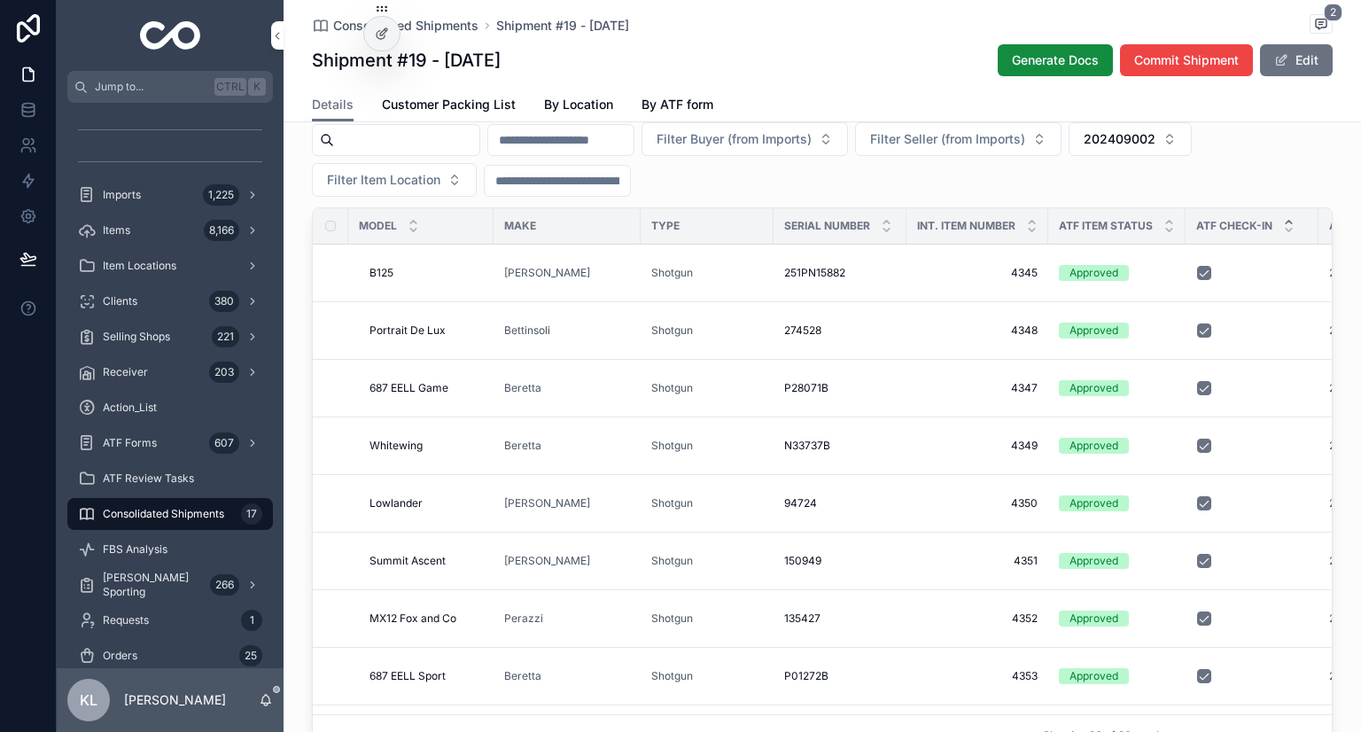
click at [1155, 148] on span "202409002" at bounding box center [1120, 139] width 72 height 18
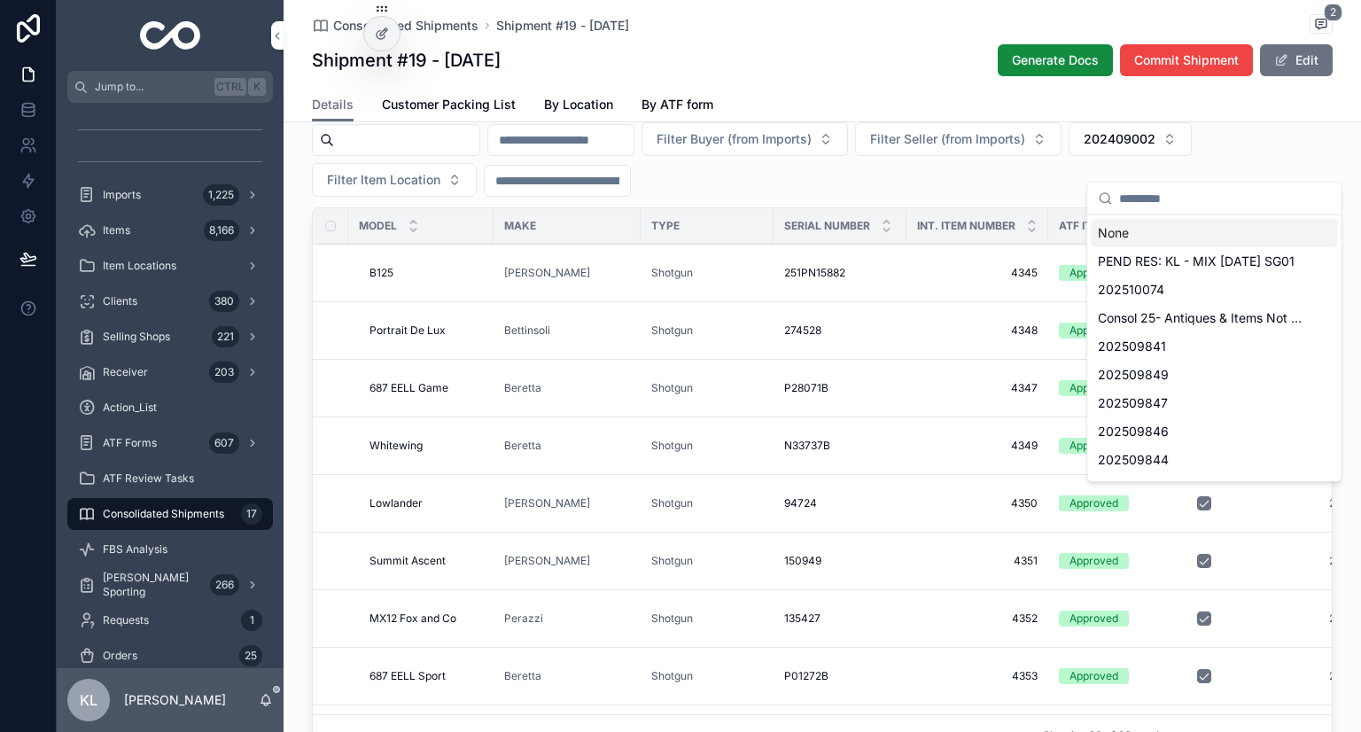
click at [1130, 234] on div "None" at bounding box center [1214, 233] width 246 height 28
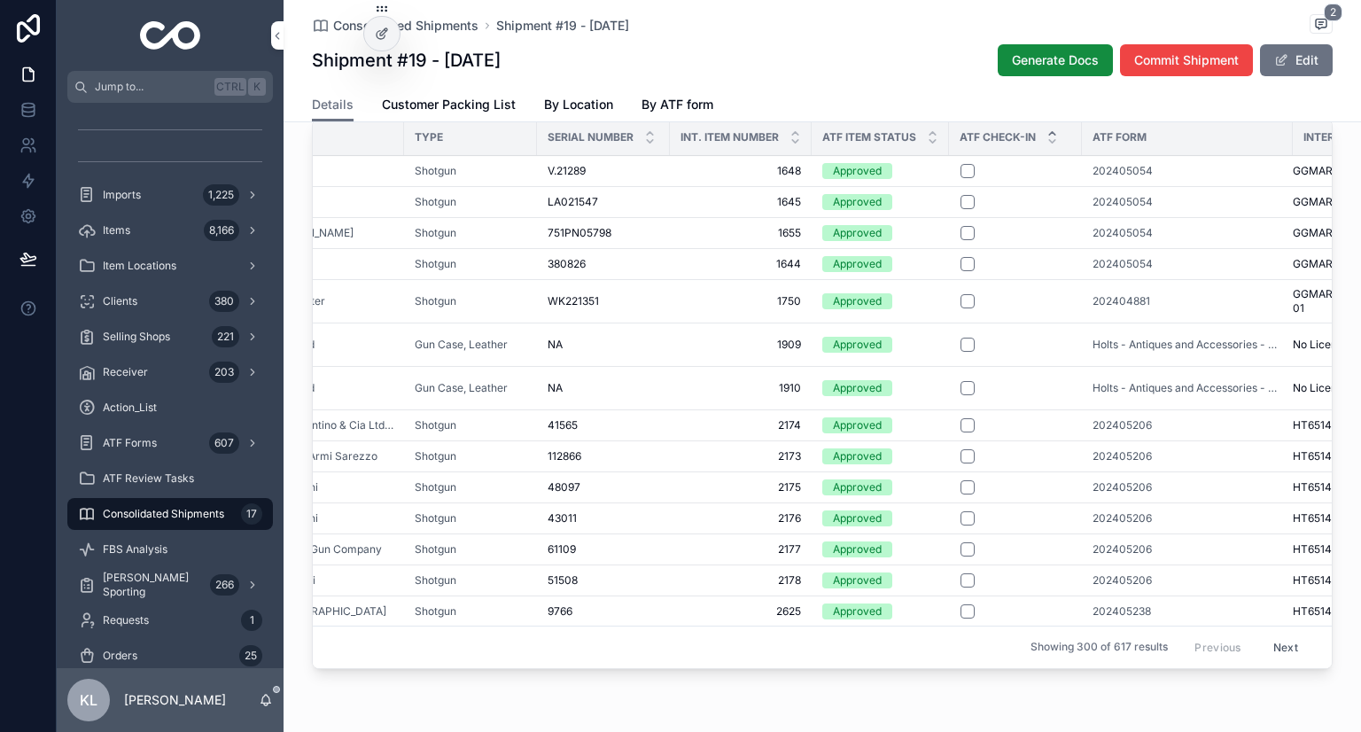
scroll to position [0, 241]
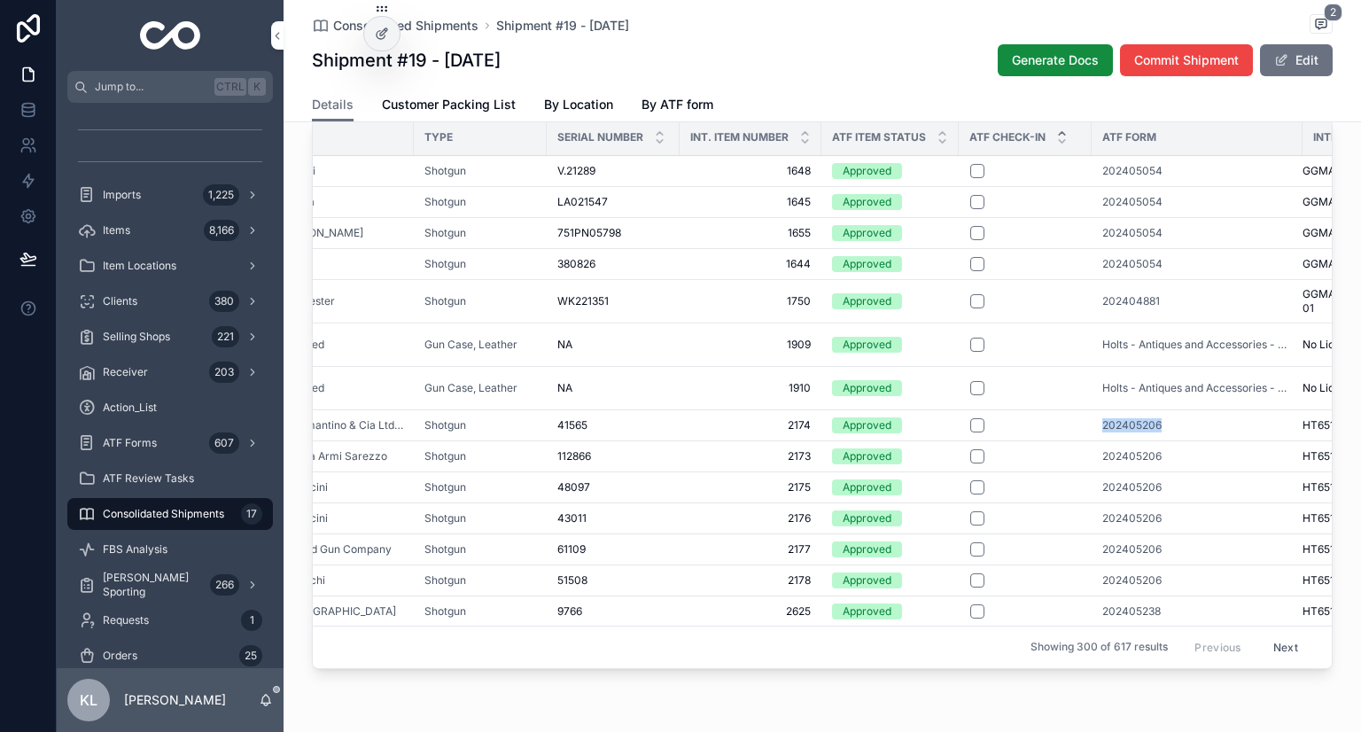
drag, startPoint x: 1080, startPoint y: 445, endPoint x: 1163, endPoint y: 437, distance: 82.8
click at [1163, 437] on tr "Over/Under Over/Under E.R. Amantino & Cia Ltda (Boito) Shotgun 41565 41565 2174…" at bounding box center [761, 424] width 1378 height 31
copy tr "202405206"
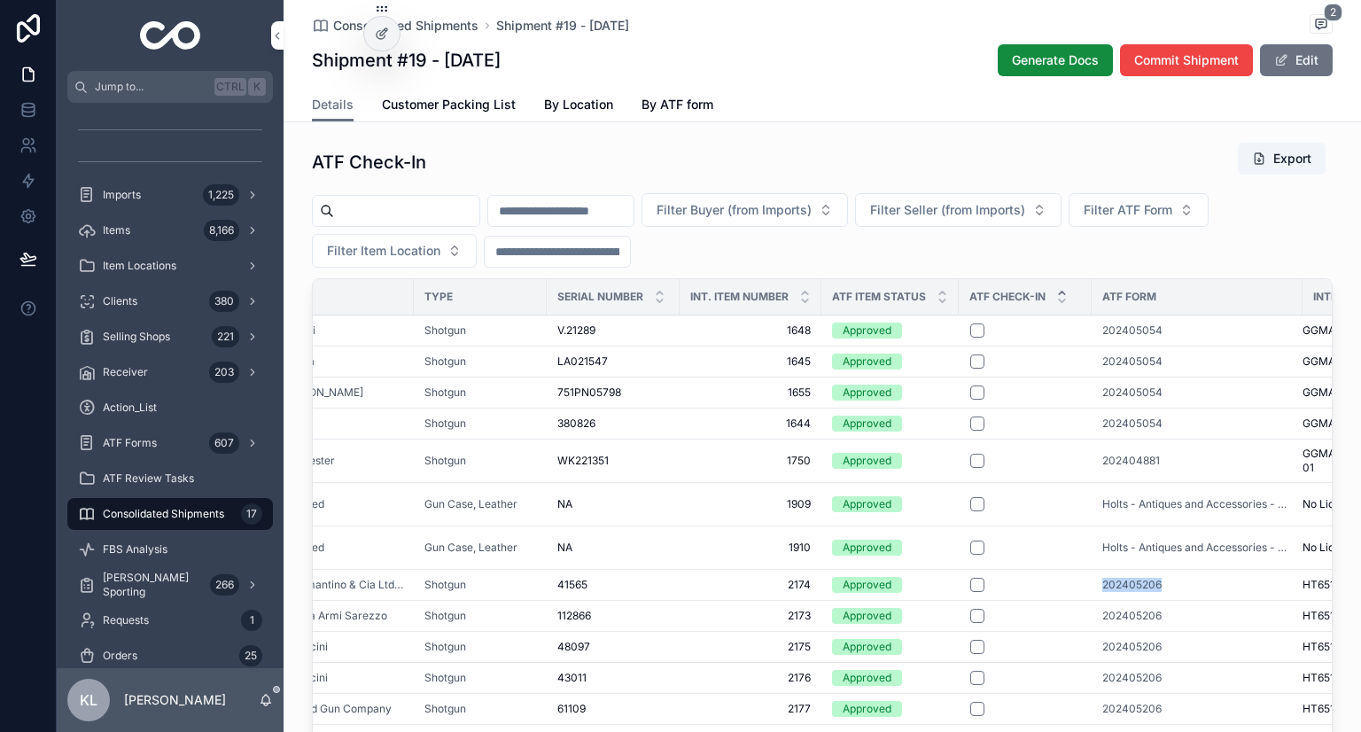
scroll to position [1063, 0]
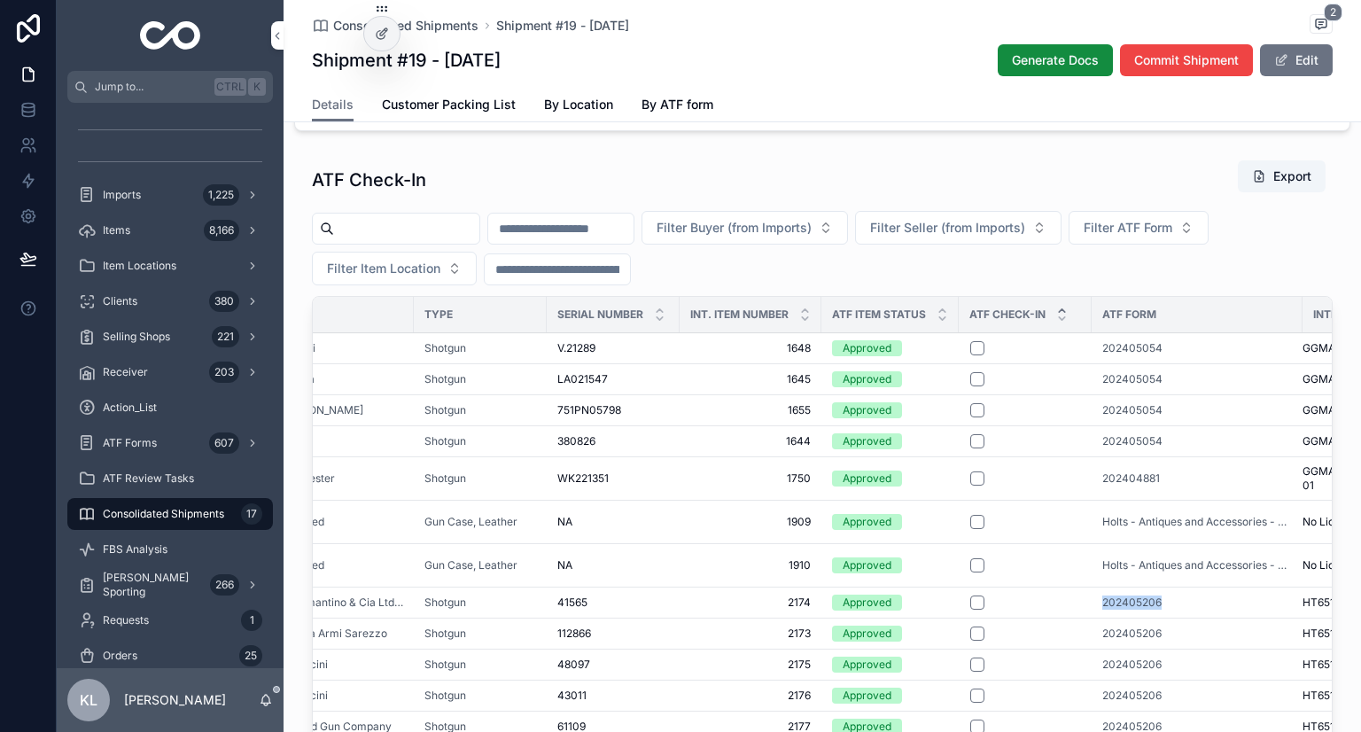
click at [1172, 237] on span "Filter ATF Form" at bounding box center [1128, 228] width 89 height 18
type input "*********"
click at [1180, 329] on div "ATF Form" at bounding box center [1197, 314] width 211 height 28
click at [1209, 245] on button "Filter ATF Form" at bounding box center [1139, 228] width 140 height 34
click at [1150, 313] on span "202405206" at bounding box center [1143, 322] width 71 height 18
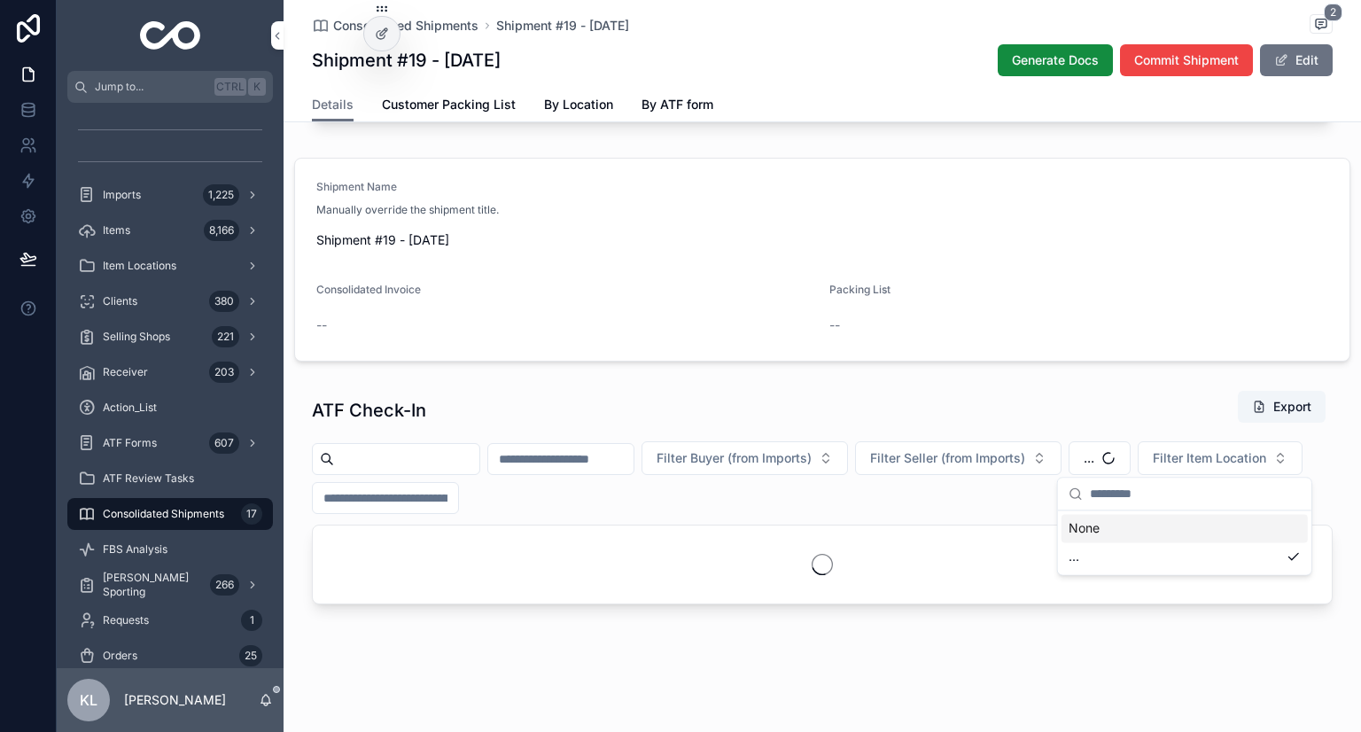
scroll to position [856, 0]
click at [1152, 322] on div "--" at bounding box center [1078, 325] width 499 height 18
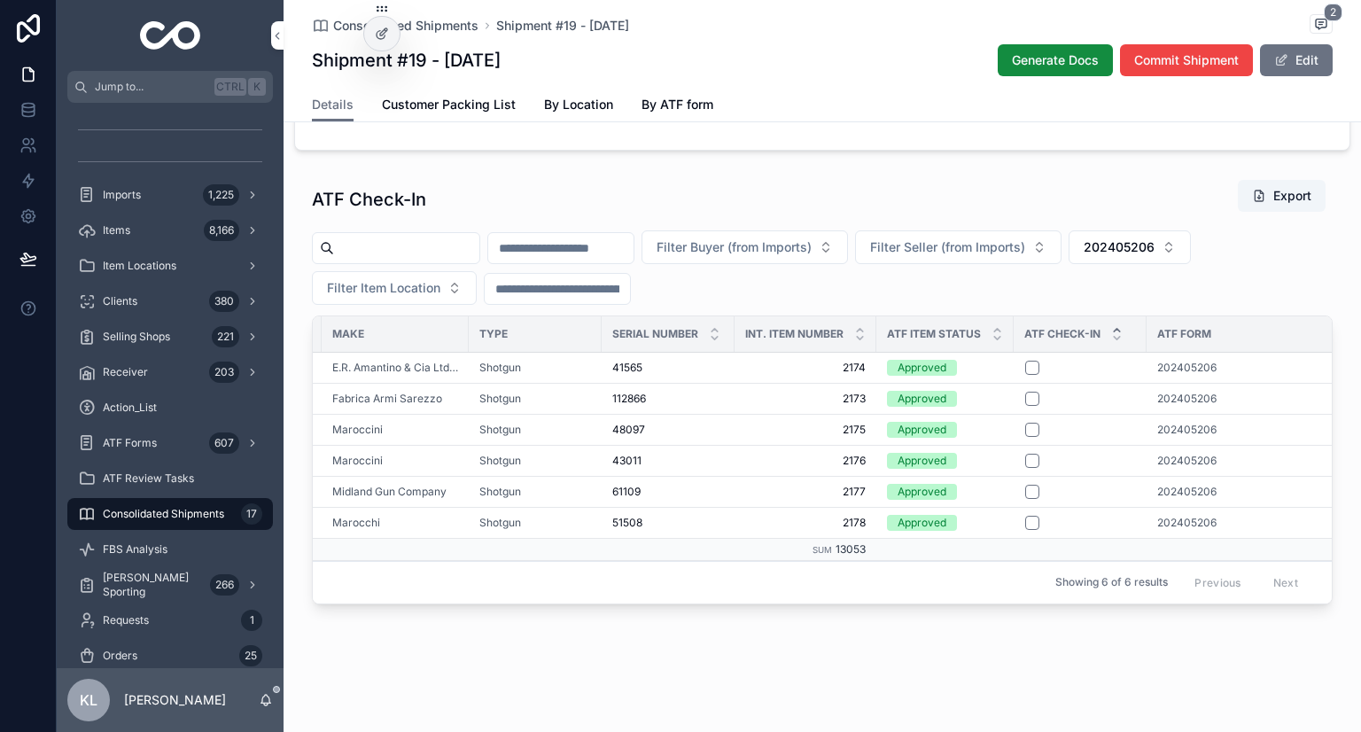
scroll to position [0, 180]
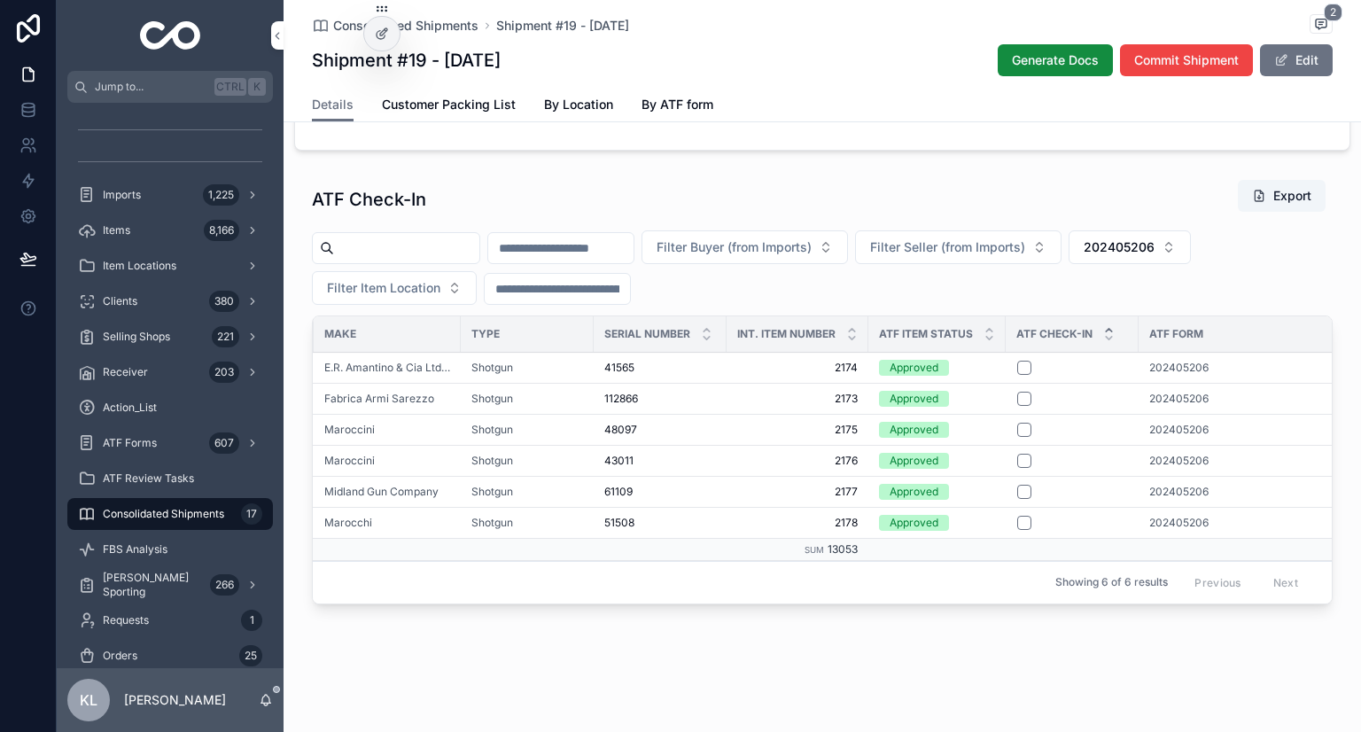
click at [1166, 361] on span "202405206" at bounding box center [1178, 368] width 59 height 14
click at [620, 423] on span "48097" at bounding box center [620, 430] width 33 height 14
click at [1017, 423] on button "scrollable content" at bounding box center [1024, 430] width 14 height 14
click at [1017, 361] on button "scrollable content" at bounding box center [1024, 368] width 14 height 14
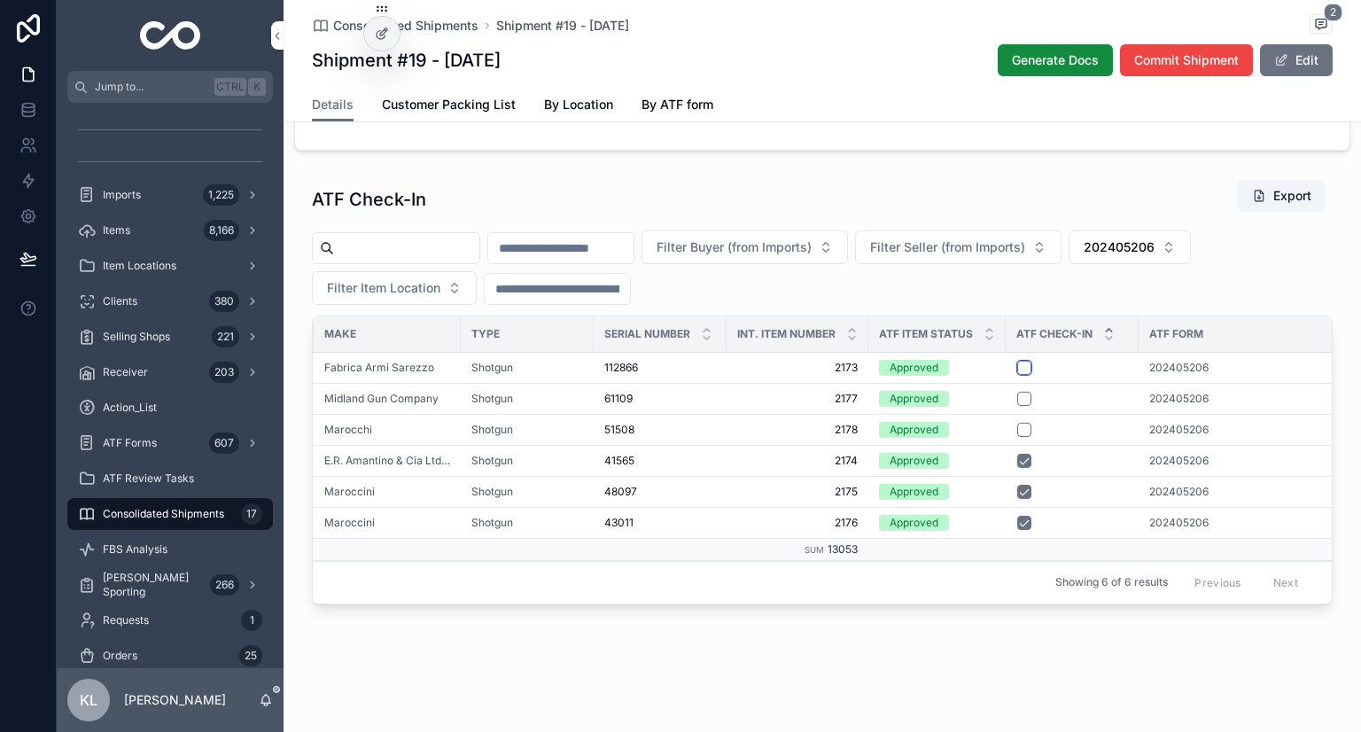
click at [1019, 361] on button "scrollable content" at bounding box center [1024, 368] width 14 height 14
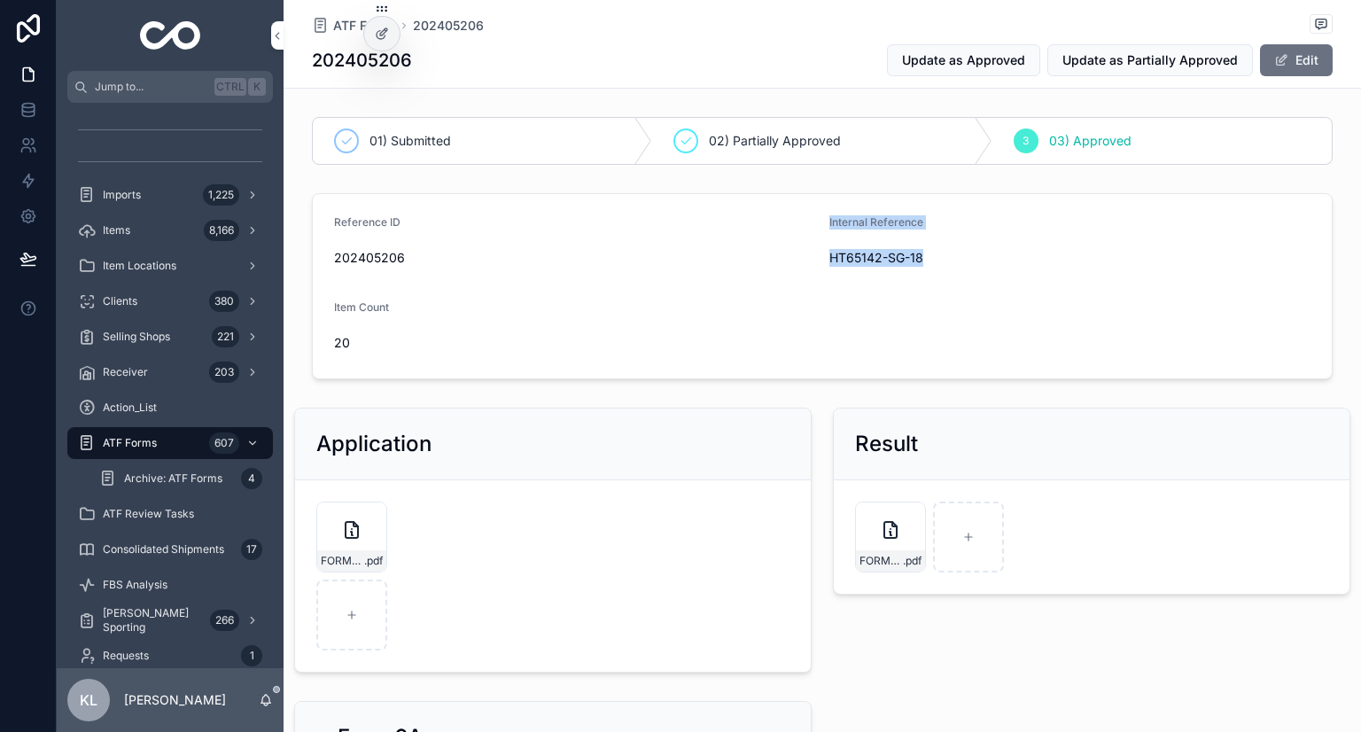
drag, startPoint x: 813, startPoint y: 253, endPoint x: 955, endPoint y: 257, distance: 142.7
click at [955, 257] on form "Reference ID 202405206 Internal Reference HT65142-SG-18 Item Count 20" at bounding box center [822, 286] width 1019 height 184
drag, startPoint x: 965, startPoint y: 253, endPoint x: 880, endPoint y: 257, distance: 85.2
click at [966, 253] on span "HT65142-SG-18" at bounding box center [1069, 258] width 481 height 18
click at [832, 260] on span "HT65142-SG-18" at bounding box center [1069, 258] width 481 height 18
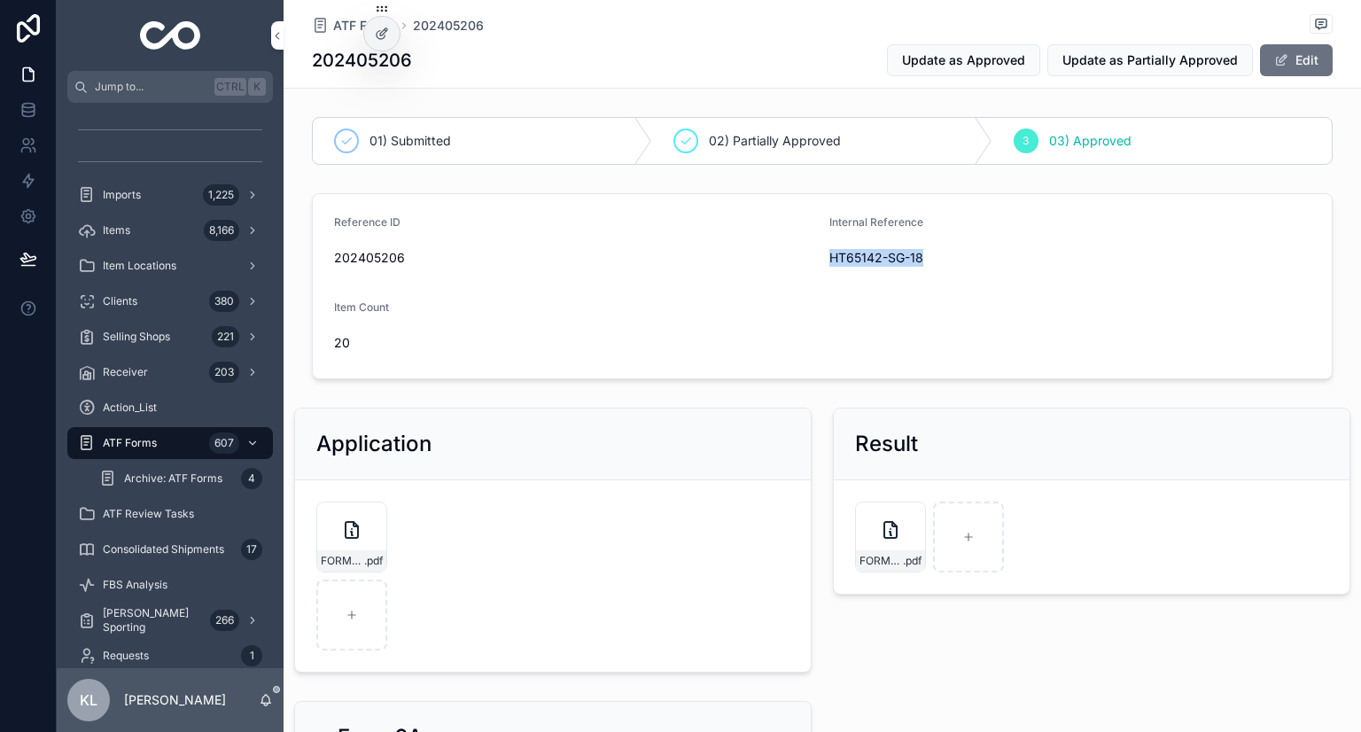
drag, startPoint x: 822, startPoint y: 261, endPoint x: 938, endPoint y: 261, distance: 116.1
click at [938, 261] on span "HT65142-SG-18" at bounding box center [1069, 258] width 481 height 18
copy span "HT65142-SG-18"
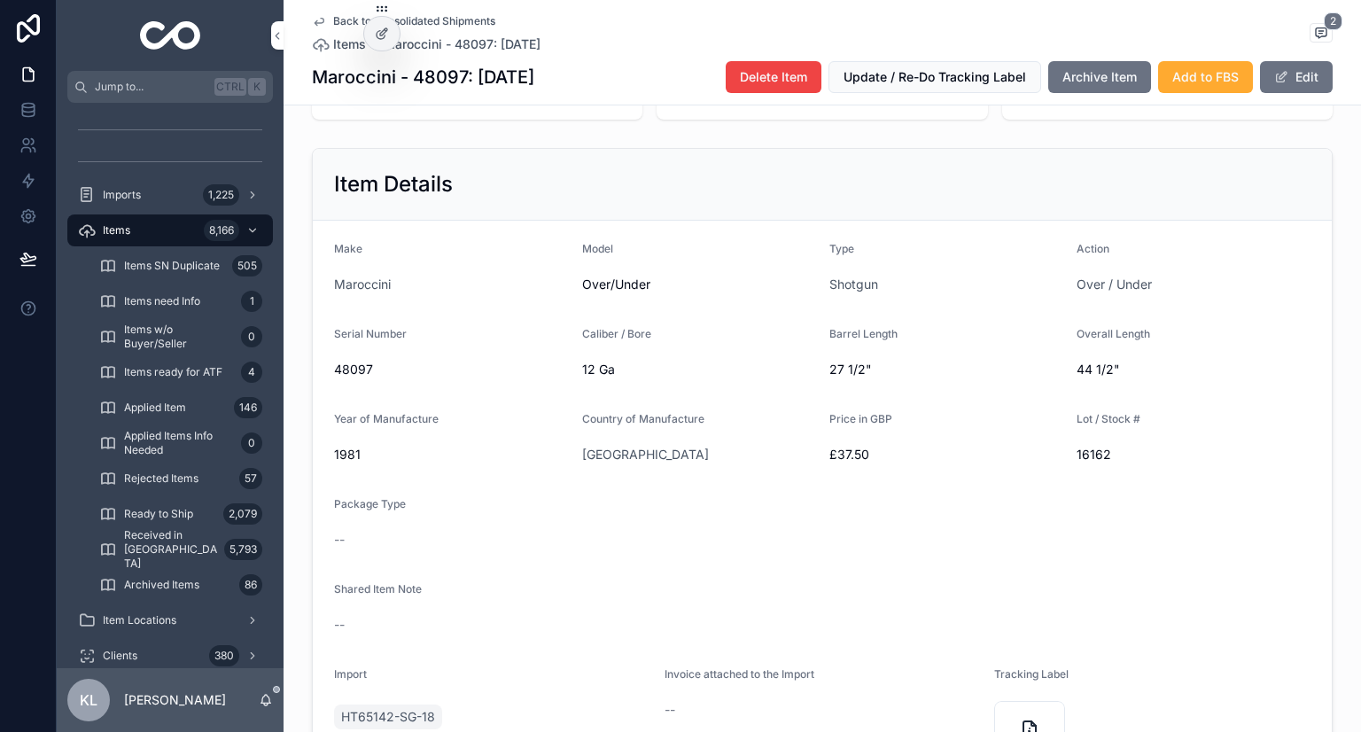
scroll to position [266, 0]
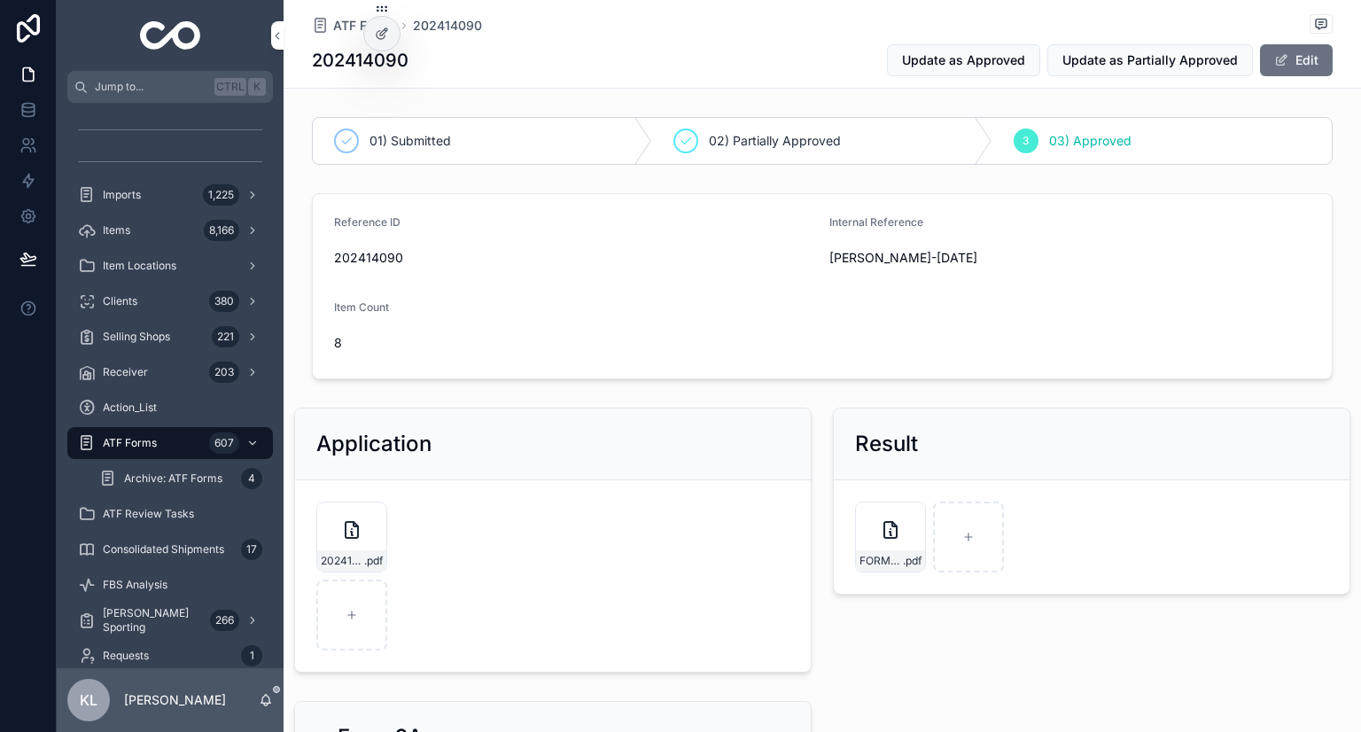
scroll to position [709, 0]
